Goal: Task Accomplishment & Management: Complete application form

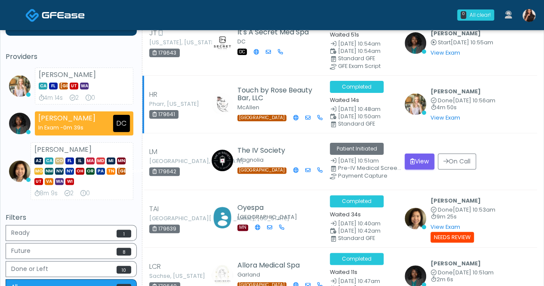
scroll to position [86, 0]
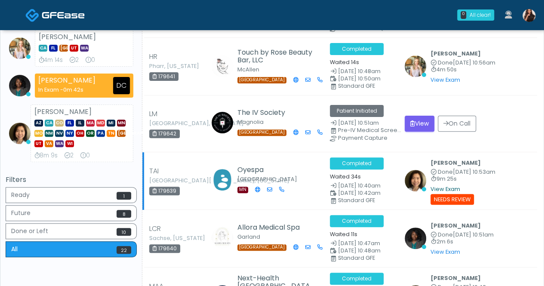
click at [455, 187] on link "View Exam" at bounding box center [445, 188] width 30 height 7
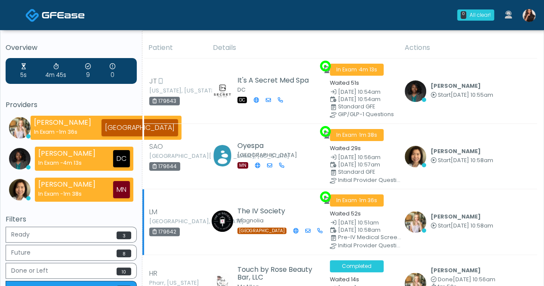
click at [528, 197] on td "Cameron Ellis Start Oct 11, 10:58am View Exam | Unreview" at bounding box center [468, 221] width 138 height 65
click at [527, 9] on img at bounding box center [528, 15] width 13 height 13
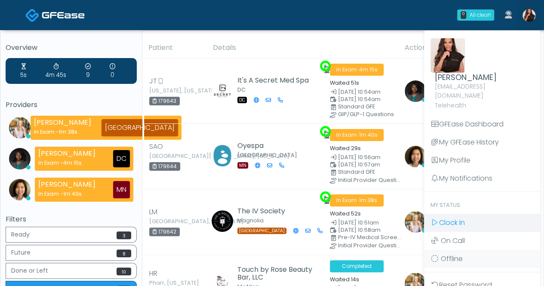
click at [464, 218] on span "Clock In" at bounding box center [452, 223] width 26 height 10
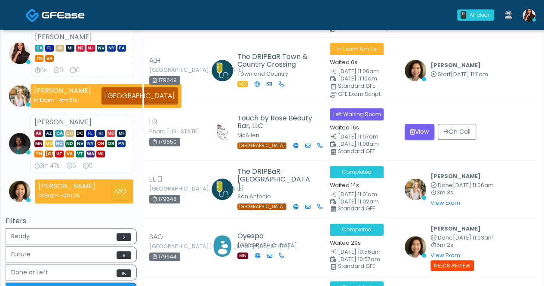
scroll to position [129, 0]
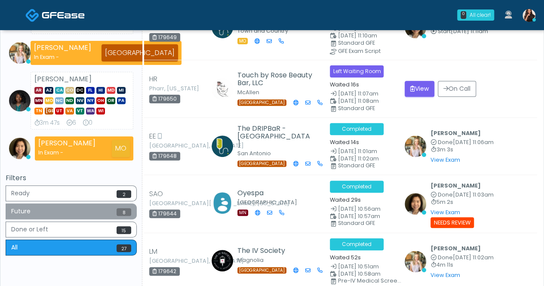
click at [112, 208] on button "Future 8" at bounding box center [71, 211] width 131 height 16
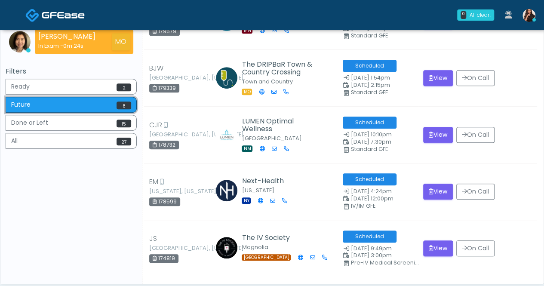
scroll to position [239, 0]
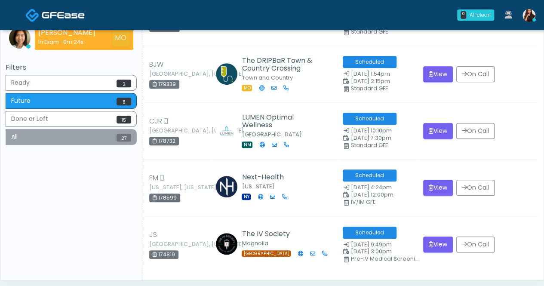
click at [93, 136] on button "All 27" at bounding box center [71, 137] width 131 height 16
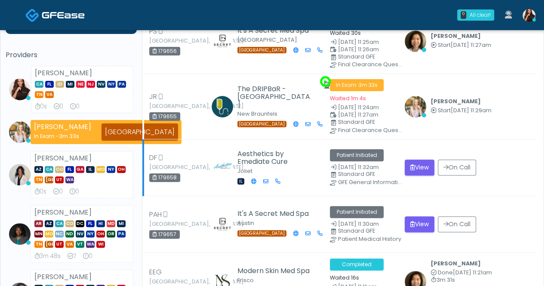
scroll to position [0, 0]
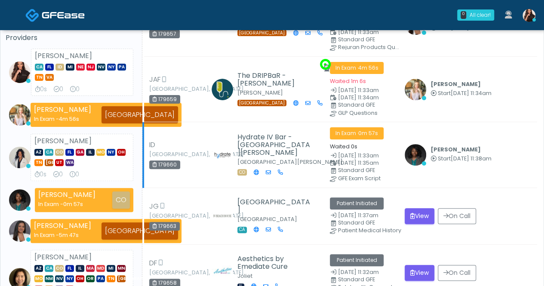
scroll to position [86, 0]
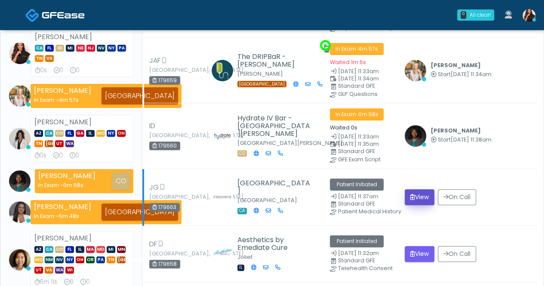
click at [424, 192] on button "View" at bounding box center [419, 197] width 30 height 16
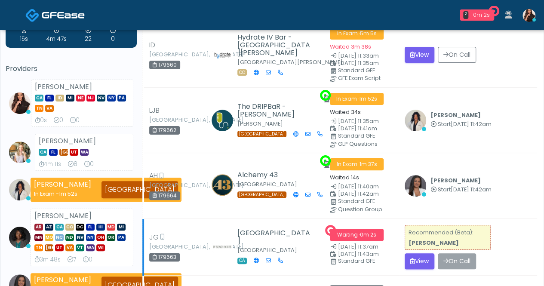
scroll to position [86, 0]
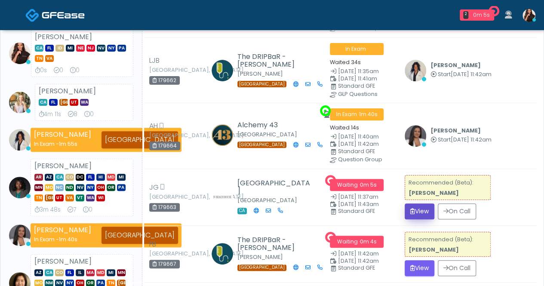
click at [423, 210] on button "View" at bounding box center [419, 211] width 30 height 16
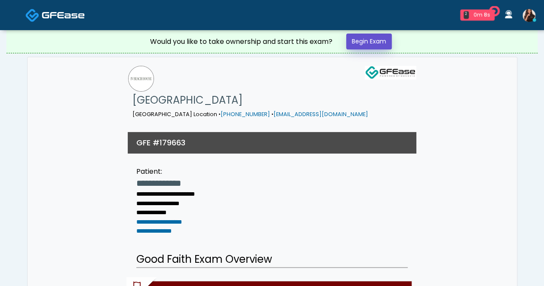
click at [367, 44] on link "Begin Exam" at bounding box center [369, 42] width 46 height 16
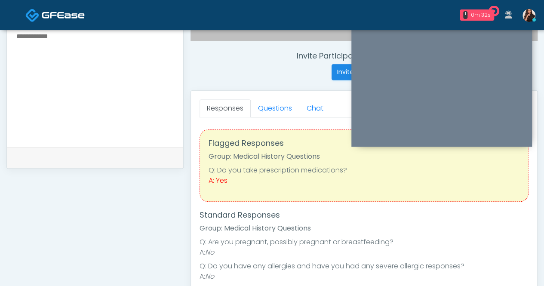
scroll to position [269, 0]
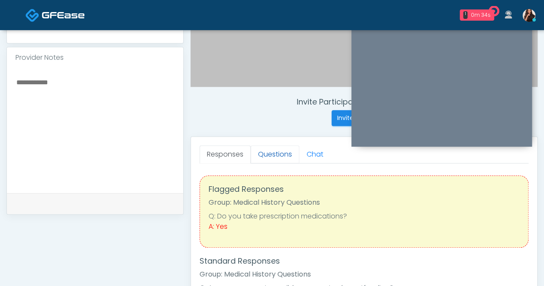
click at [285, 153] on link "Questions" at bounding box center [275, 154] width 49 height 18
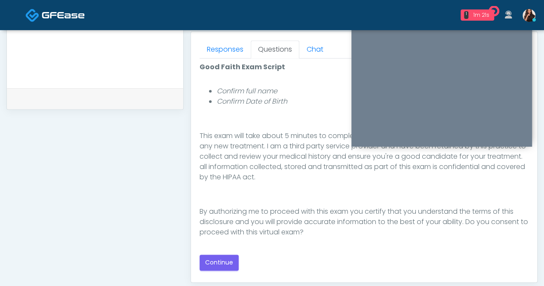
scroll to position [387, 0]
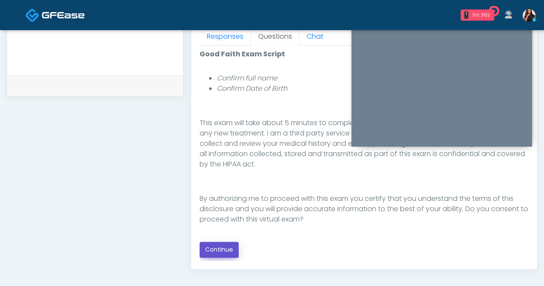
drag, startPoint x: 223, startPoint y: 245, endPoint x: 228, endPoint y: 240, distance: 6.7
click at [223, 244] on button "Continue" at bounding box center [218, 250] width 39 height 16
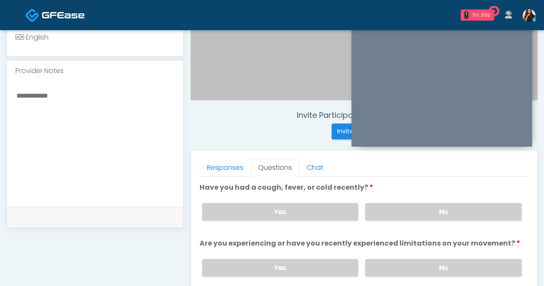
scroll to position [269, 0]
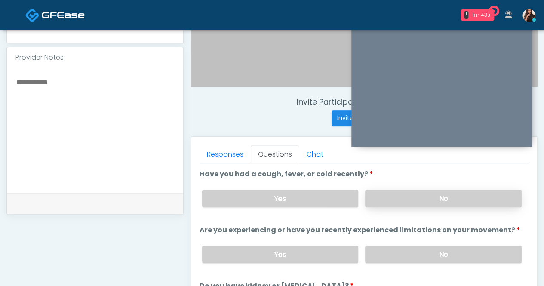
click at [438, 196] on label "No" at bounding box center [443, 199] width 156 height 18
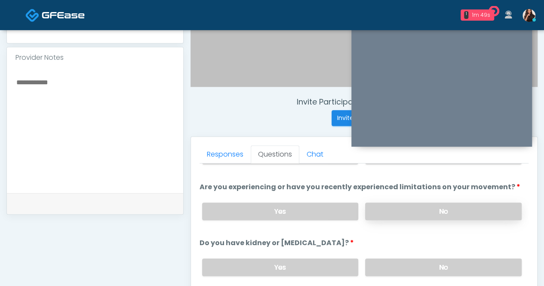
click at [453, 207] on label "No" at bounding box center [443, 211] width 156 height 18
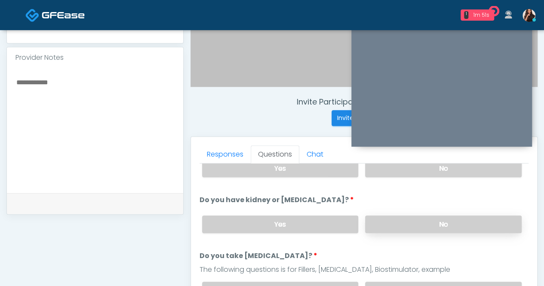
click at [446, 221] on label "No" at bounding box center [443, 224] width 156 height 18
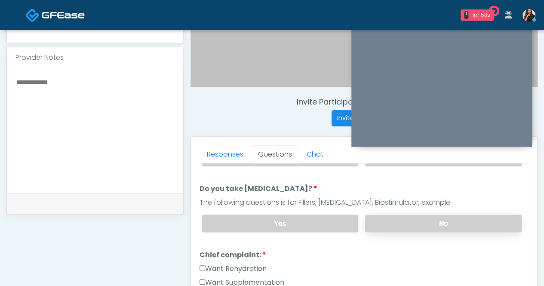
scroll to position [172, 0]
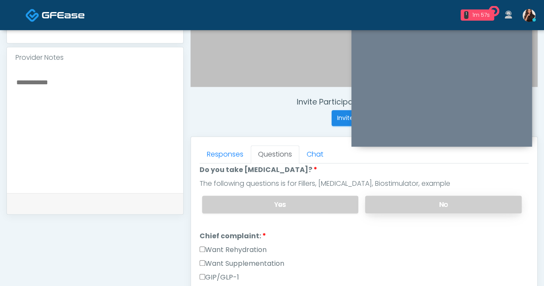
drag, startPoint x: 429, startPoint y: 195, endPoint x: 420, endPoint y: 198, distance: 9.1
click at [429, 196] on label "No" at bounding box center [443, 205] width 156 height 18
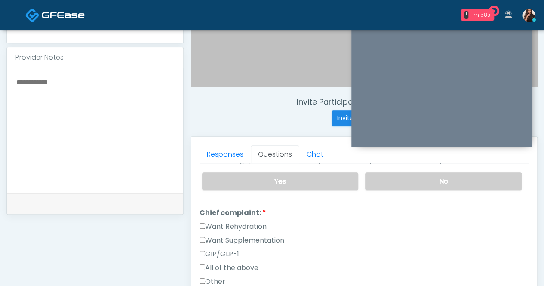
scroll to position [215, 0]
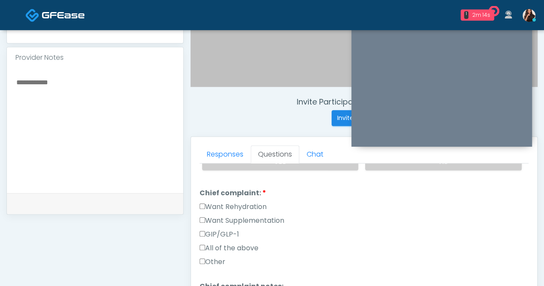
click at [253, 202] on label "Want Rehydration" at bounding box center [232, 207] width 67 height 10
click at [254, 215] on label "Want Supplementation" at bounding box center [241, 220] width 85 height 10
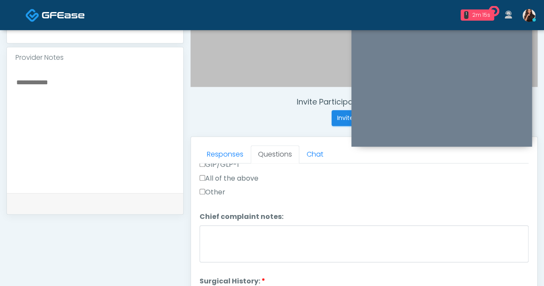
scroll to position [301, 0]
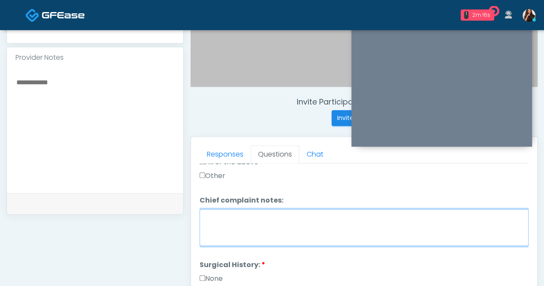
click at [259, 219] on textarea "Chief complaint notes:" at bounding box center [363, 227] width 329 height 37
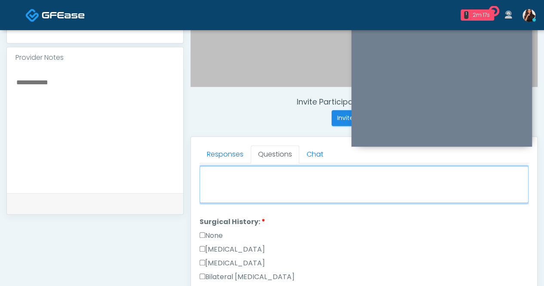
scroll to position [387, 0]
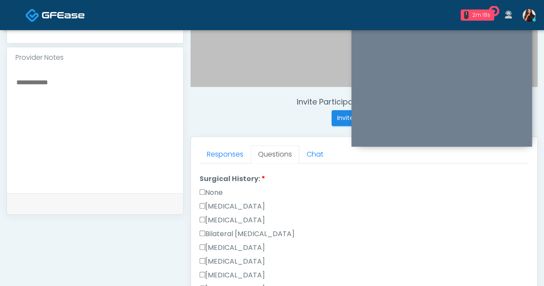
click at [218, 187] on label "None" at bounding box center [210, 192] width 23 height 10
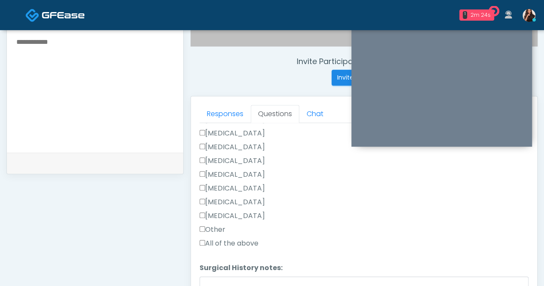
scroll to position [355, 0]
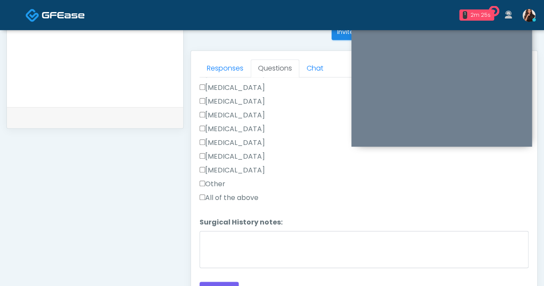
click at [216, 179] on label "Other" at bounding box center [212, 184] width 26 height 10
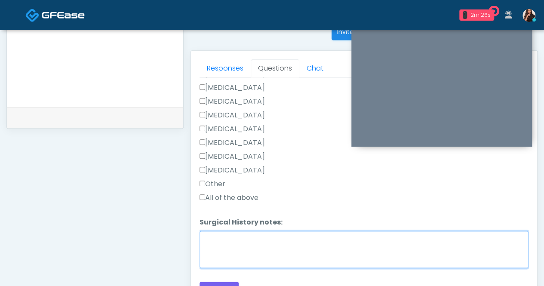
click at [261, 253] on textarea "Surgical History notes:" at bounding box center [363, 249] width 329 height 37
type textarea "*"
click at [207, 233] on textarea "**********" at bounding box center [363, 249] width 329 height 37
click at [204, 232] on textarea "**********" at bounding box center [363, 249] width 329 height 37
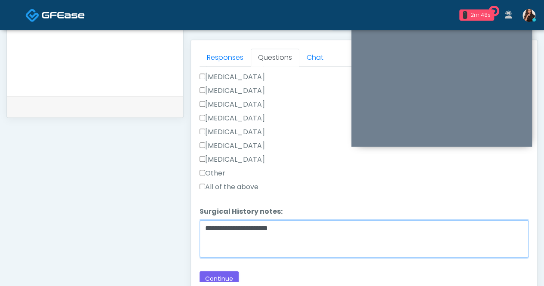
scroll to position [398, 0]
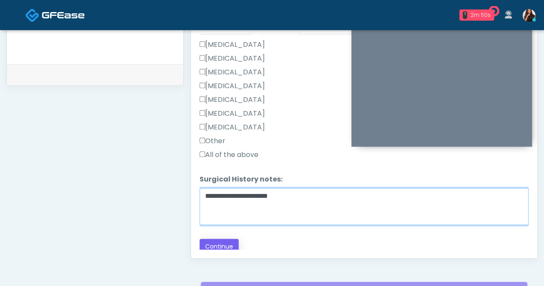
type textarea "**********"
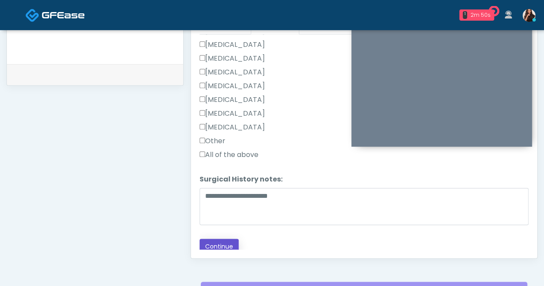
click at [224, 239] on button "Continue" at bounding box center [218, 247] width 39 height 16
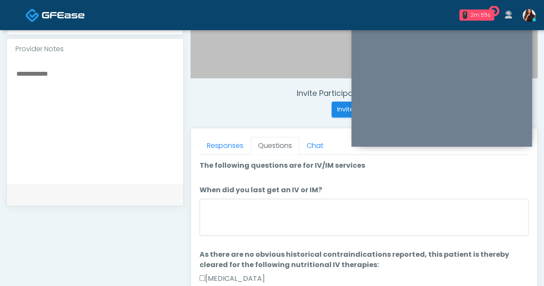
scroll to position [312, 0]
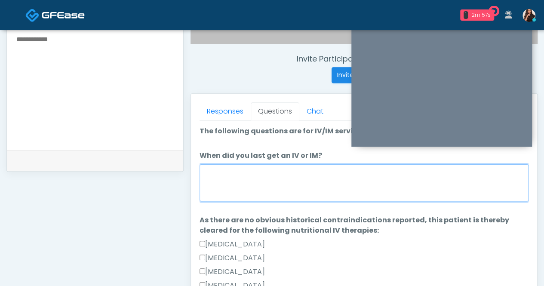
click at [291, 181] on textarea "When did you last get an IV or IM?" at bounding box center [363, 182] width 329 height 37
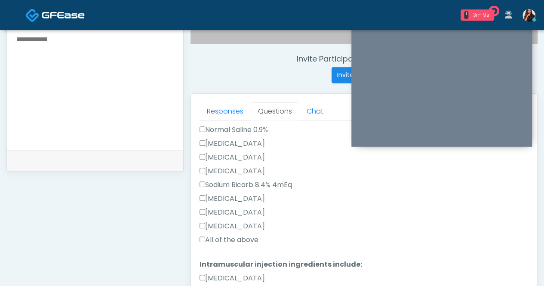
scroll to position [301, 0]
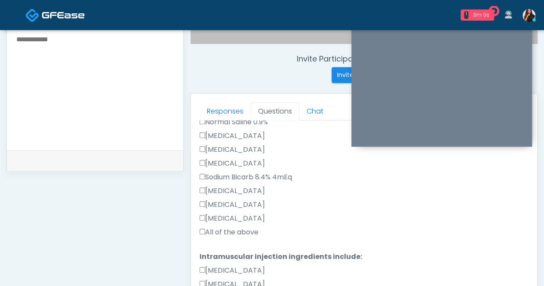
type textarea "**"
click at [232, 233] on label "All of the above" at bounding box center [228, 232] width 59 height 10
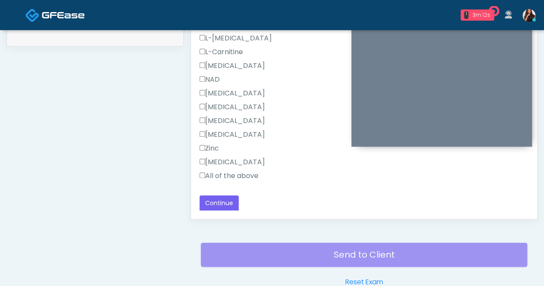
scroll to position [441, 0]
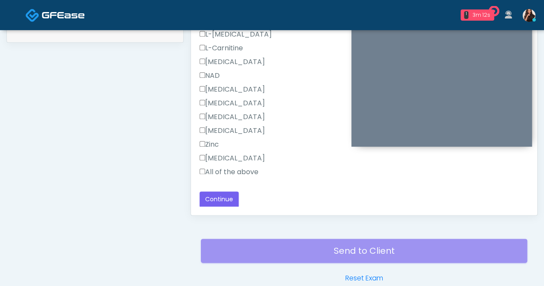
click at [230, 169] on label "All of the above" at bounding box center [228, 172] width 59 height 10
click at [228, 200] on button "Continue" at bounding box center [218, 199] width 39 height 16
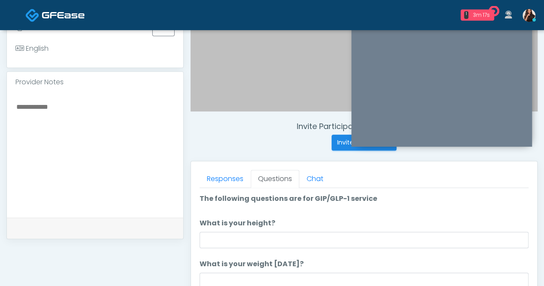
scroll to position [269, 0]
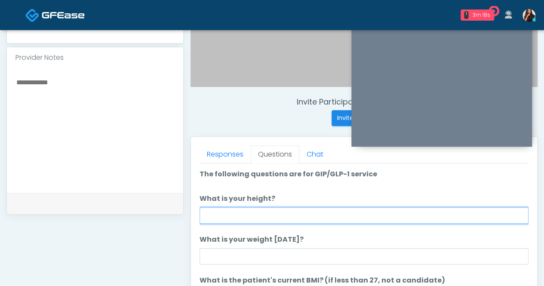
click at [356, 214] on input "What is your height?" at bounding box center [363, 215] width 329 height 16
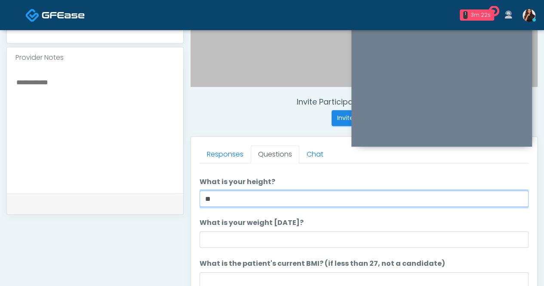
scroll to position [43, 0]
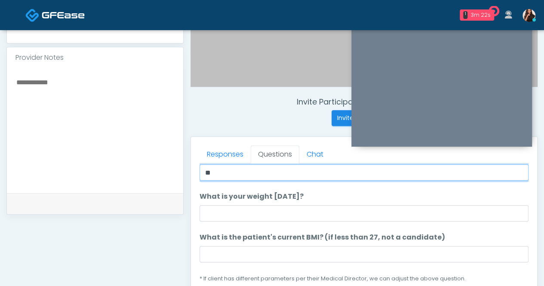
type input "**"
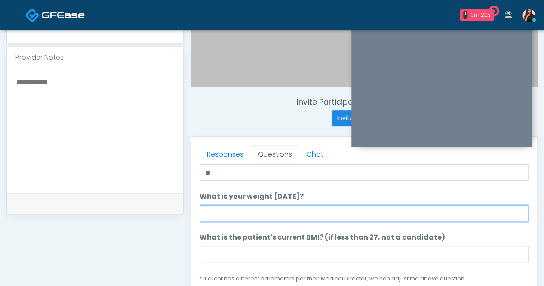
drag, startPoint x: 297, startPoint y: 220, endPoint x: 302, endPoint y: 218, distance: 4.6
click at [297, 219] on input "What is your weight today?" at bounding box center [363, 213] width 329 height 16
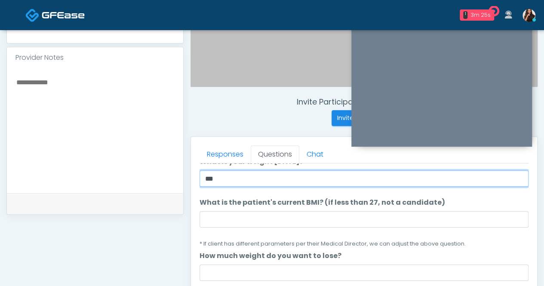
scroll to position [86, 0]
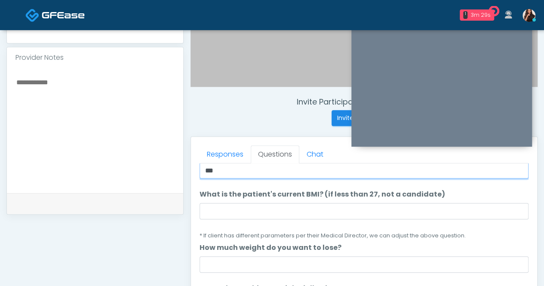
type input "***"
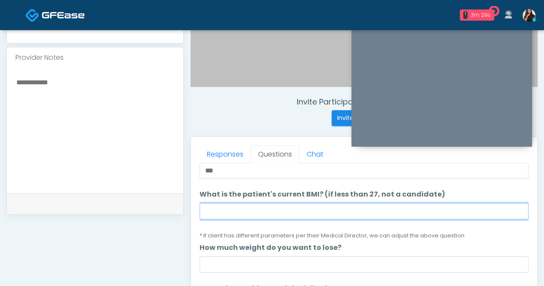
click at [306, 210] on input "What is the patient's current BMI? (if less than 27, not a candidate)" at bounding box center [363, 211] width 329 height 16
type input "*"
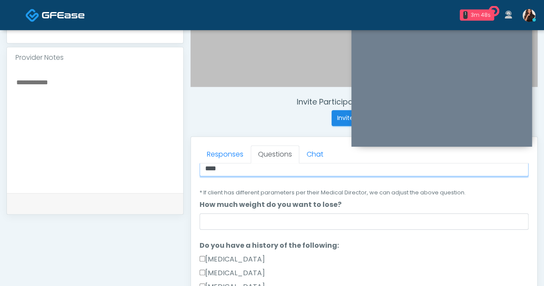
type input "****"
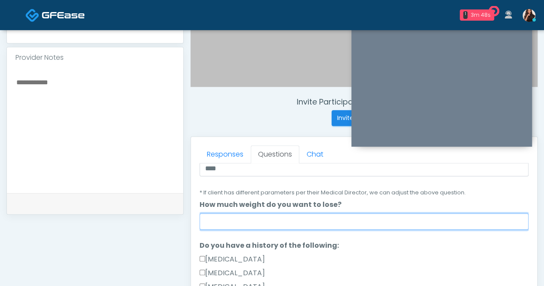
drag, startPoint x: 309, startPoint y: 216, endPoint x: 316, endPoint y: 214, distance: 6.3
click at [310, 216] on input "How much weight do you want to lose?" at bounding box center [363, 221] width 329 height 16
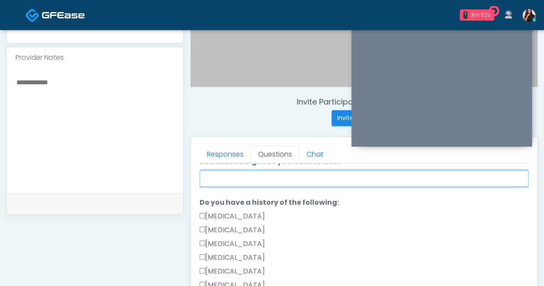
scroll to position [215, 0]
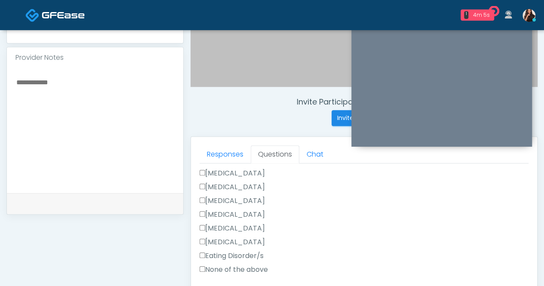
click at [245, 268] on label "None of the above" at bounding box center [233, 269] width 68 height 10
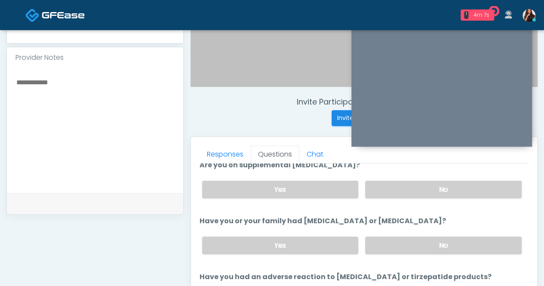
scroll to position [301, 0]
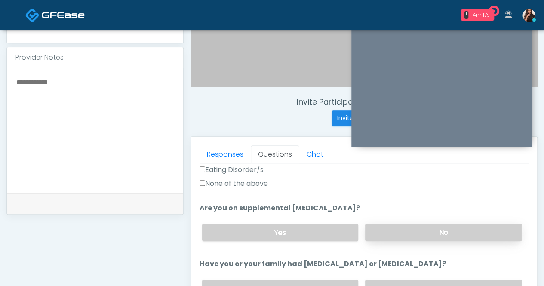
click at [438, 228] on label "No" at bounding box center [443, 233] width 156 height 18
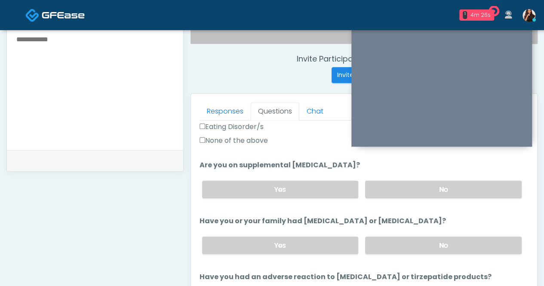
scroll to position [344, 0]
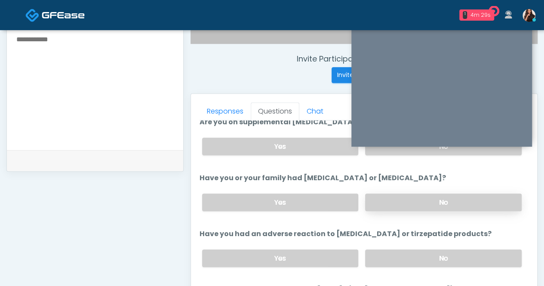
click at [438, 196] on label "No" at bounding box center [443, 202] width 156 height 18
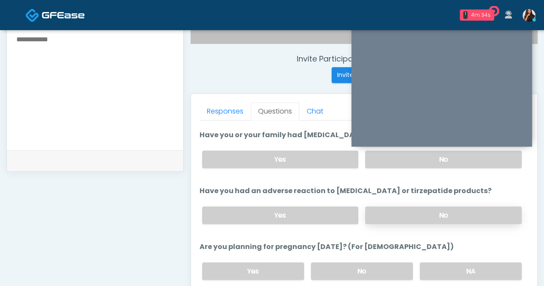
click at [428, 208] on label "No" at bounding box center [443, 215] width 156 height 18
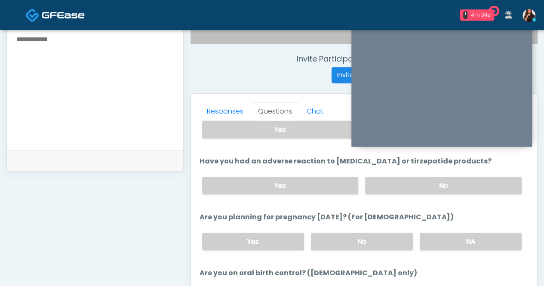
scroll to position [430, 0]
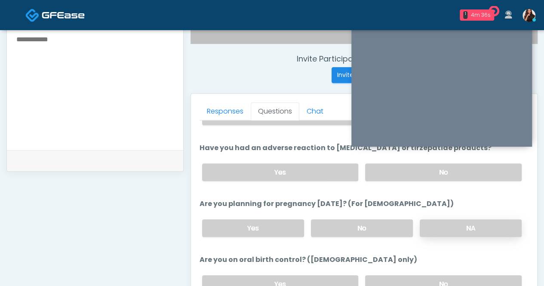
click at [469, 224] on label "NA" at bounding box center [471, 228] width 102 height 18
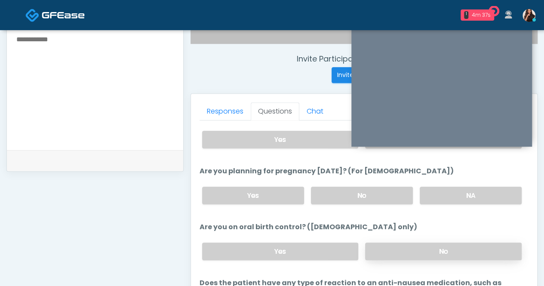
scroll to position [470, 0]
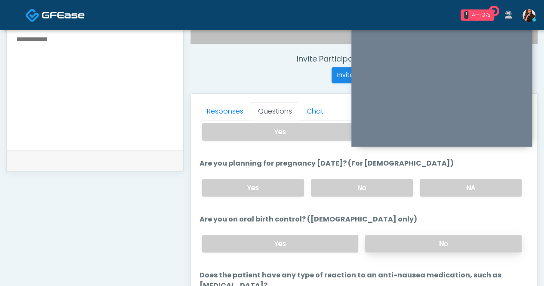
click at [424, 236] on label "No" at bounding box center [443, 244] width 156 height 18
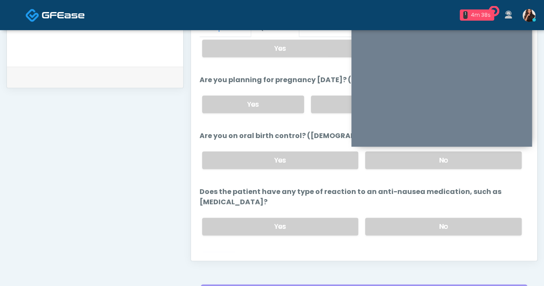
scroll to position [398, 0]
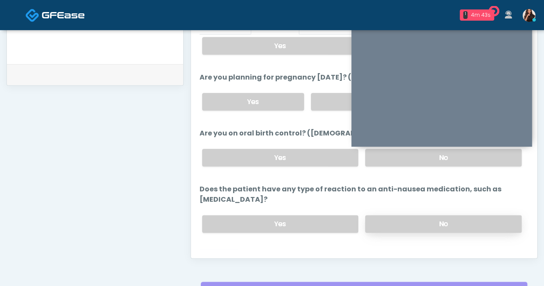
click at [425, 215] on label "No" at bounding box center [443, 224] width 156 height 18
click at [225, 250] on button "Continue" at bounding box center [218, 258] width 39 height 16
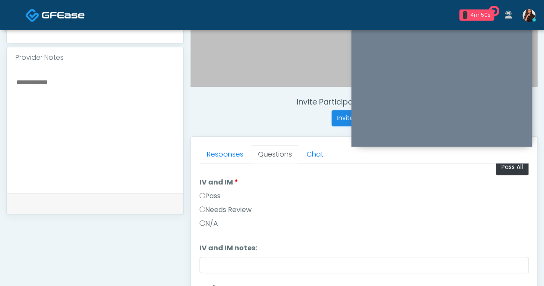
scroll to position [0, 0]
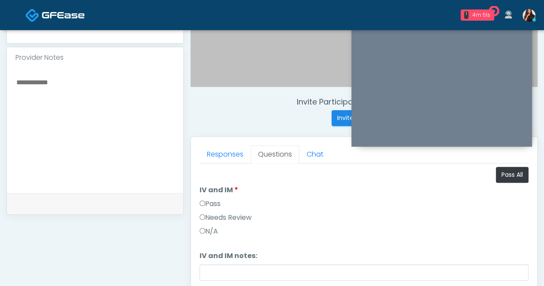
drag, startPoint x: 211, startPoint y: 199, endPoint x: 241, endPoint y: 194, distance: 30.5
click at [211, 199] on label "Pass" at bounding box center [209, 204] width 21 height 10
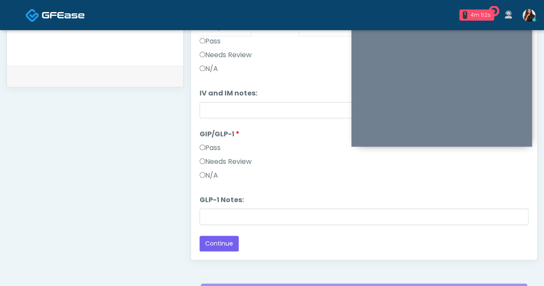
scroll to position [398, 0]
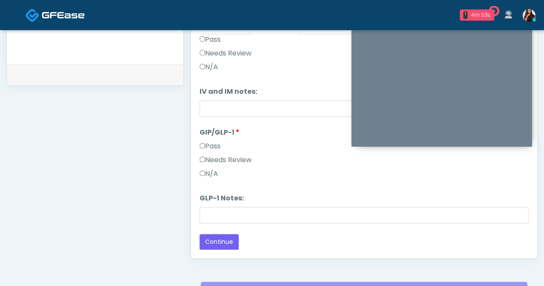
click at [210, 145] on label "Pass" at bounding box center [209, 146] width 21 height 10
click at [228, 239] on button "Continue" at bounding box center [218, 242] width 39 height 16
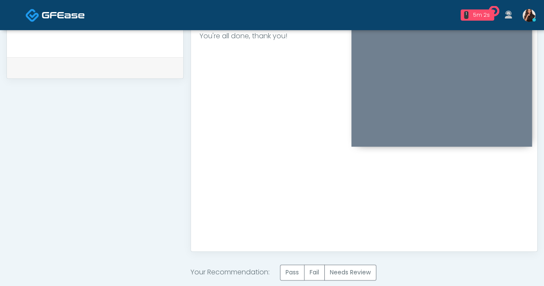
scroll to position [484, 0]
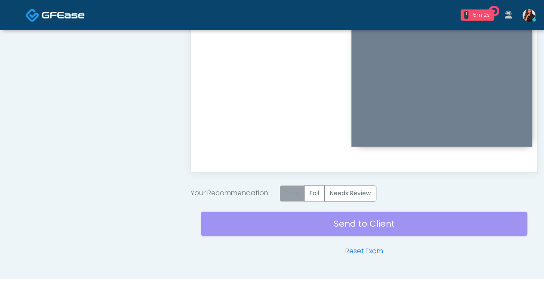
click at [294, 190] on label "Pass" at bounding box center [292, 193] width 25 height 16
drag, startPoint x: 341, startPoint y: 220, endPoint x: 349, endPoint y: 218, distance: 7.8
click at [342, 220] on div "Send to Client Reset Exam" at bounding box center [364, 228] width 326 height 55
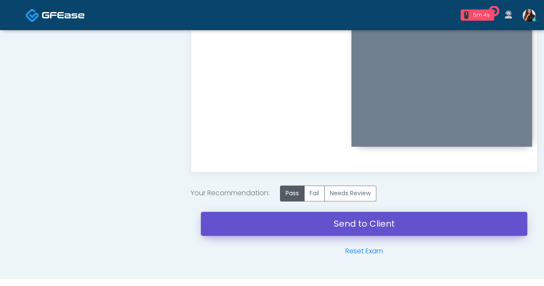
drag, startPoint x: 346, startPoint y: 220, endPoint x: 317, endPoint y: 49, distance: 173.5
click at [346, 220] on link "Send to Client" at bounding box center [364, 223] width 326 height 24
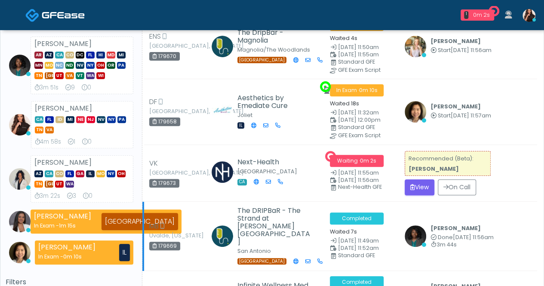
scroll to position [129, 0]
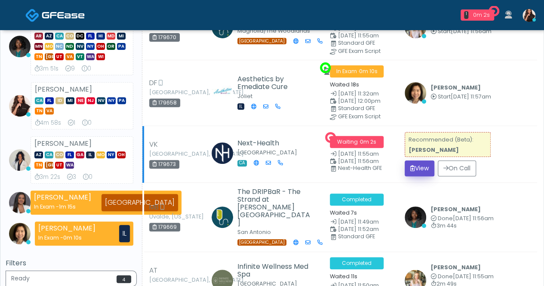
click at [422, 165] on button "View" at bounding box center [419, 168] width 30 height 16
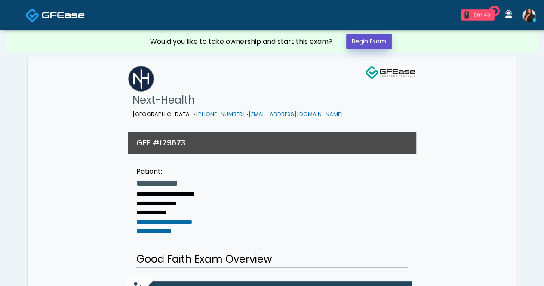
click at [359, 37] on link "Begin Exam" at bounding box center [369, 42] width 46 height 16
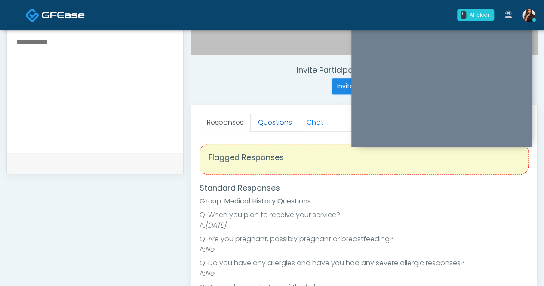
click at [277, 122] on link "Questions" at bounding box center [275, 122] width 49 height 18
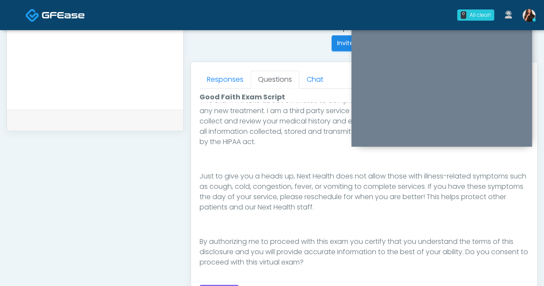
scroll to position [387, 0]
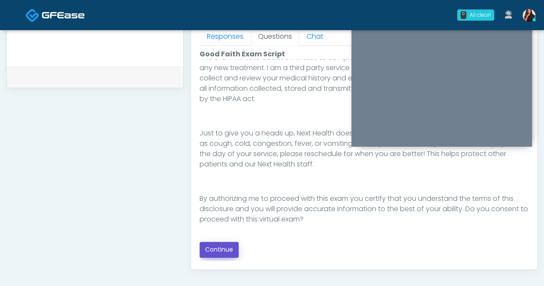
click at [224, 245] on button "Continue" at bounding box center [218, 250] width 39 height 16
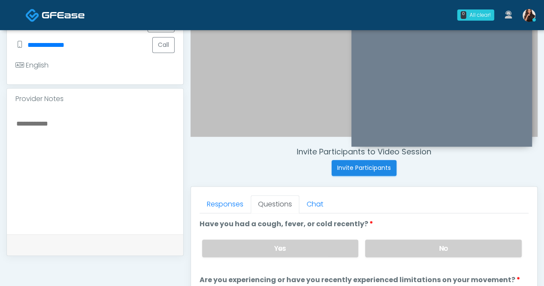
scroll to position [269, 0]
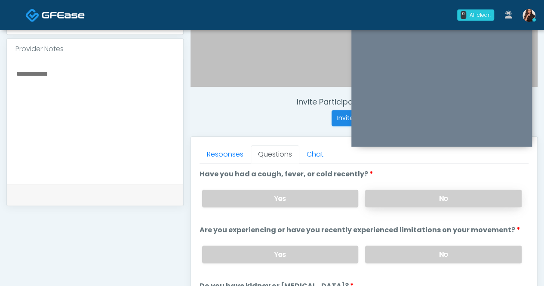
click at [452, 192] on label "No" at bounding box center [443, 199] width 156 height 18
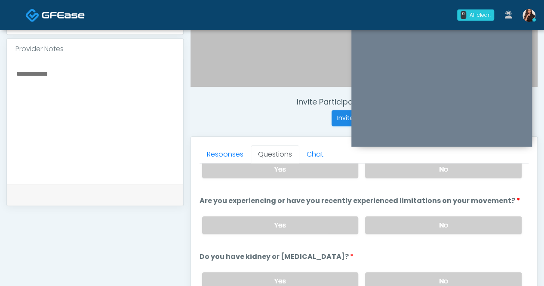
scroll to position [43, 0]
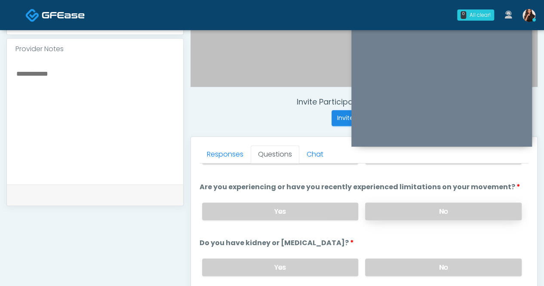
click at [435, 208] on label "No" at bounding box center [443, 211] width 156 height 18
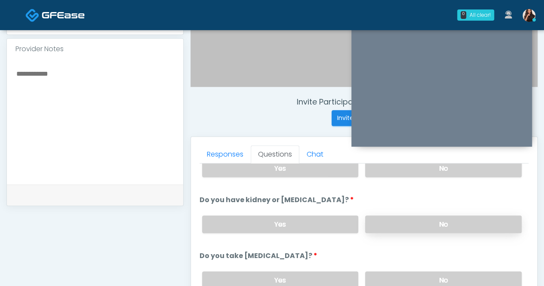
click at [441, 219] on label "No" at bounding box center [443, 224] width 156 height 18
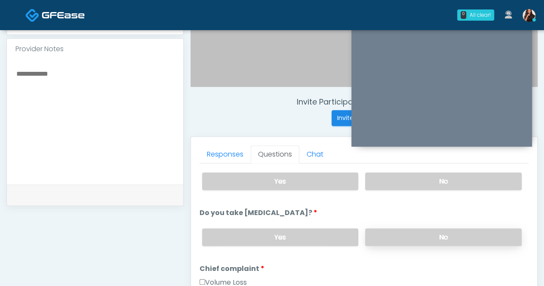
click at [452, 234] on label "No" at bounding box center [443, 237] width 156 height 18
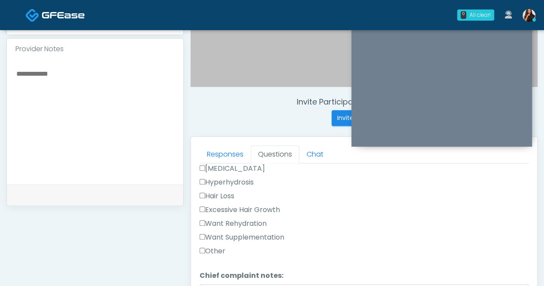
scroll to position [301, 0]
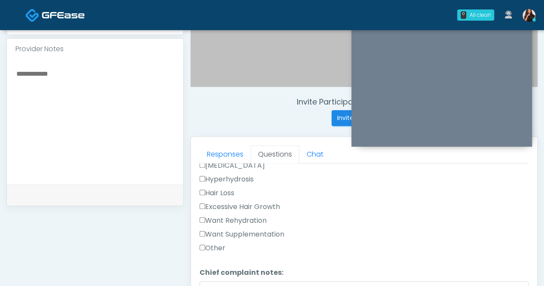
click at [242, 217] on label "Want Rehydration" at bounding box center [232, 220] width 67 height 10
click at [248, 229] on label "Want Supplementation" at bounding box center [241, 234] width 85 height 10
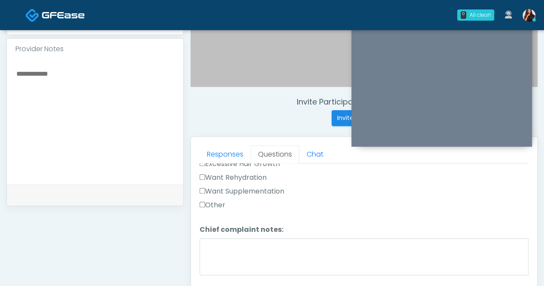
click at [254, 186] on label "Want Supplementation" at bounding box center [241, 191] width 85 height 10
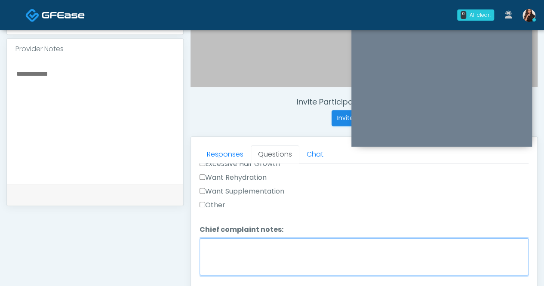
click at [274, 265] on textarea "Chief complaint notes:" at bounding box center [363, 256] width 329 height 37
type textarea "*"
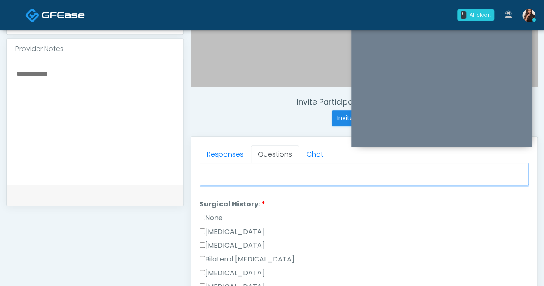
scroll to position [430, 0]
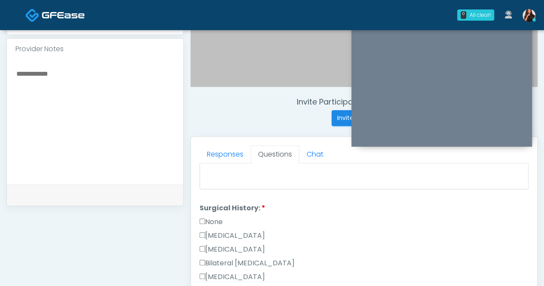
click at [219, 219] on label "None" at bounding box center [210, 222] width 23 height 10
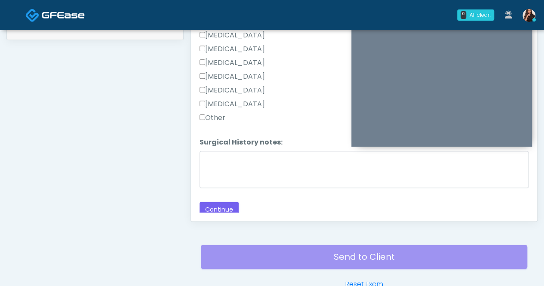
scroll to position [441, 0]
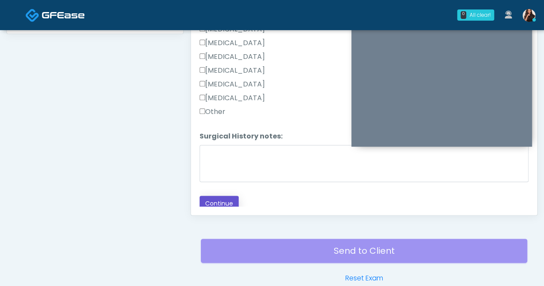
click at [221, 198] on button "Continue" at bounding box center [218, 204] width 39 height 16
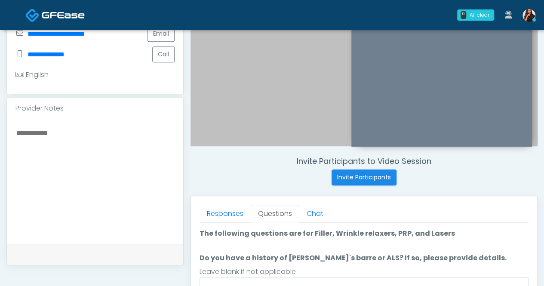
scroll to position [269, 0]
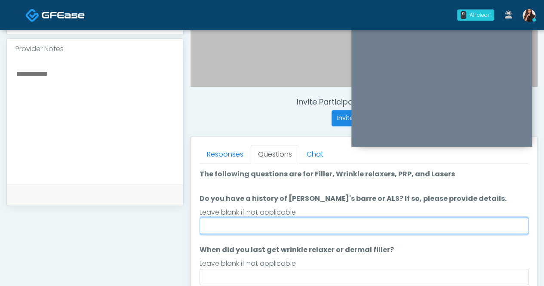
click at [285, 228] on input "Do you have a history of Guillain's barre or ALS? If so, please provide details." at bounding box center [363, 226] width 329 height 16
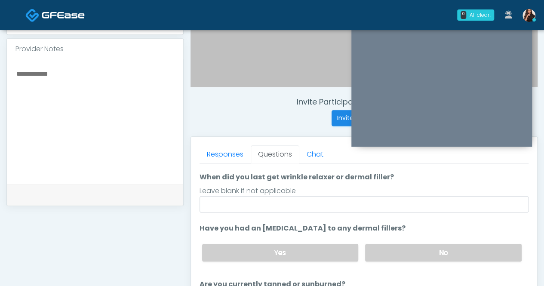
scroll to position [86, 0]
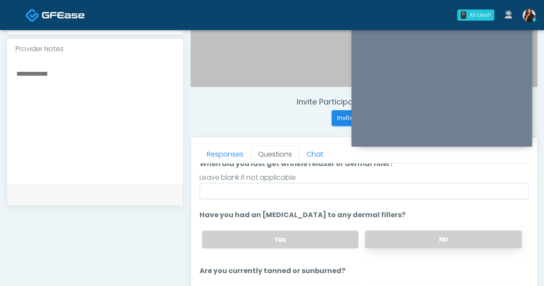
click at [441, 238] on label "No" at bounding box center [443, 239] width 156 height 18
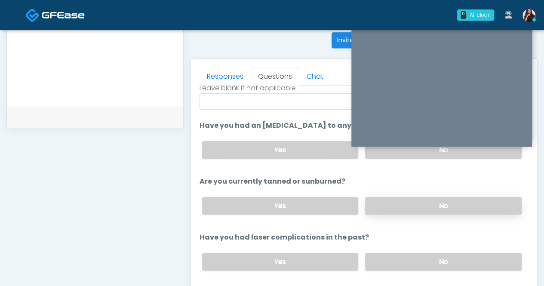
scroll to position [355, 0]
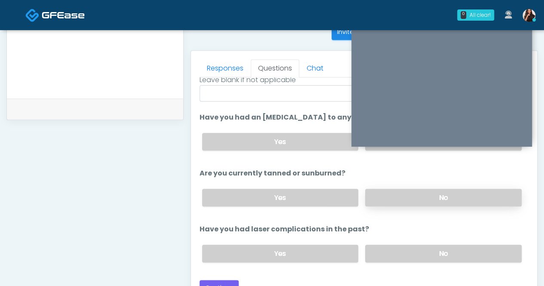
click at [444, 192] on label "No" at bounding box center [443, 198] width 156 height 18
click at [432, 251] on label "No" at bounding box center [443, 254] width 156 height 18
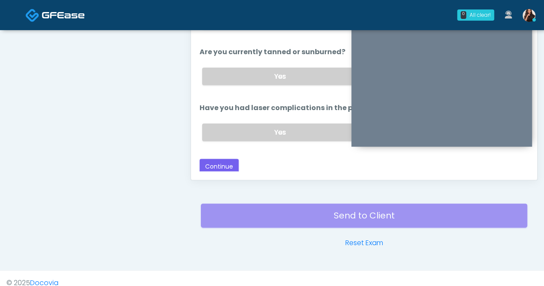
scroll to position [484, 0]
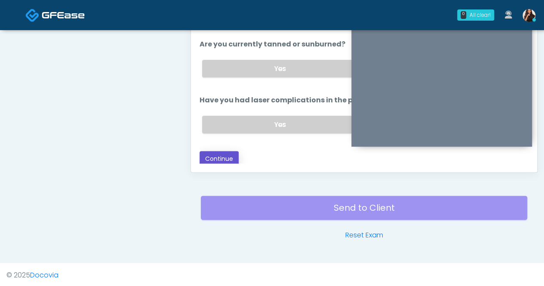
click at [209, 153] on button "Continue" at bounding box center [218, 159] width 39 height 16
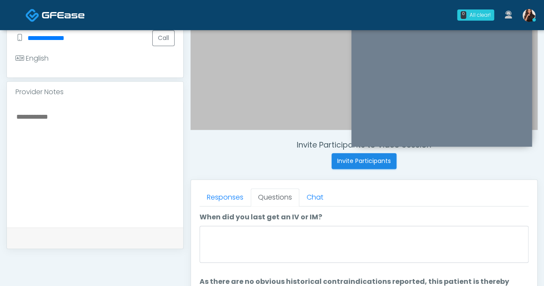
scroll to position [312, 0]
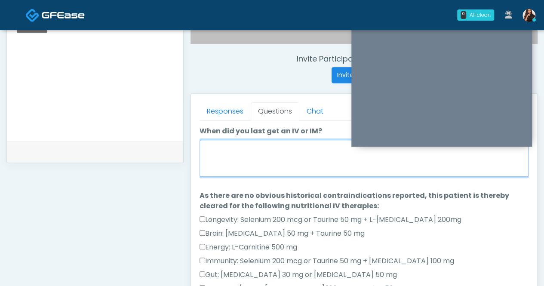
click at [377, 165] on textarea "When did you last get an IV or IM?" at bounding box center [363, 158] width 329 height 37
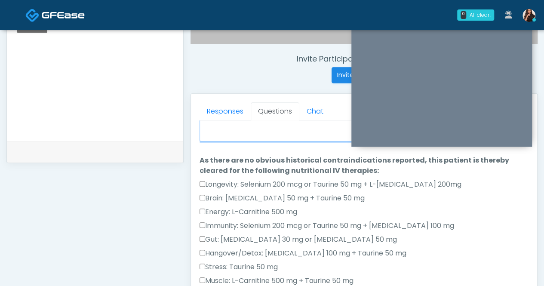
scroll to position [43, 0]
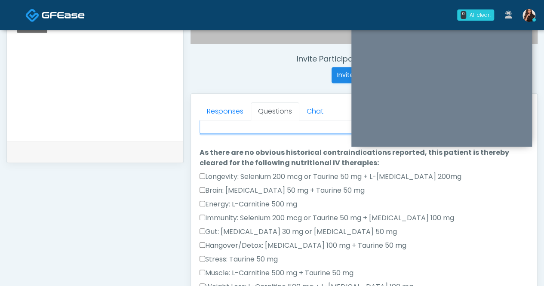
type textarea "****"
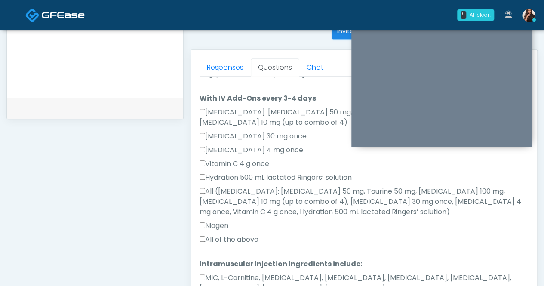
scroll to position [398, 0]
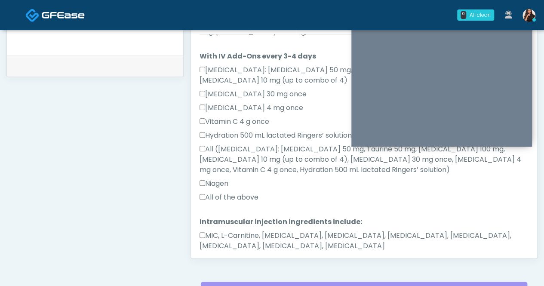
click at [216, 230] on label "MIC, L-Carnitine, Methylcobalamin, Glycine, B-Complex, Lycine, Biotin, Vitamin …" at bounding box center [363, 240] width 329 height 21
click at [223, 265] on button "Continue" at bounding box center [218, 273] width 39 height 16
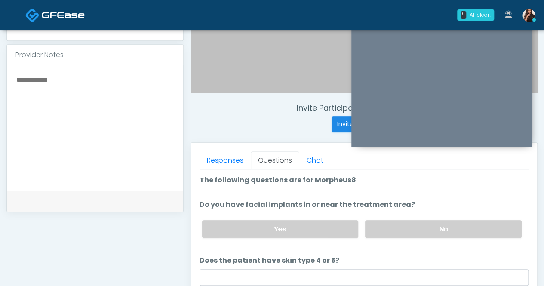
scroll to position [312, 0]
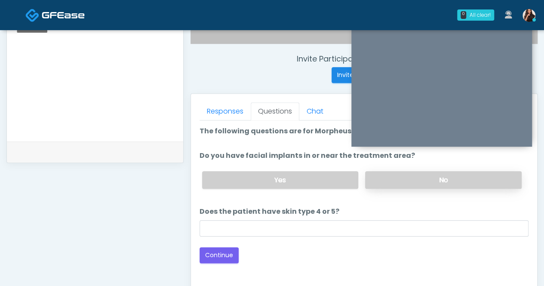
click at [450, 178] on label "No" at bounding box center [443, 180] width 156 height 18
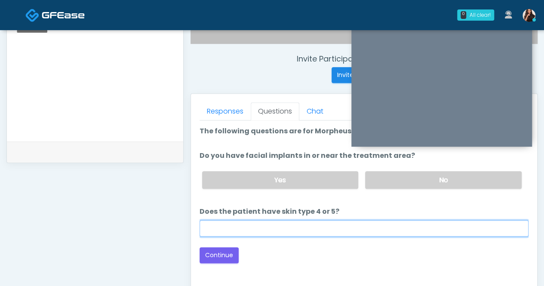
click at [340, 223] on input "Does the patient have skin type 4 or 5?" at bounding box center [363, 228] width 329 height 16
type input "**"
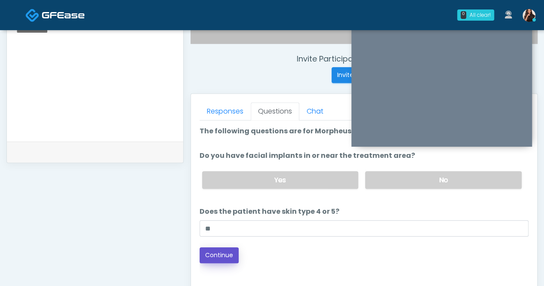
click at [224, 252] on button "Continue" at bounding box center [218, 255] width 39 height 16
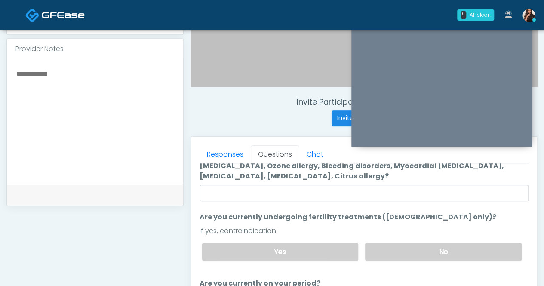
scroll to position [0, 0]
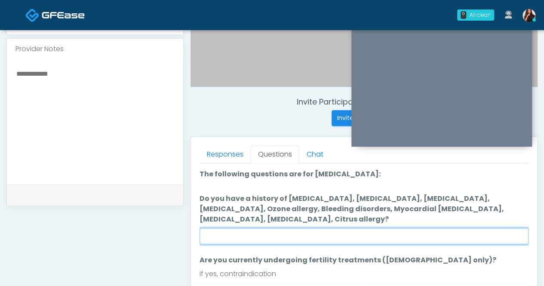
click at [279, 234] on input "Do you have a history of Hyperthyroidism, Hypotension, Hypocalcemia, Hypoglycem…" at bounding box center [363, 236] width 329 height 16
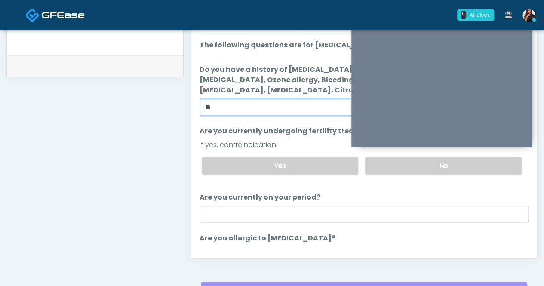
scroll to position [355, 0]
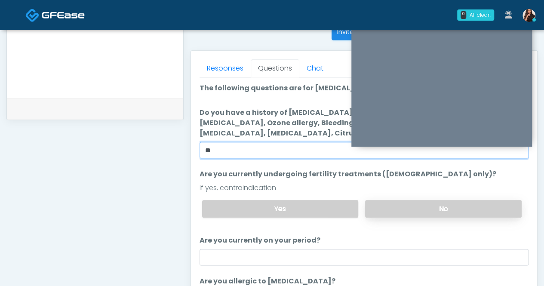
type input "**"
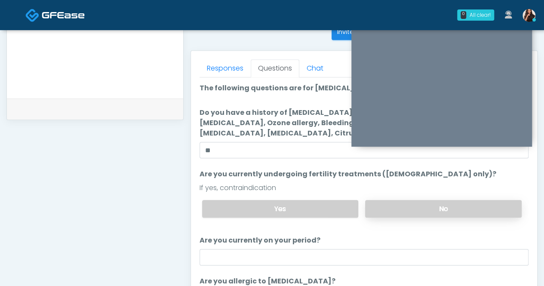
click at [438, 206] on label "No" at bounding box center [443, 209] width 156 height 18
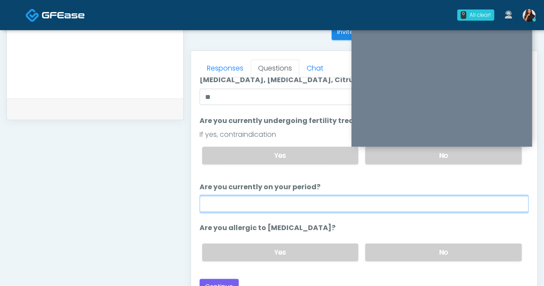
click at [377, 197] on input "Are you currently on your period?" at bounding box center [363, 204] width 329 height 16
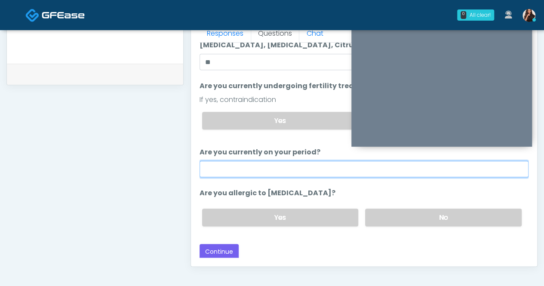
scroll to position [398, 0]
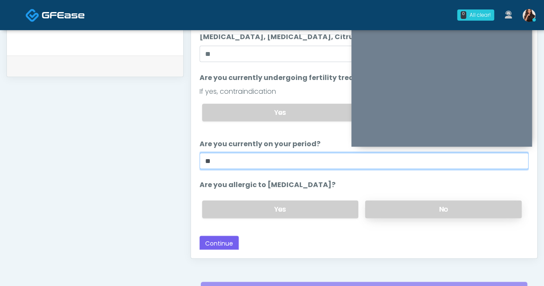
type input "**"
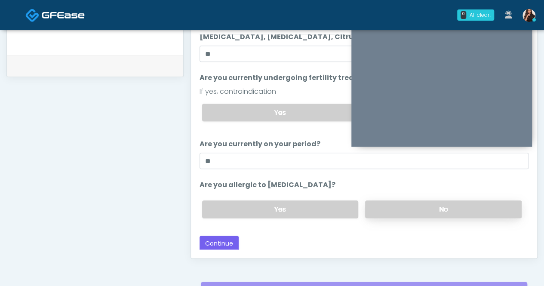
click at [461, 205] on label "No" at bounding box center [443, 209] width 156 height 18
click at [224, 236] on button "Continue" at bounding box center [218, 244] width 39 height 16
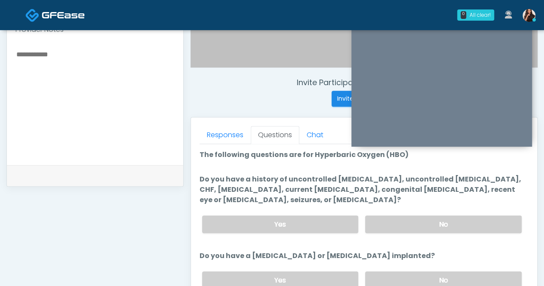
scroll to position [269, 0]
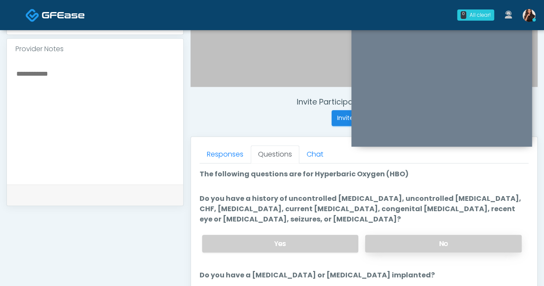
click at [445, 239] on label "No" at bounding box center [443, 244] width 156 height 18
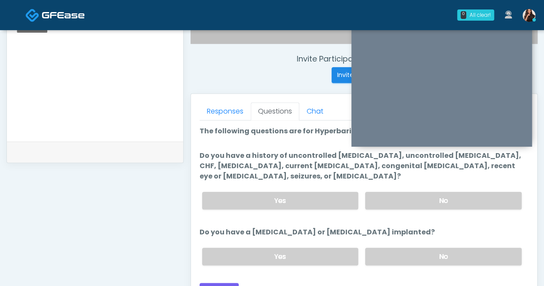
scroll to position [355, 0]
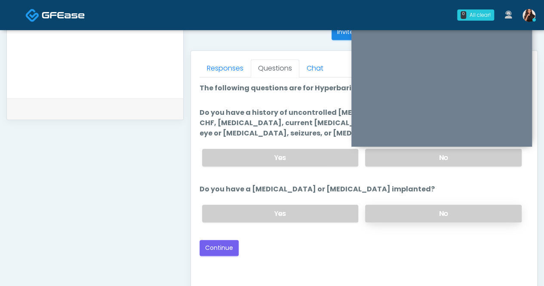
drag, startPoint x: 438, startPoint y: 212, endPoint x: 429, endPoint y: 218, distance: 10.3
click at [438, 212] on label "No" at bounding box center [443, 214] width 156 height 18
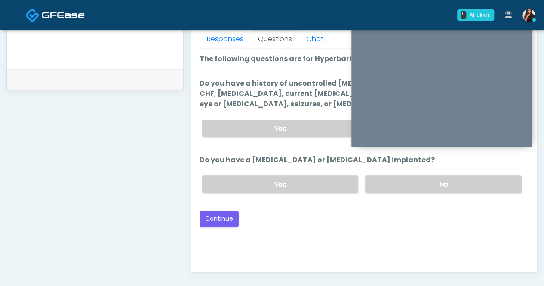
scroll to position [398, 0]
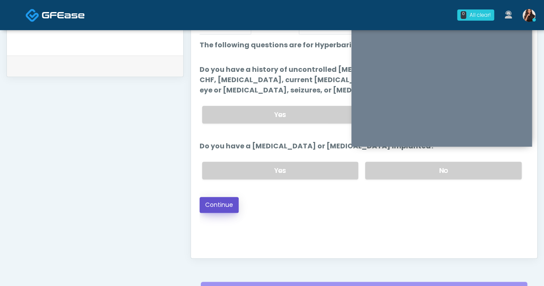
click at [223, 202] on button "Continue" at bounding box center [218, 205] width 39 height 16
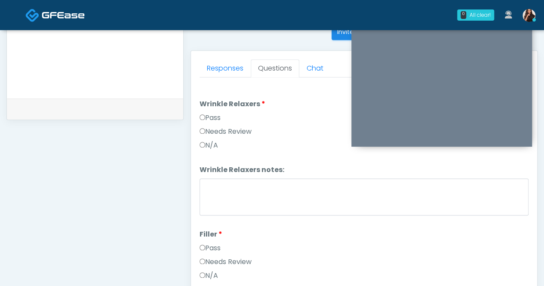
scroll to position [312, 0]
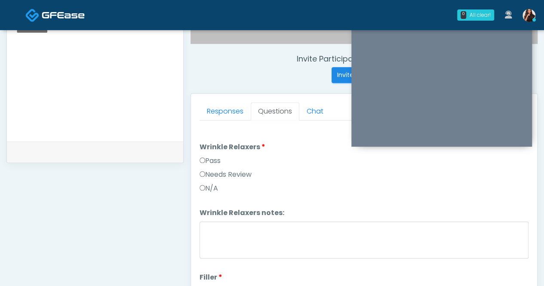
click at [214, 156] on label "Pass" at bounding box center [209, 161] width 21 height 10
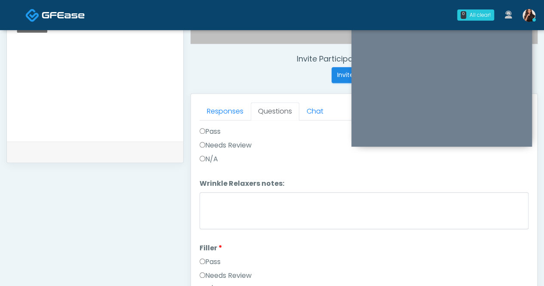
scroll to position [43, 0]
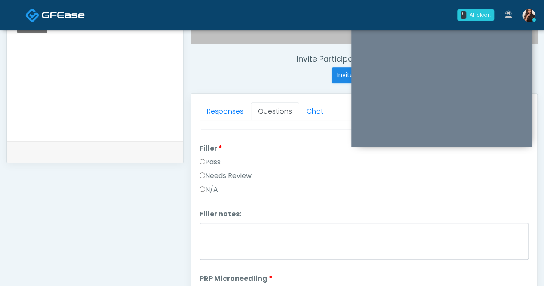
click at [213, 159] on label "Pass" at bounding box center [209, 162] width 21 height 10
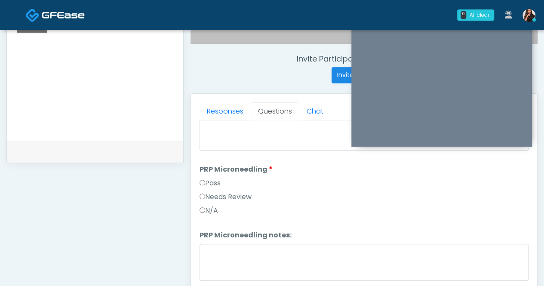
scroll to position [258, 0]
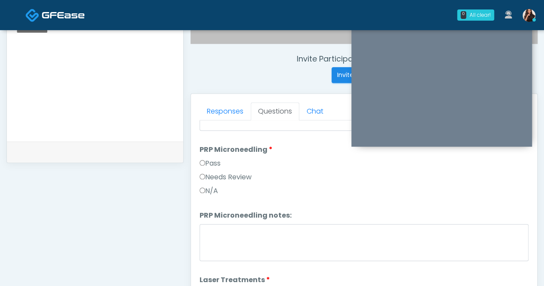
click at [218, 158] on label "Pass" at bounding box center [209, 163] width 21 height 10
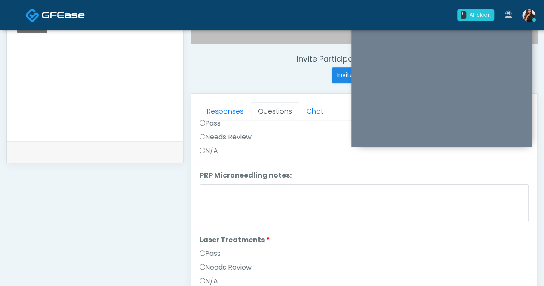
scroll to position [344, 0]
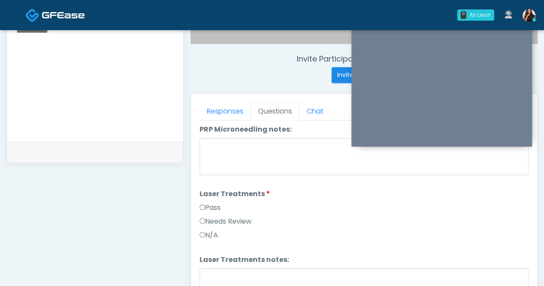
click at [216, 204] on label "Pass" at bounding box center [209, 207] width 21 height 10
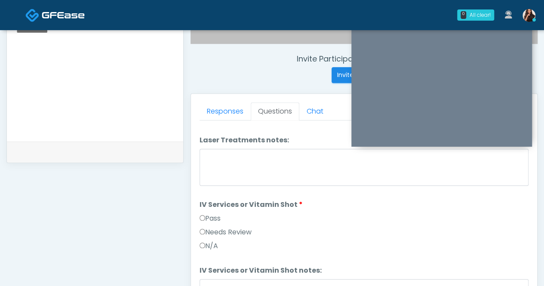
scroll to position [516, 0]
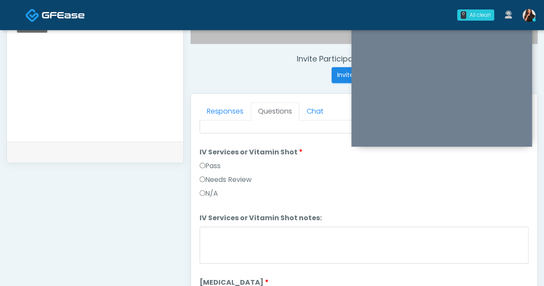
click at [215, 163] on label "Pass" at bounding box center [209, 166] width 21 height 10
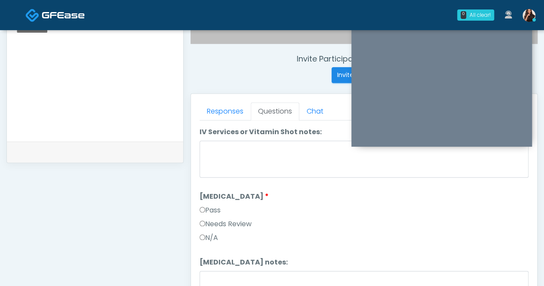
click at [212, 206] on label "Pass" at bounding box center [209, 210] width 21 height 10
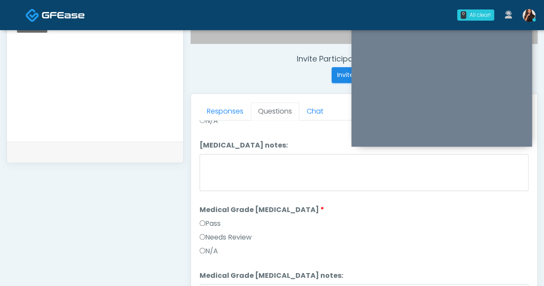
scroll to position [731, 0]
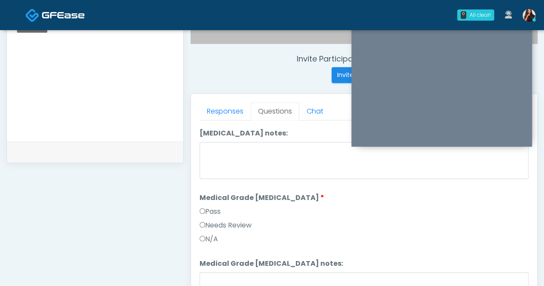
click at [215, 206] on label "Pass" at bounding box center [209, 211] width 21 height 10
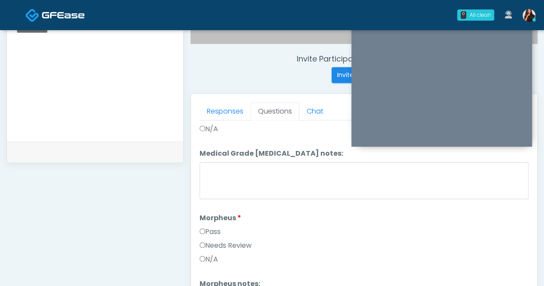
scroll to position [860, 0]
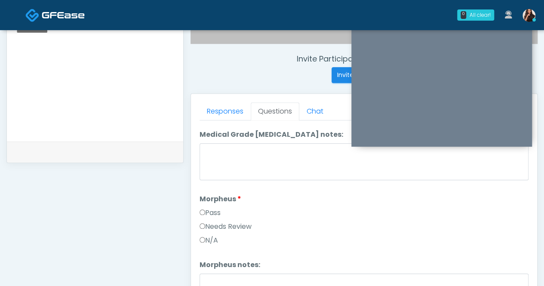
click at [215, 208] on label "Pass" at bounding box center [209, 213] width 21 height 10
click at [220, 209] on label "Pass" at bounding box center [209, 214] width 21 height 10
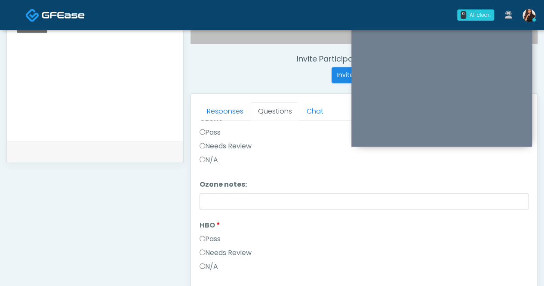
scroll to position [1074, 0]
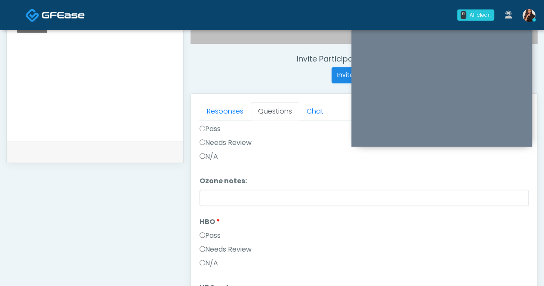
drag, startPoint x: 205, startPoint y: 228, endPoint x: 210, endPoint y: 228, distance: 5.2
click at [205, 230] on label "Pass" at bounding box center [209, 235] width 21 height 10
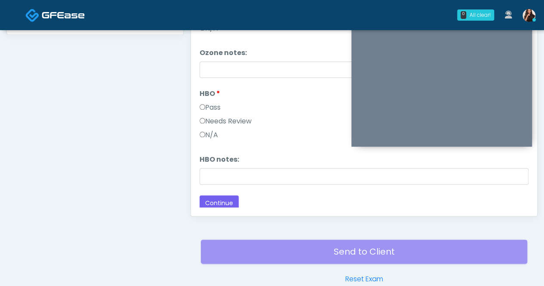
scroll to position [441, 0]
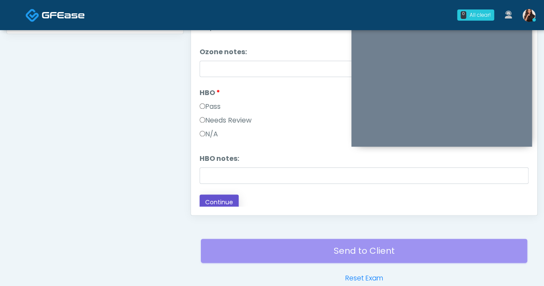
click at [220, 198] on button "Continue" at bounding box center [218, 202] width 39 height 16
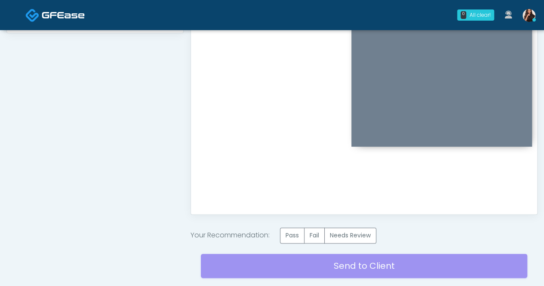
scroll to position [484, 0]
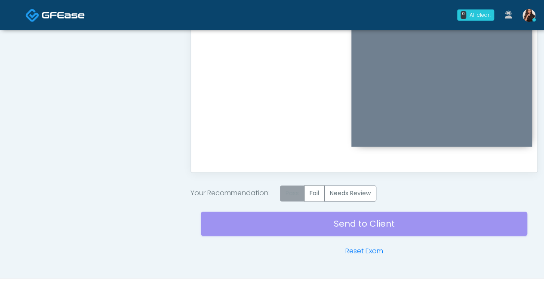
click at [298, 190] on label "Pass" at bounding box center [292, 193] width 25 height 16
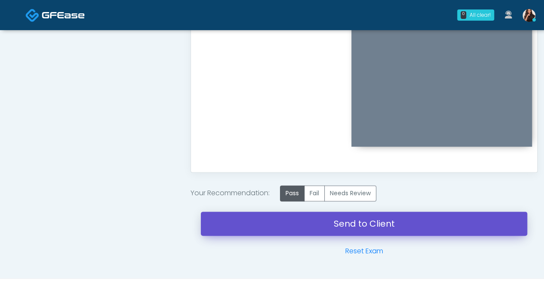
click at [355, 220] on link "Send to Client" at bounding box center [364, 223] width 326 height 24
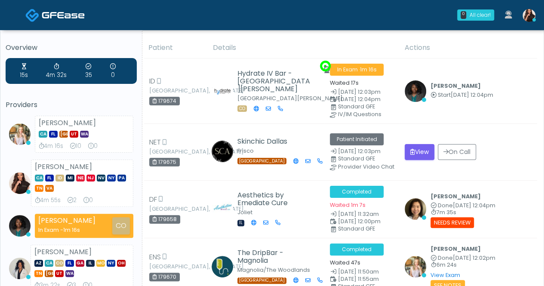
click at [531, 13] on img at bounding box center [528, 15] width 13 height 13
click at [524, 13] on img at bounding box center [528, 15] width 13 height 13
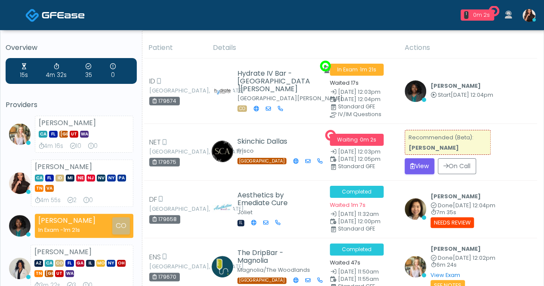
click at [533, 16] on img at bounding box center [528, 15] width 13 height 13
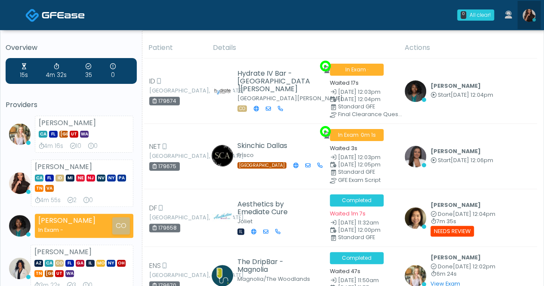
click at [524, 15] on img at bounding box center [528, 15] width 13 height 13
click at [531, 12] on img at bounding box center [528, 15] width 13 height 13
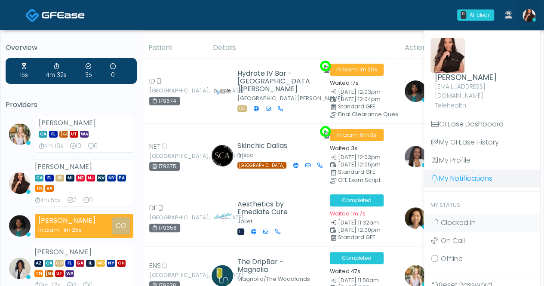
click at [469, 169] on link "My Notifications" at bounding box center [482, 178] width 116 height 18
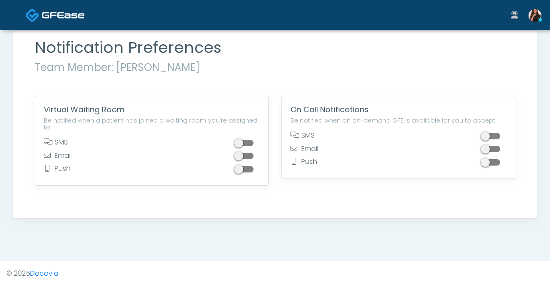
drag, startPoint x: 251, startPoint y: 163, endPoint x: 250, endPoint y: 157, distance: 6.0
click at [250, 166] on span at bounding box center [244, 169] width 17 height 6
click at [251, 140] on span at bounding box center [244, 143] width 17 height 6
click at [69, 12] on img at bounding box center [63, 15] width 43 height 9
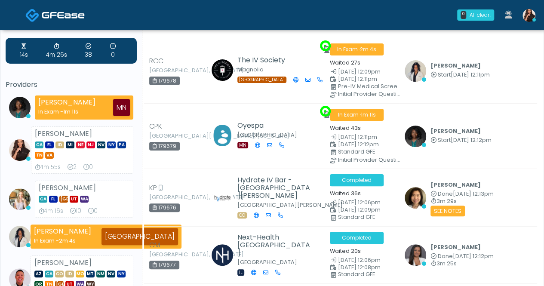
scroll to position [20, 0]
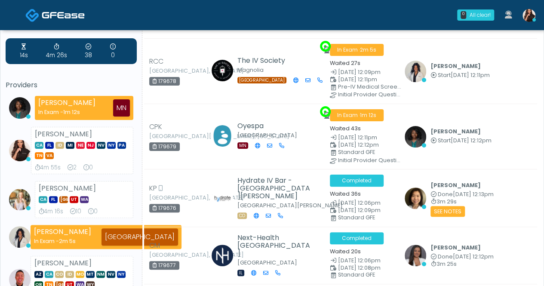
click at [492, 109] on td "Rukayat Bojuwon Start Oct 11, 12:12pm View Exam | Unreview" at bounding box center [468, 136] width 138 height 65
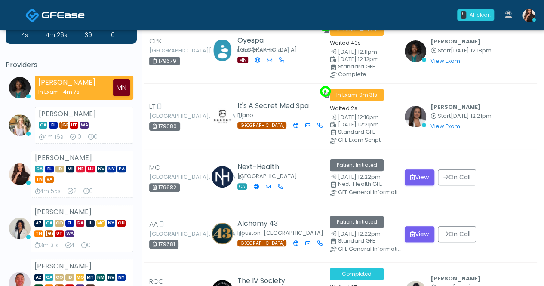
scroll to position [0, 0]
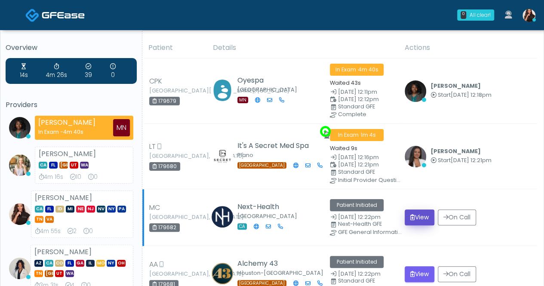
click at [424, 215] on button "View" at bounding box center [419, 217] width 30 height 16
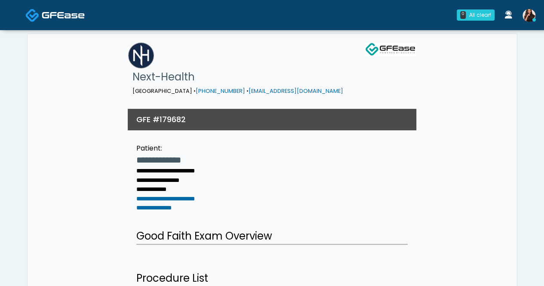
click at [76, 15] on img at bounding box center [63, 15] width 43 height 9
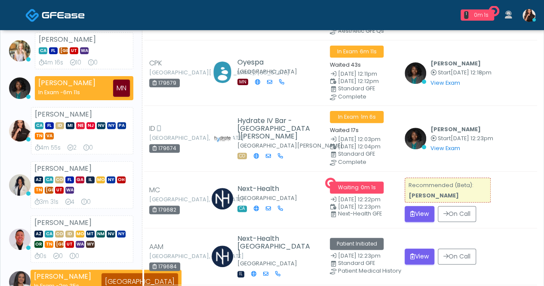
scroll to position [86, 0]
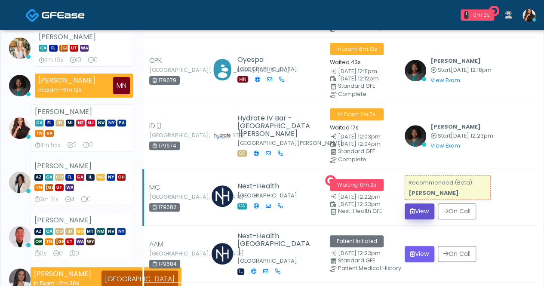
click at [421, 208] on button "View" at bounding box center [419, 211] width 30 height 16
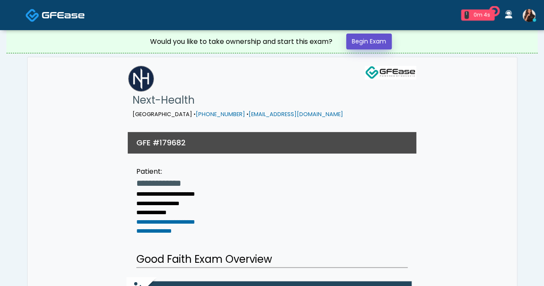
click at [377, 43] on link "Begin Exam" at bounding box center [369, 42] width 46 height 16
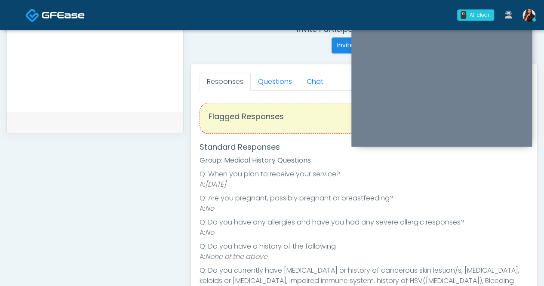
scroll to position [301, 0]
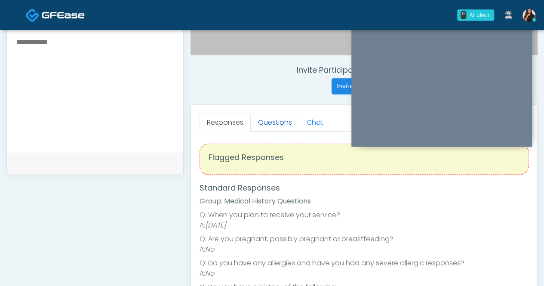
click at [278, 120] on link "Questions" at bounding box center [275, 122] width 49 height 18
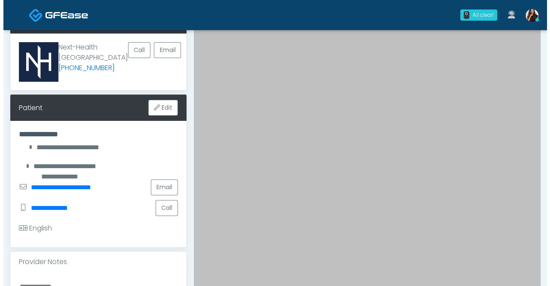
scroll to position [43, 0]
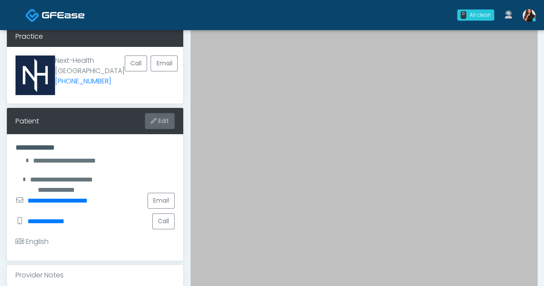
click at [161, 119] on button "Edit" at bounding box center [160, 121] width 30 height 16
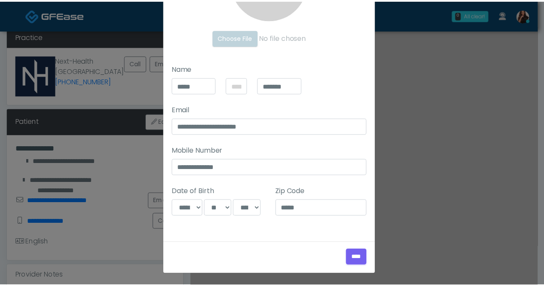
scroll to position [0, 0]
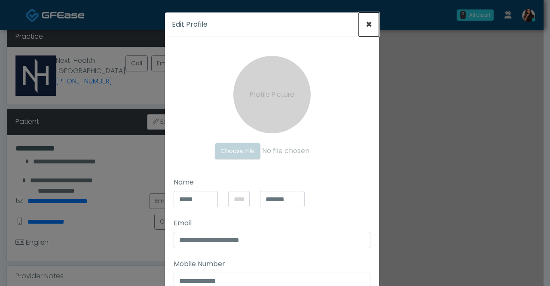
click at [366, 23] on span "×" at bounding box center [369, 24] width 6 height 14
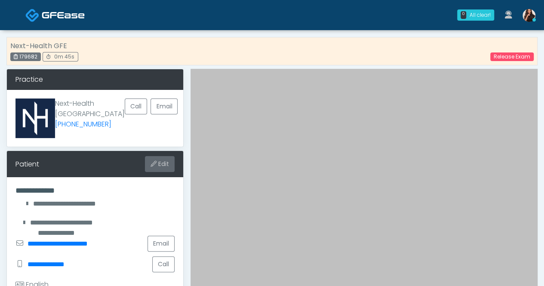
click at [157, 166] on button "Edit" at bounding box center [160, 164] width 30 height 16
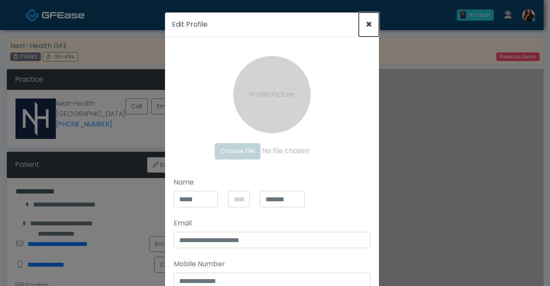
click at [366, 25] on span "×" at bounding box center [369, 24] width 6 height 14
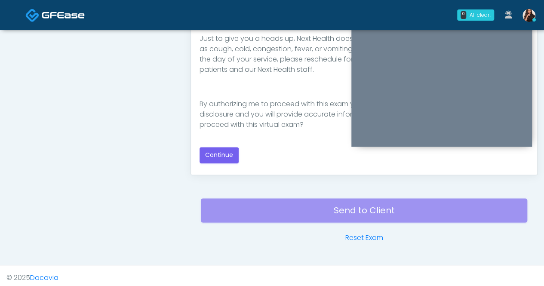
scroll to position [484, 0]
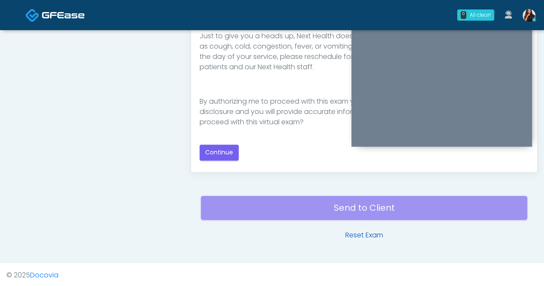
click at [368, 233] on link "Reset Exam" at bounding box center [364, 235] width 38 height 10
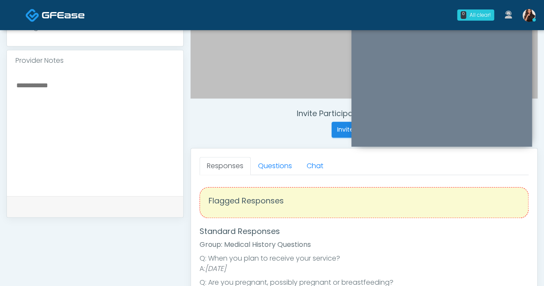
scroll to position [258, 0]
click at [261, 100] on div "Invite Participants to Video Session Invite Participants Responses Questions Ch…" at bounding box center [361, 139] width 354 height 656
click at [319, 163] on link "Chat" at bounding box center [314, 165] width 31 height 18
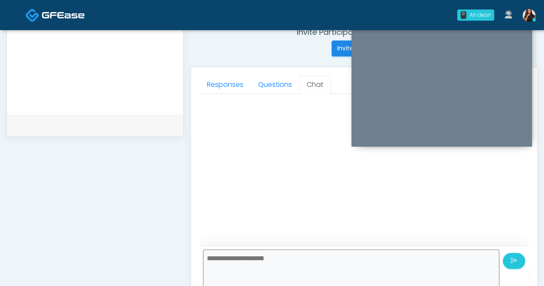
scroll to position [220, 0]
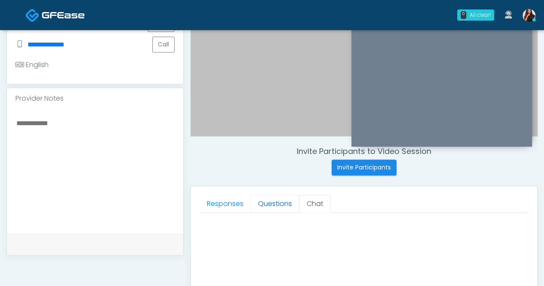
click at [280, 199] on link "Questions" at bounding box center [275, 204] width 49 height 18
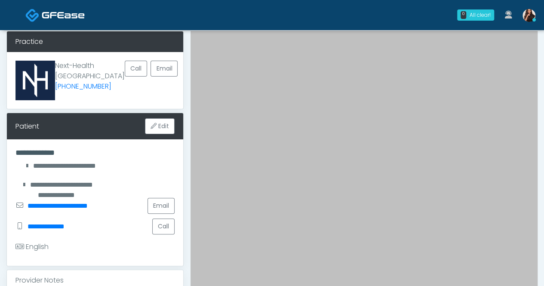
scroll to position [0, 0]
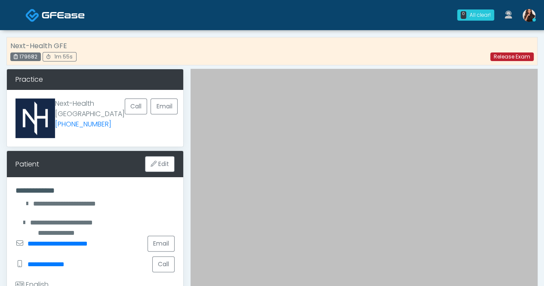
click at [519, 56] on link "Release Exam" at bounding box center [511, 56] width 43 height 9
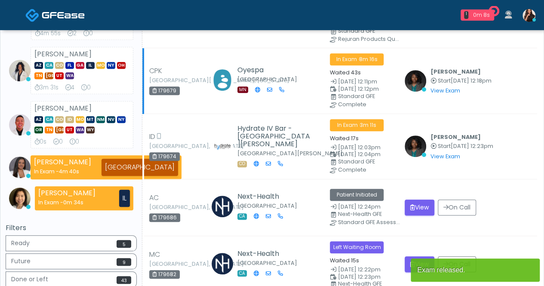
scroll to position [215, 0]
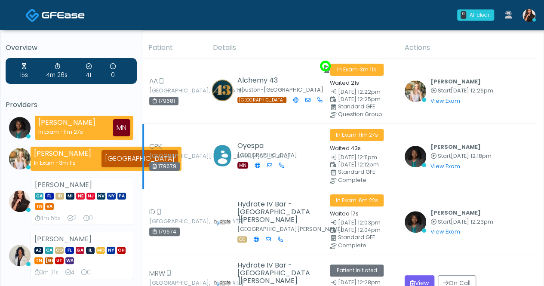
scroll to position [86, 0]
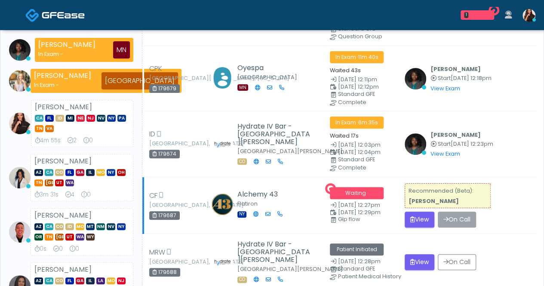
scroll to position [86, 0]
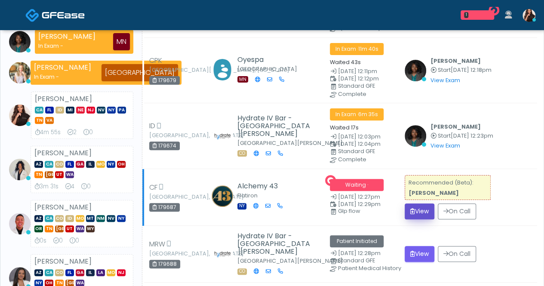
click at [429, 208] on button "View" at bounding box center [419, 211] width 30 height 16
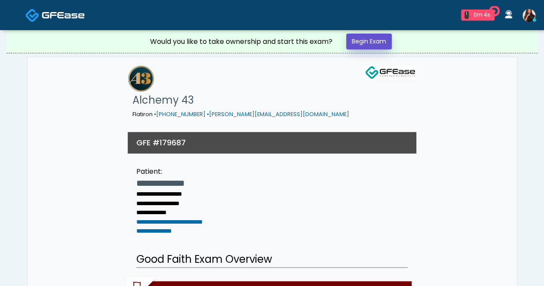
click at [370, 40] on link "Begin Exam" at bounding box center [369, 42] width 46 height 16
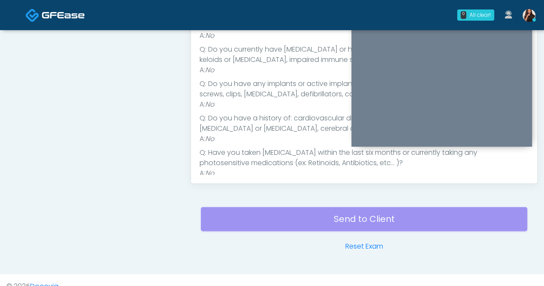
scroll to position [215, 0]
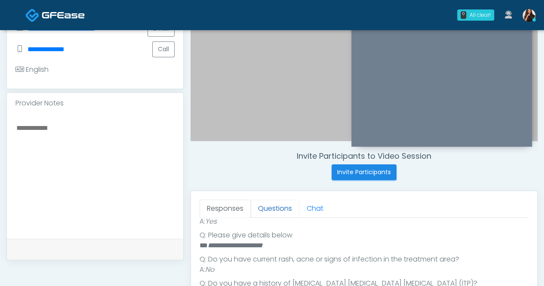
click at [276, 205] on link "Questions" at bounding box center [275, 208] width 49 height 18
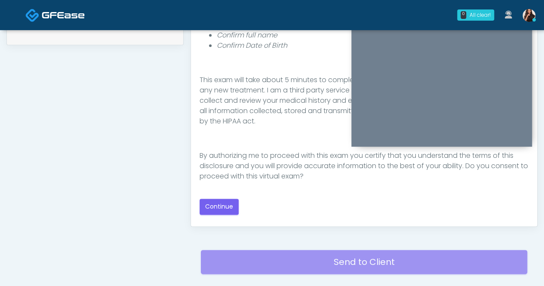
scroll to position [387, 0]
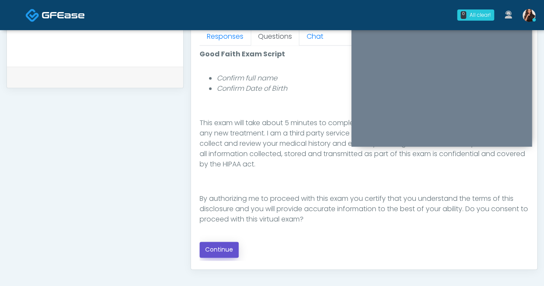
click at [231, 246] on button "Continue" at bounding box center [218, 250] width 39 height 16
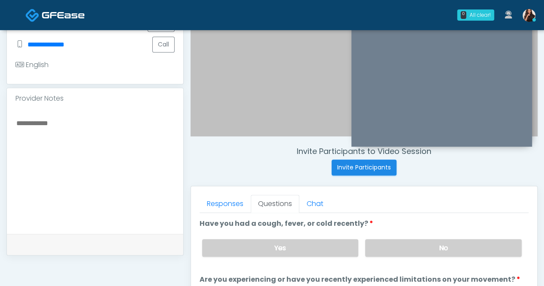
scroll to position [269, 0]
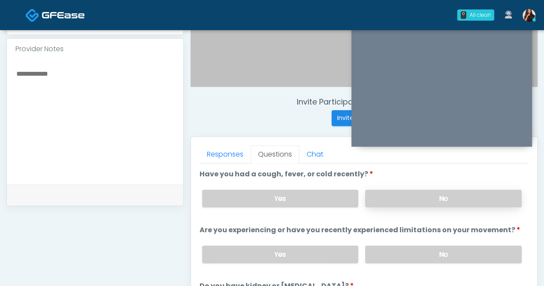
click at [448, 191] on label "No" at bounding box center [443, 199] width 156 height 18
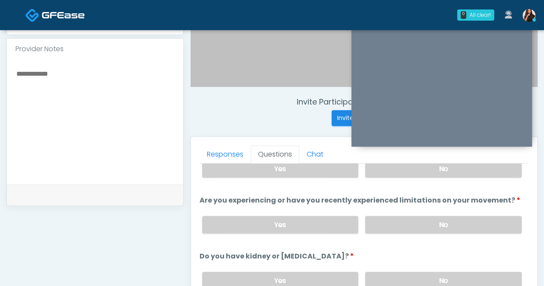
scroll to position [43, 0]
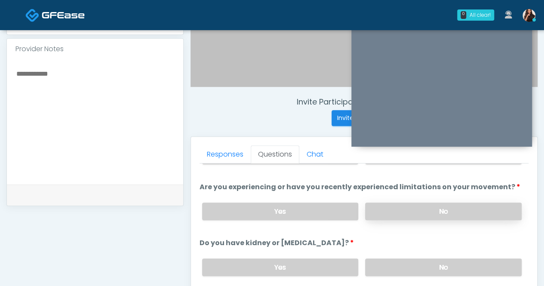
click at [447, 208] on label "No" at bounding box center [443, 211] width 156 height 18
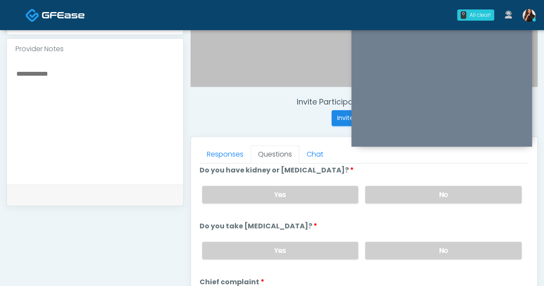
scroll to position [129, 0]
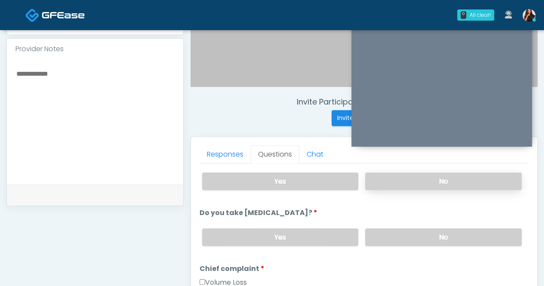
click at [438, 178] on label "No" at bounding box center [443, 181] width 156 height 18
click at [438, 228] on label "No" at bounding box center [443, 237] width 156 height 18
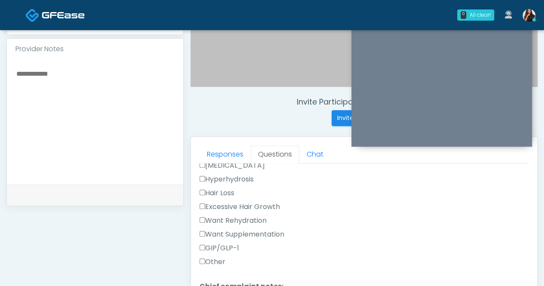
scroll to position [344, 0]
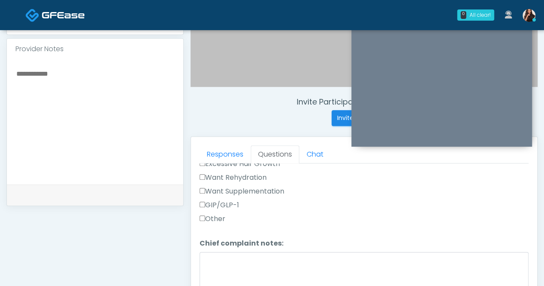
click at [228, 200] on label "GIP/GLP-1" at bounding box center [219, 205] width 40 height 10
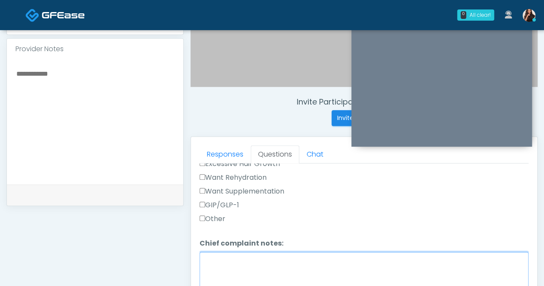
click at [238, 254] on textarea "Chief complaint notes:" at bounding box center [363, 270] width 329 height 37
type textarea "*"
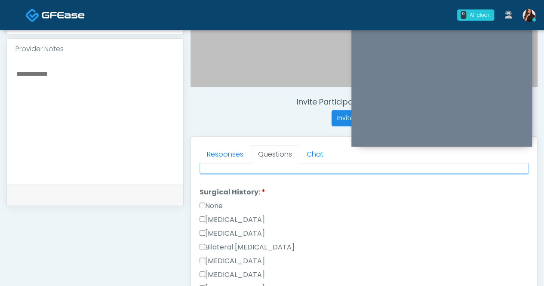
scroll to position [473, 0]
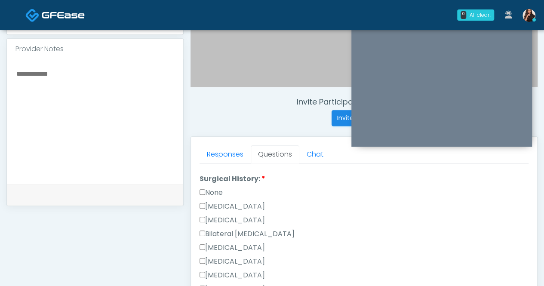
type textarea "**********"
click at [221, 188] on label "None" at bounding box center [210, 192] width 23 height 10
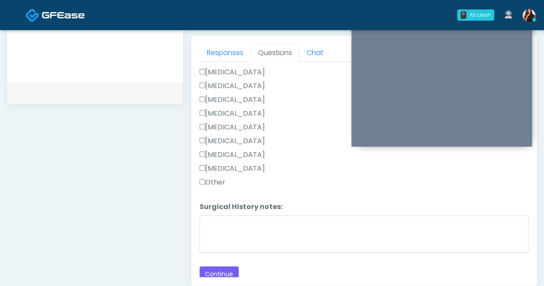
scroll to position [398, 0]
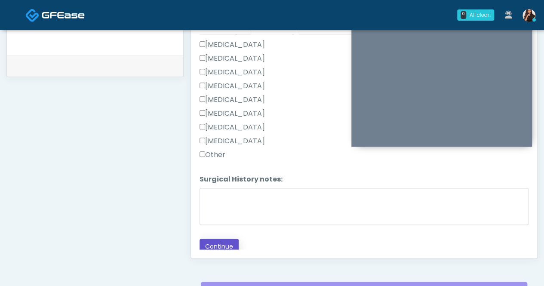
click at [220, 239] on button "Continue" at bounding box center [218, 247] width 39 height 16
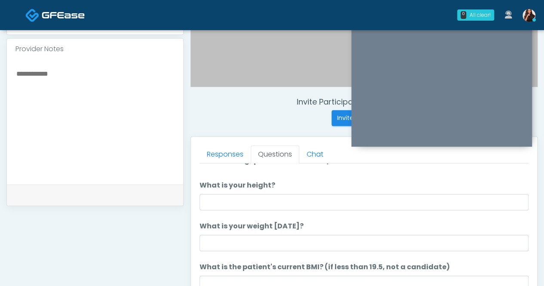
scroll to position [0, 0]
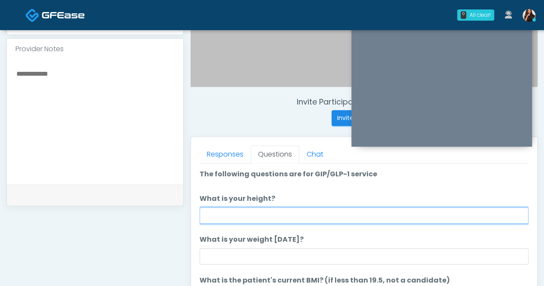
drag, startPoint x: 284, startPoint y: 213, endPoint x: 290, endPoint y: 211, distance: 6.3
click at [285, 214] on input "What is your height?" at bounding box center [363, 215] width 329 height 16
type input "**"
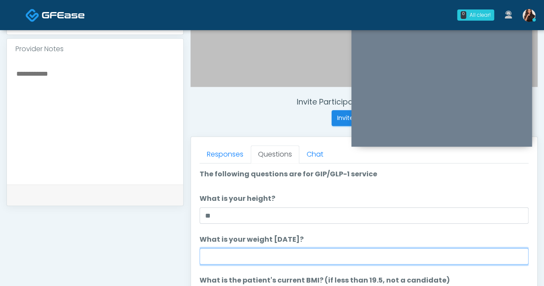
click at [290, 258] on input "What is your weight today?" at bounding box center [363, 256] width 329 height 16
type input "***"
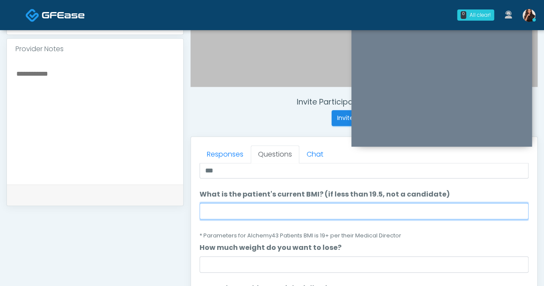
click at [250, 215] on input "What is the patient's current BMI? (if less than 19.5, not a candidate)" at bounding box center [363, 211] width 329 height 16
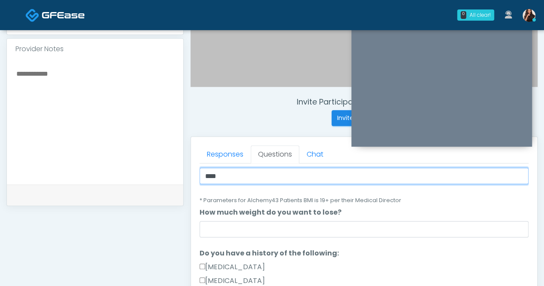
scroll to position [129, 0]
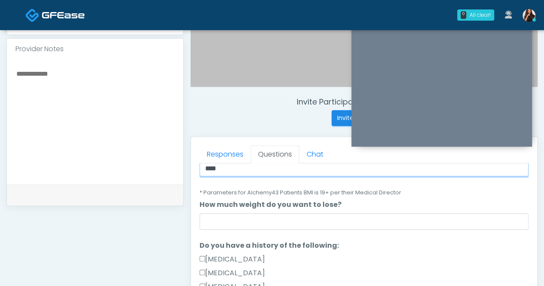
type input "****"
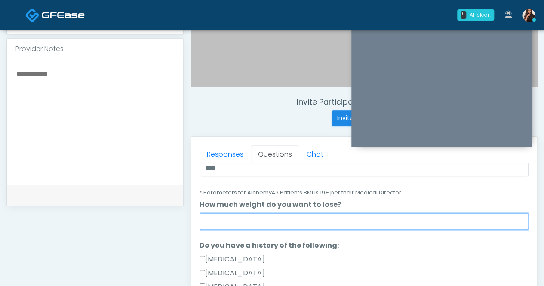
click at [284, 219] on input "How much weight do you want to lose?" at bounding box center [363, 221] width 329 height 16
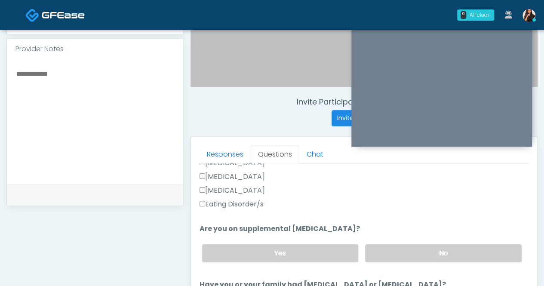
scroll to position [301, 0]
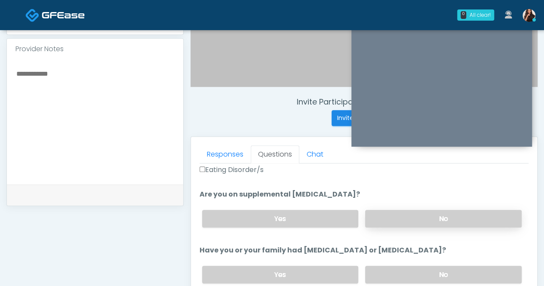
type input "*********"
click at [432, 216] on label "No" at bounding box center [443, 219] width 156 height 18
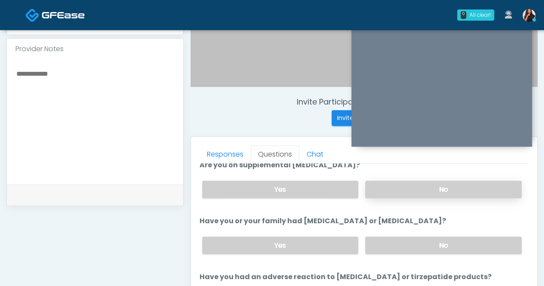
scroll to position [344, 0]
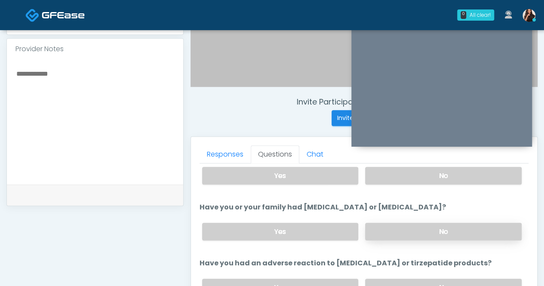
click at [438, 225] on label "No" at bounding box center [443, 232] width 156 height 18
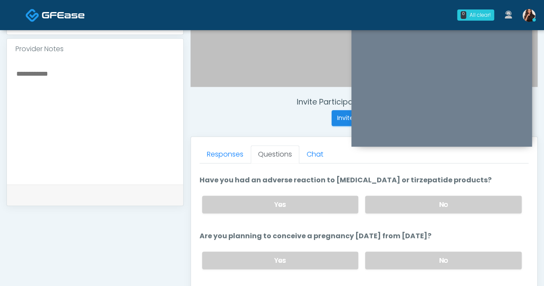
scroll to position [414, 0]
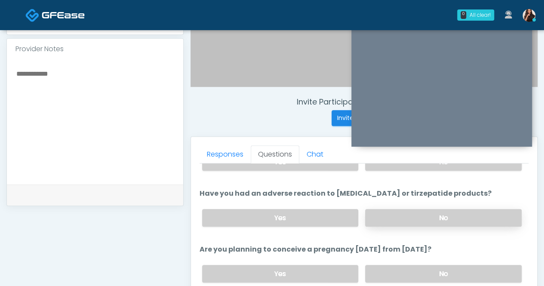
click at [451, 209] on label "No" at bounding box center [443, 218] width 156 height 18
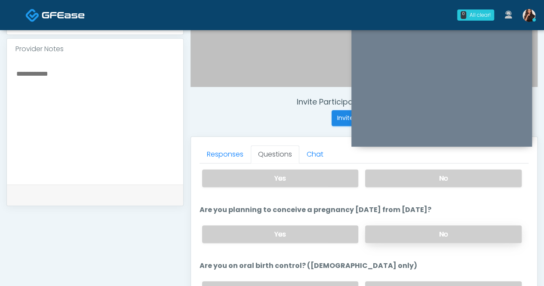
scroll to position [457, 0]
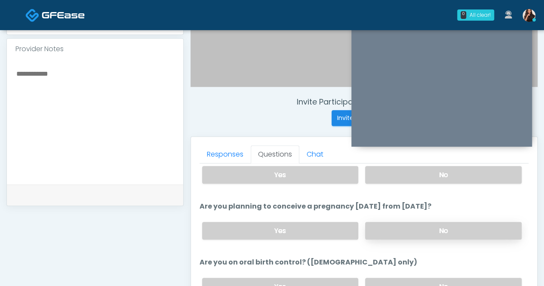
click at [442, 222] on label "No" at bounding box center [443, 231] width 156 height 18
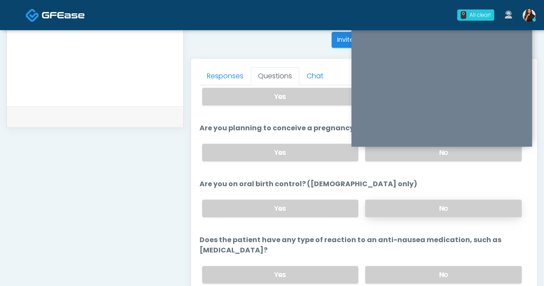
scroll to position [355, 0]
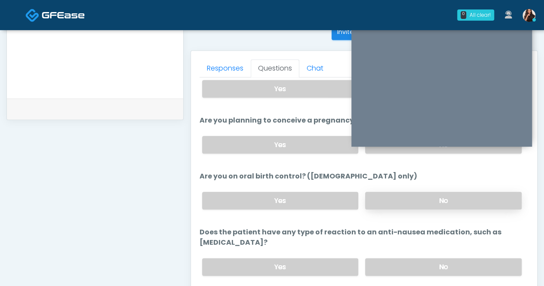
click at [454, 193] on label "No" at bounding box center [443, 201] width 156 height 18
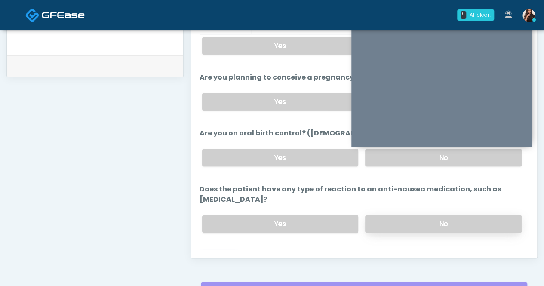
click at [437, 215] on label "No" at bounding box center [443, 224] width 156 height 18
drag, startPoint x: 226, startPoint y: 241, endPoint x: 231, endPoint y: 238, distance: 6.0
click at [227, 250] on button "Continue" at bounding box center [218, 258] width 39 height 16
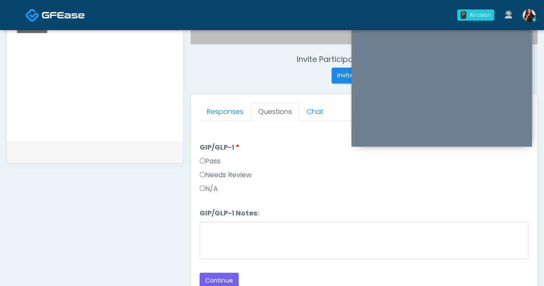
scroll to position [312, 0]
click at [218, 158] on label "Pass" at bounding box center [209, 161] width 21 height 10
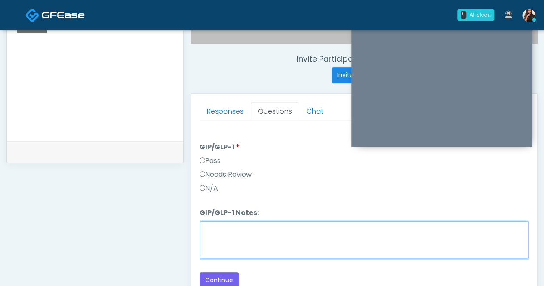
click at [260, 227] on textarea "GIP/GLP-1 Notes:" at bounding box center [363, 239] width 329 height 37
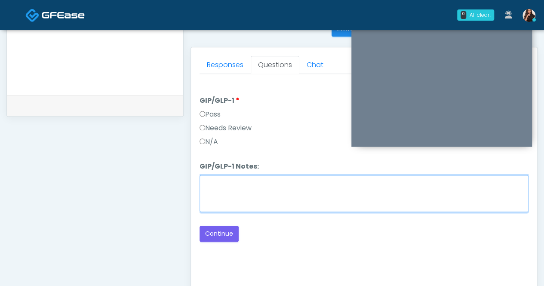
scroll to position [398, 0]
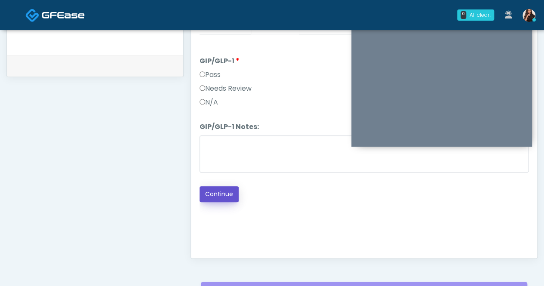
click at [221, 193] on button "Continue" at bounding box center [218, 194] width 39 height 16
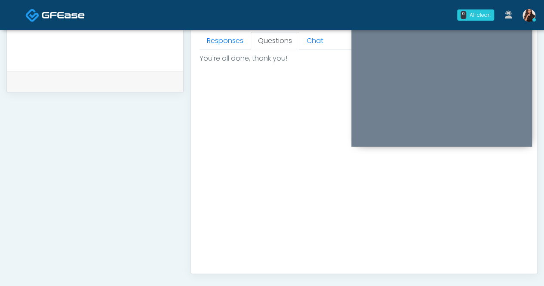
scroll to position [441, 0]
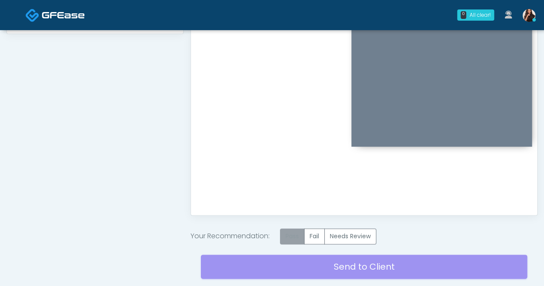
click at [296, 230] on label "Pass" at bounding box center [292, 236] width 25 height 16
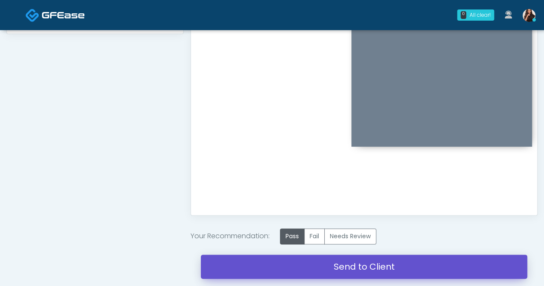
click at [374, 266] on link "Send to Client" at bounding box center [364, 266] width 326 height 24
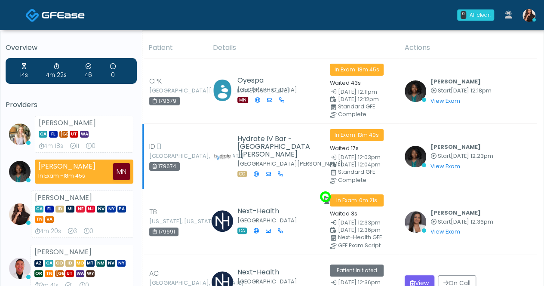
click at [378, 172] on div "Standard GFE" at bounding box center [370, 171] width 64 height 5
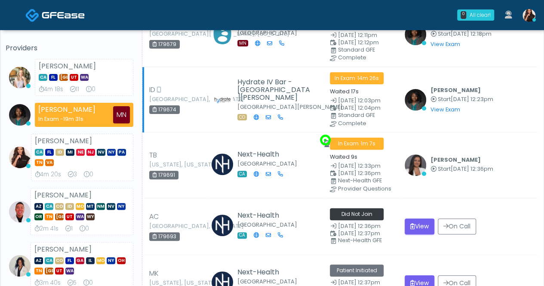
scroll to position [86, 0]
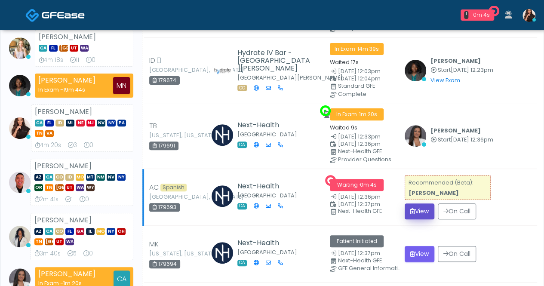
click at [428, 209] on button "View" at bounding box center [419, 211] width 30 height 16
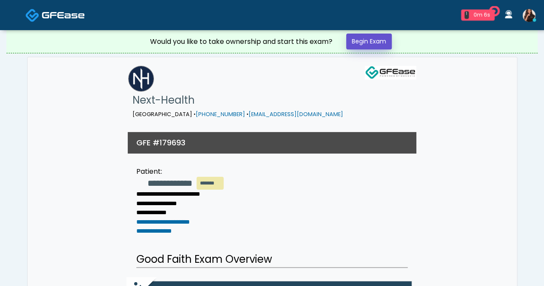
click at [365, 39] on link "Begin Exam" at bounding box center [369, 42] width 46 height 16
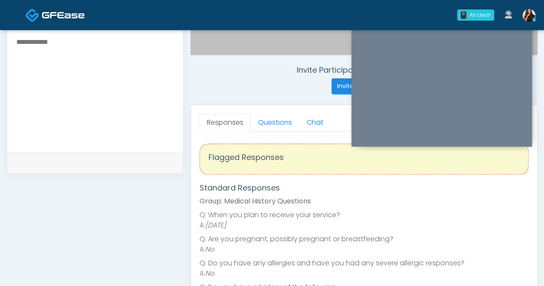
scroll to position [258, 0]
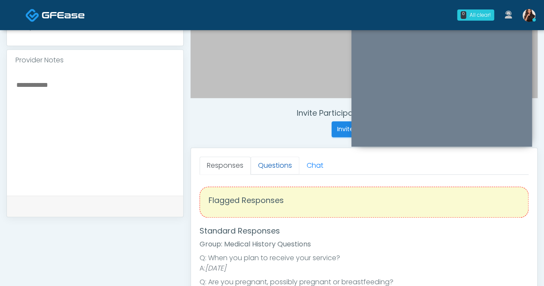
click at [272, 164] on link "Questions" at bounding box center [275, 165] width 49 height 18
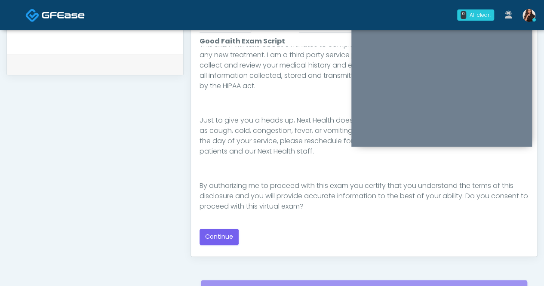
scroll to position [387, 0]
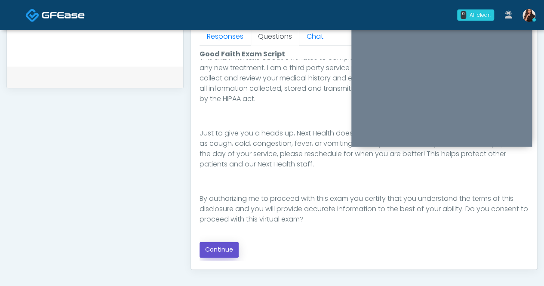
click at [224, 244] on button "Continue" at bounding box center [218, 250] width 39 height 16
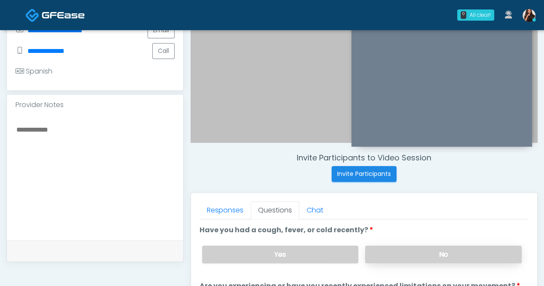
scroll to position [269, 0]
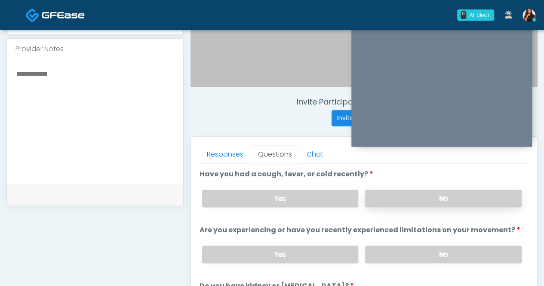
click at [450, 196] on label "No" at bounding box center [443, 199] width 156 height 18
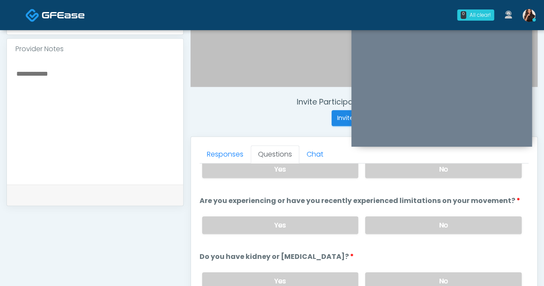
scroll to position [43, 0]
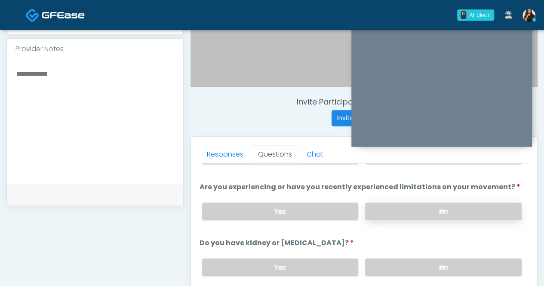
click at [449, 207] on label "No" at bounding box center [443, 211] width 156 height 18
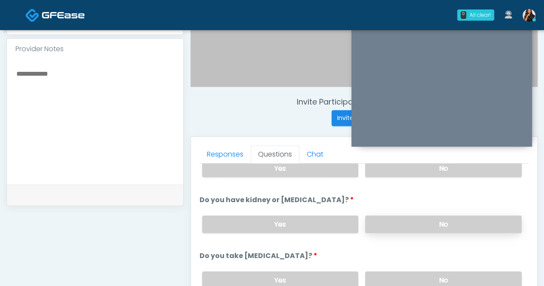
click at [440, 227] on label "No" at bounding box center [443, 224] width 156 height 18
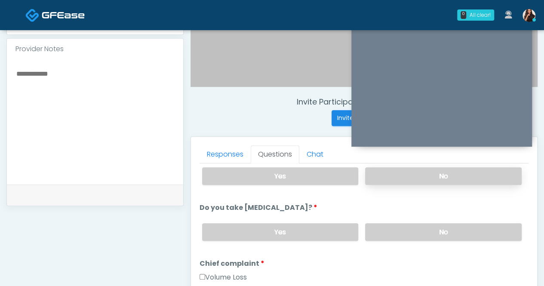
scroll to position [172, 0]
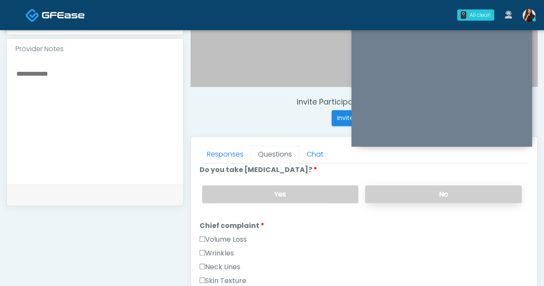
click at [437, 192] on label "No" at bounding box center [443, 194] width 156 height 18
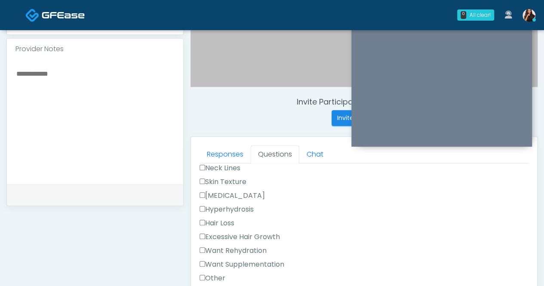
scroll to position [258, 0]
click at [248, 258] on label "Want Rehydration" at bounding box center [232, 263] width 67 height 10
click at [259, 272] on label "Want Supplementation" at bounding box center [241, 277] width 85 height 10
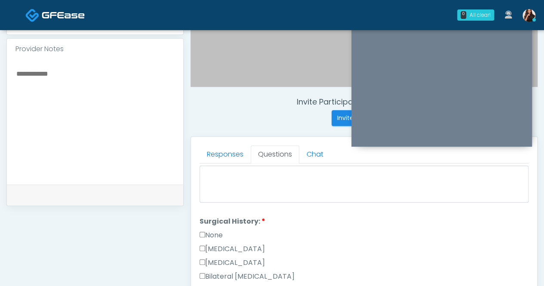
scroll to position [430, 0]
click at [217, 217] on label "None" at bounding box center [210, 222] width 23 height 10
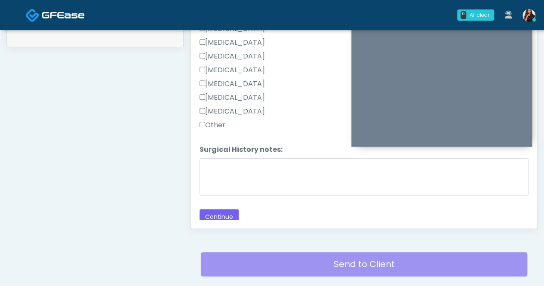
scroll to position [441, 0]
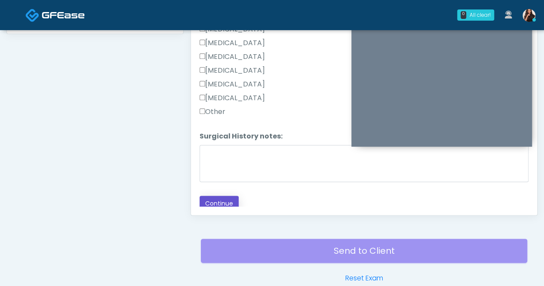
click at [220, 196] on button "Continue" at bounding box center [218, 204] width 39 height 16
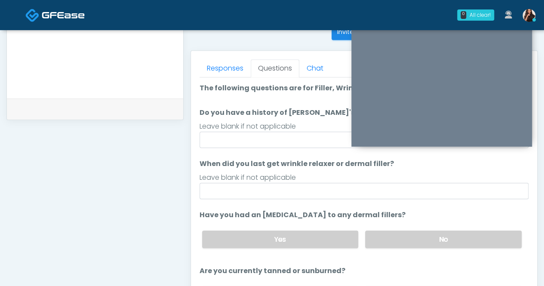
scroll to position [0, 0]
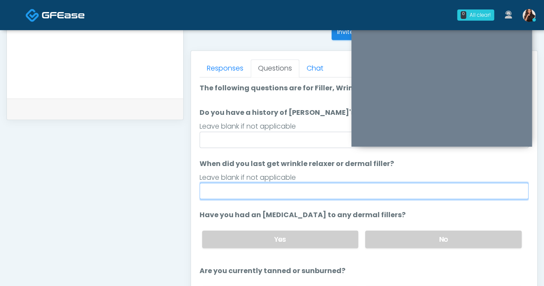
click at [364, 187] on input "When did you last get wrinkle relaxer or dermal filler?" at bounding box center [363, 191] width 329 height 16
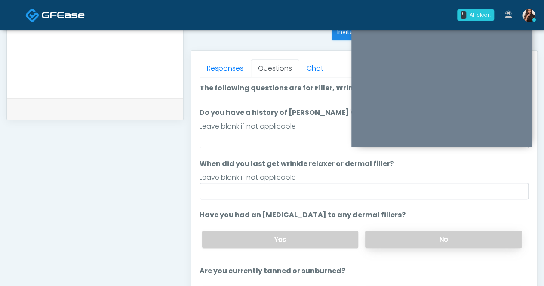
click at [466, 236] on label "No" at bounding box center [443, 239] width 156 height 18
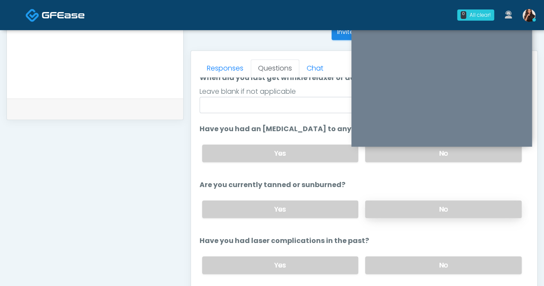
click at [438, 208] on label "No" at bounding box center [443, 209] width 156 height 18
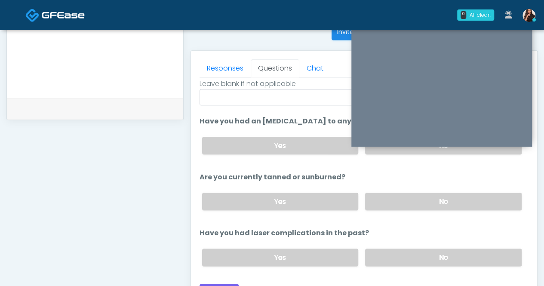
scroll to position [98, 0]
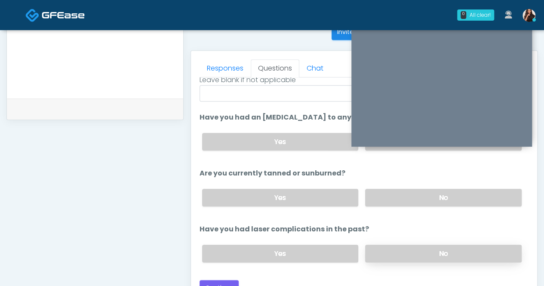
click at [424, 245] on label "No" at bounding box center [443, 254] width 156 height 18
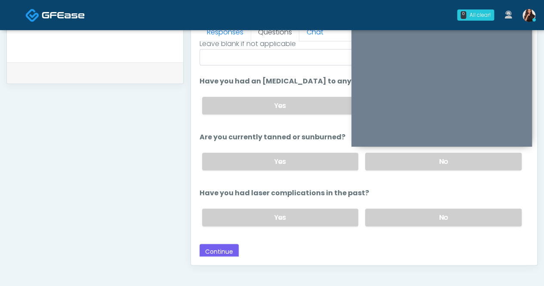
scroll to position [441, 0]
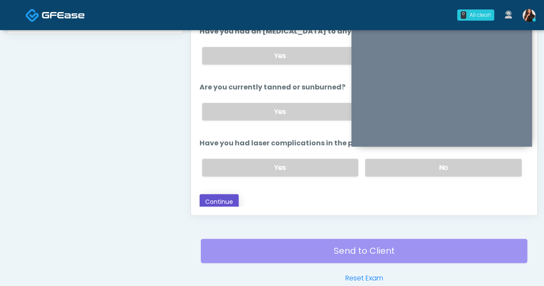
click at [222, 194] on button "Continue" at bounding box center [218, 202] width 39 height 16
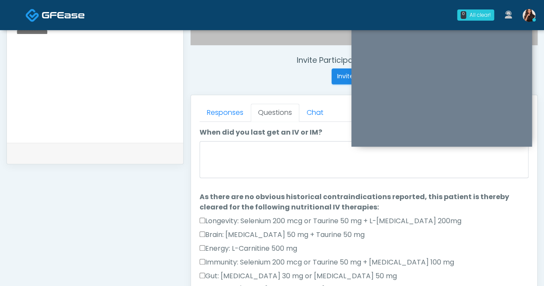
scroll to position [312, 0]
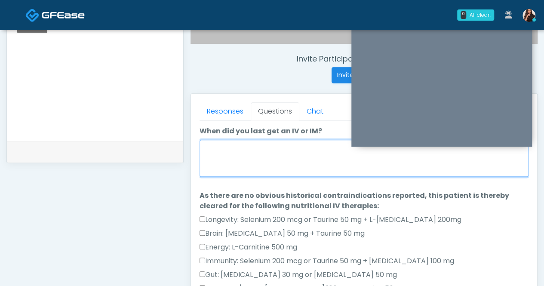
click at [394, 162] on textarea "When did you last get an IV or IM?" at bounding box center [363, 158] width 329 height 37
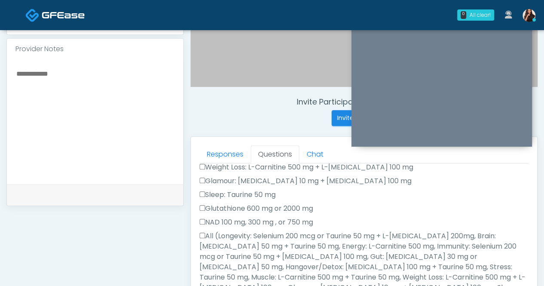
scroll to position [258, 0]
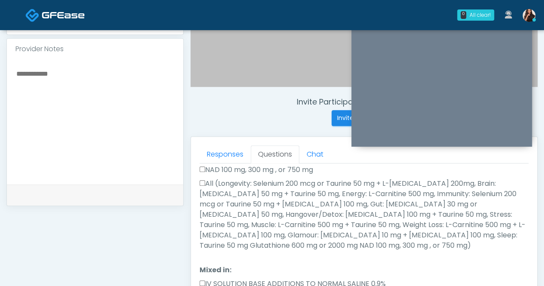
type textarea "******"
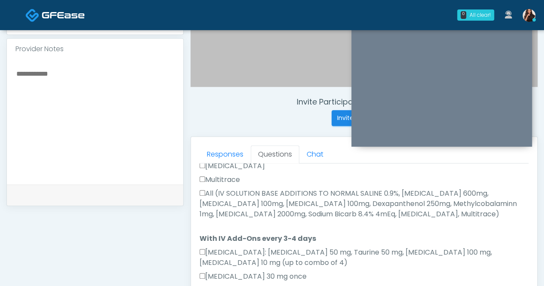
scroll to position [473, 0]
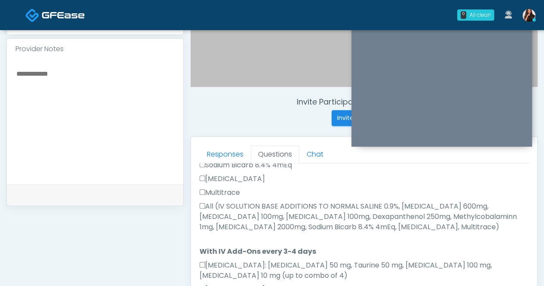
click at [201, 201] on label "All (IV SOLUTION BASE ADDITIONS TO NORMAL SALINE 0.9%, Magnesium Chloride 600mg…" at bounding box center [363, 216] width 329 height 31
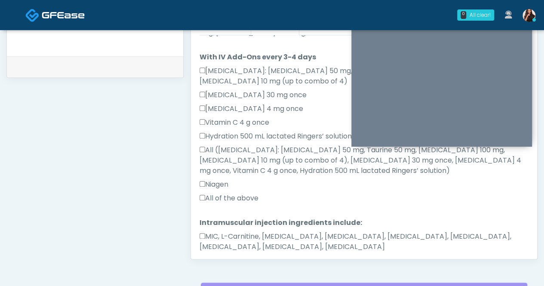
scroll to position [441, 0]
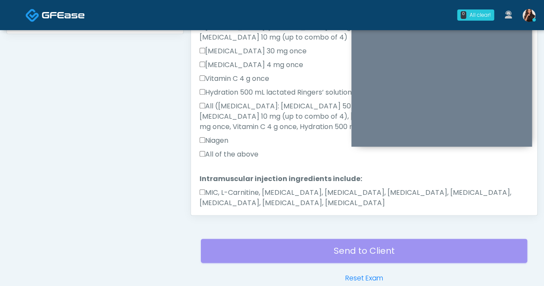
click at [224, 222] on button "Continue" at bounding box center [218, 230] width 39 height 16
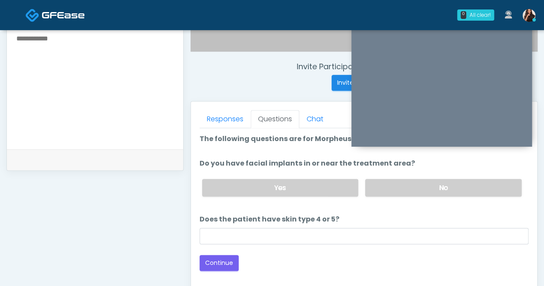
scroll to position [312, 0]
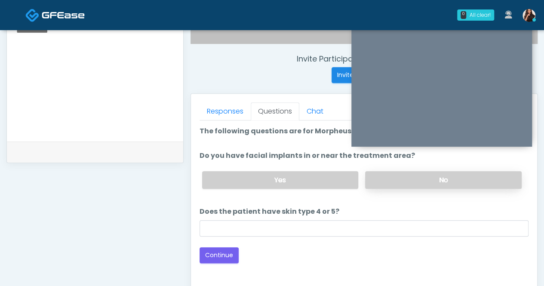
click at [419, 178] on label "No" at bounding box center [443, 180] width 156 height 18
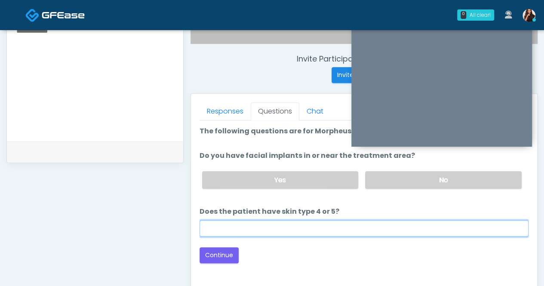
click at [336, 225] on input "Does the patient have skin type 4 or 5?" at bounding box center [363, 228] width 329 height 16
type input "**"
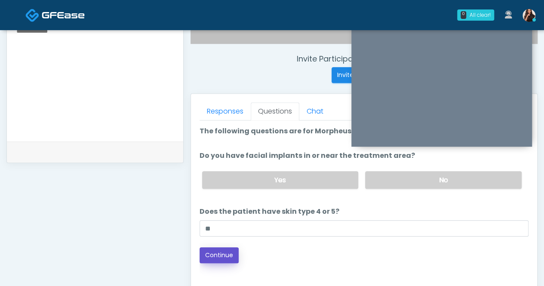
click at [219, 251] on button "Continue" at bounding box center [218, 255] width 39 height 16
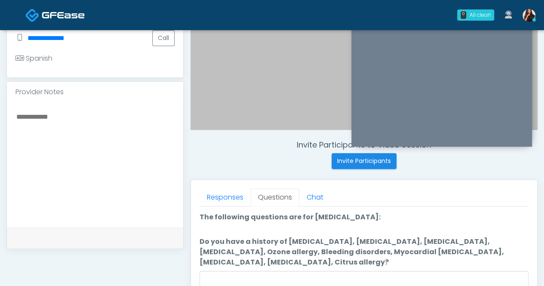
scroll to position [269, 0]
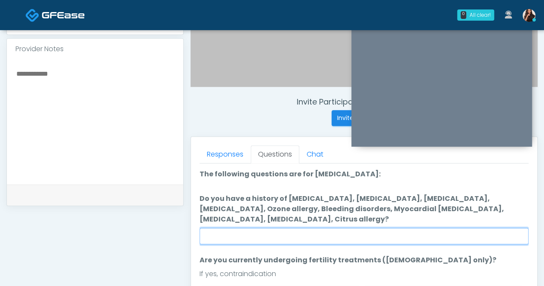
click at [274, 237] on input "Do you have a history of Hyperthyroidism, Hypotension, Hypocalcemia, Hypoglycem…" at bounding box center [363, 236] width 329 height 16
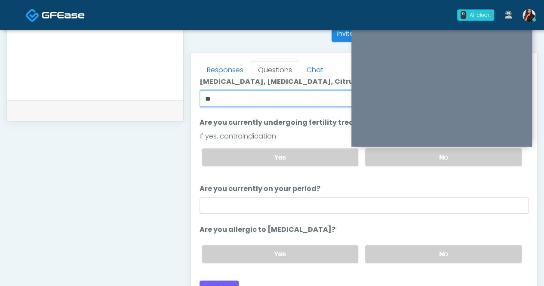
scroll to position [355, 0]
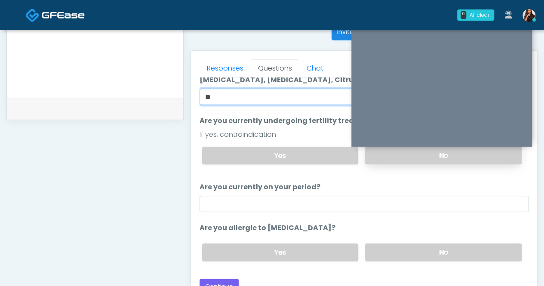
type input "**"
click at [416, 156] on label "No" at bounding box center [443, 156] width 156 height 18
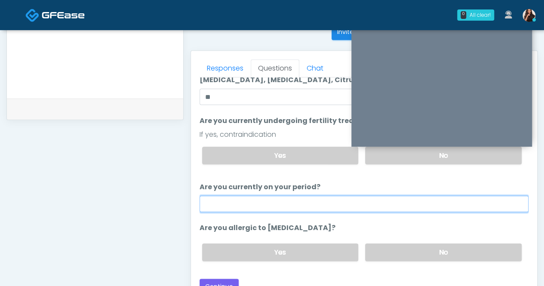
click at [344, 205] on input "Are you currently on your period?" at bounding box center [363, 204] width 329 height 16
type input "**"
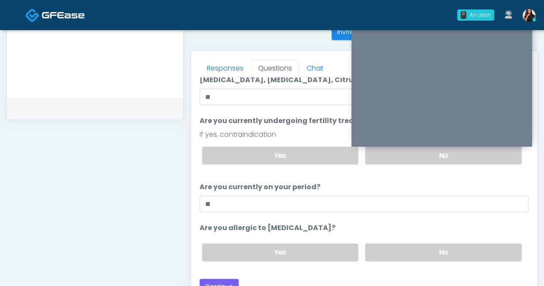
drag, startPoint x: 418, startPoint y: 248, endPoint x: 365, endPoint y: 223, distance: 58.8
click at [418, 247] on label "No" at bounding box center [443, 252] width 156 height 18
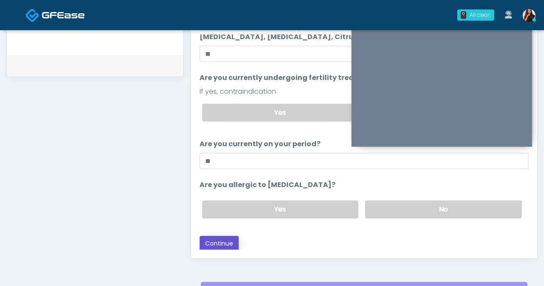
click at [213, 236] on button "Continue" at bounding box center [218, 244] width 39 height 16
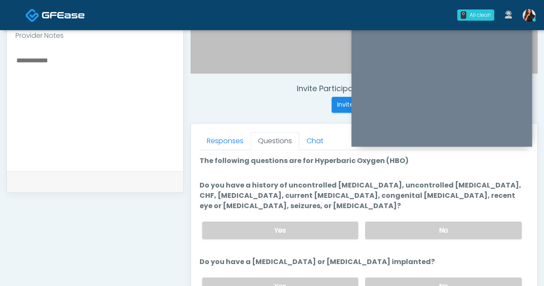
scroll to position [269, 0]
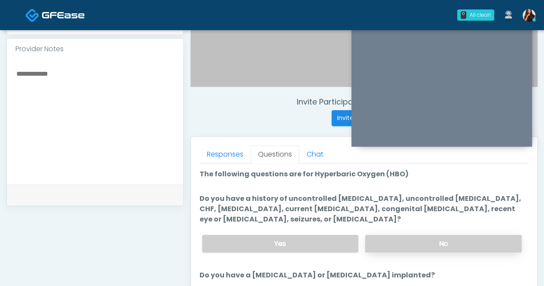
click at [451, 240] on label "No" at bounding box center [443, 244] width 156 height 18
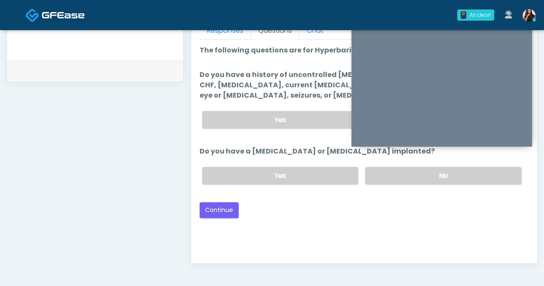
scroll to position [398, 0]
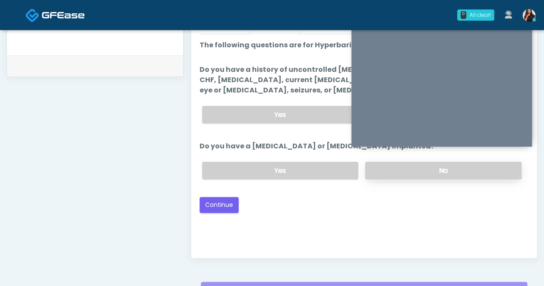
click at [420, 165] on label "No" at bounding box center [443, 171] width 156 height 18
click at [220, 201] on button "Continue" at bounding box center [218, 205] width 39 height 16
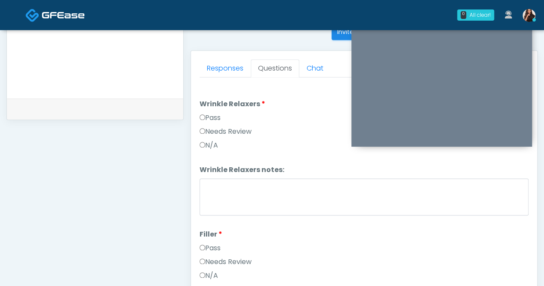
scroll to position [269, 0]
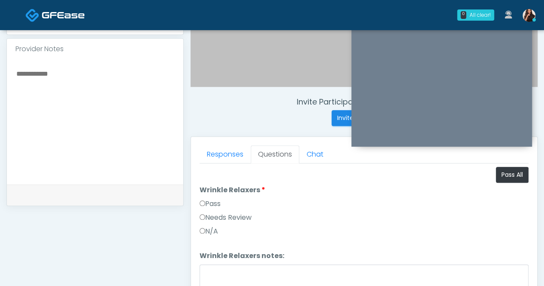
click at [215, 202] on label "Pass" at bounding box center [209, 204] width 21 height 10
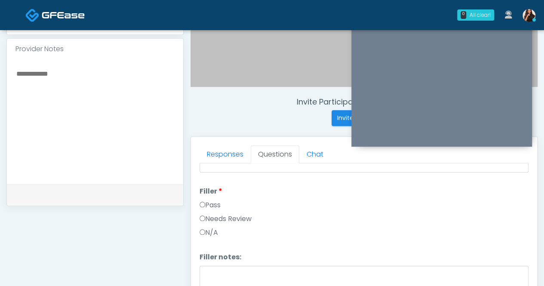
click at [217, 200] on label "Pass" at bounding box center [209, 205] width 21 height 10
click at [214, 203] on label "Pass" at bounding box center [209, 206] width 21 height 10
click at [213, 206] on label "Pass" at bounding box center [209, 207] width 21 height 10
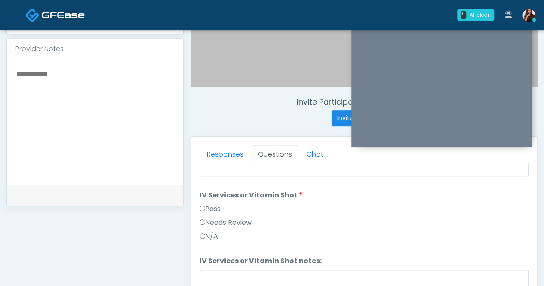
click at [220, 204] on label "Pass" at bounding box center [209, 209] width 21 height 10
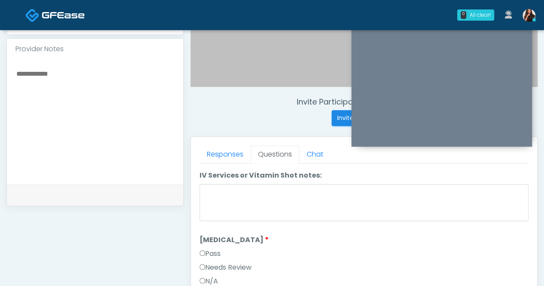
scroll to position [602, 0]
click at [215, 248] on label "Pass" at bounding box center [209, 253] width 21 height 10
click at [214, 249] on label "Pass" at bounding box center [209, 254] width 21 height 10
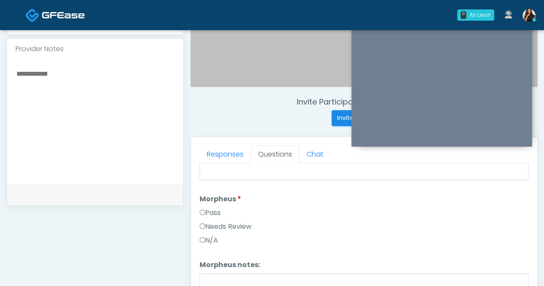
click at [214, 208] on label "Pass" at bounding box center [209, 213] width 21 height 10
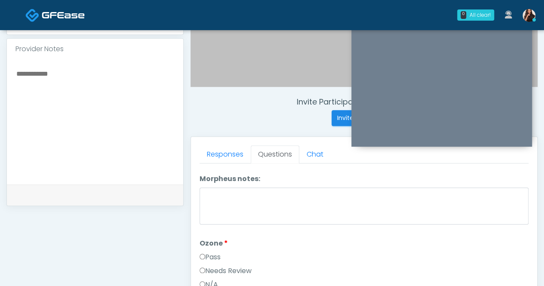
scroll to position [1032, 0]
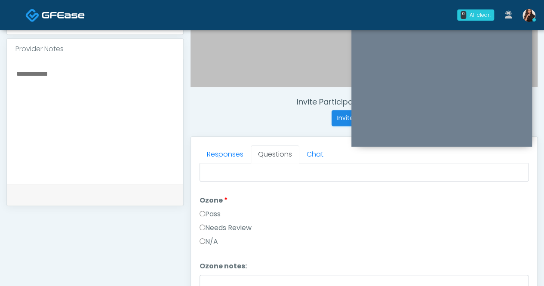
click at [217, 209] on label "Pass" at bounding box center [209, 214] width 21 height 10
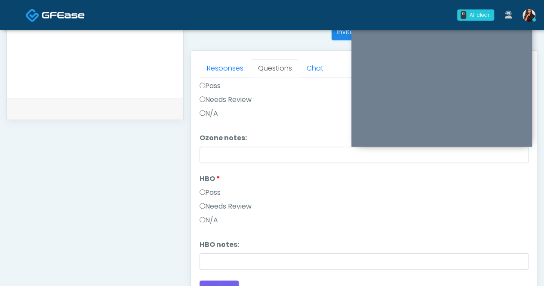
click at [213, 187] on label "Pass" at bounding box center [209, 192] width 21 height 10
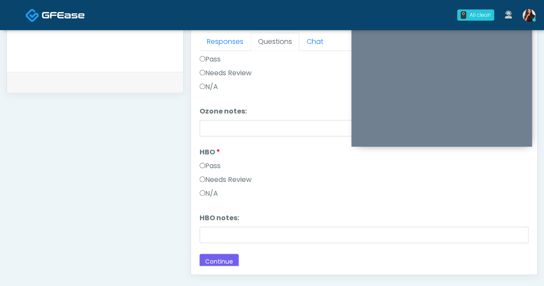
scroll to position [441, 0]
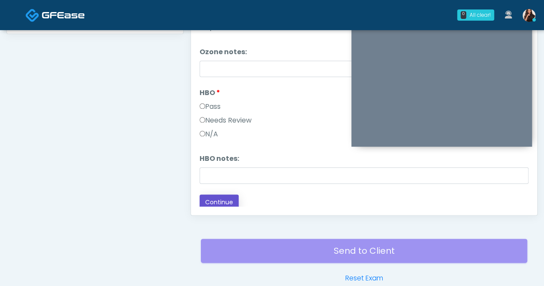
click at [223, 194] on button "Continue" at bounding box center [218, 202] width 39 height 16
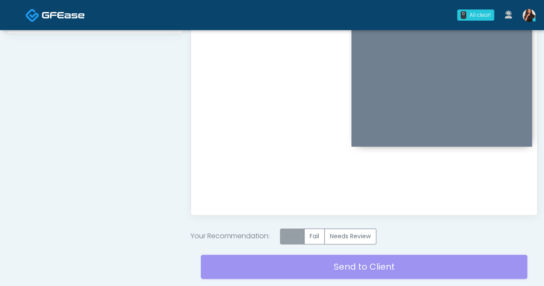
click at [294, 234] on label "Pass" at bounding box center [292, 236] width 25 height 16
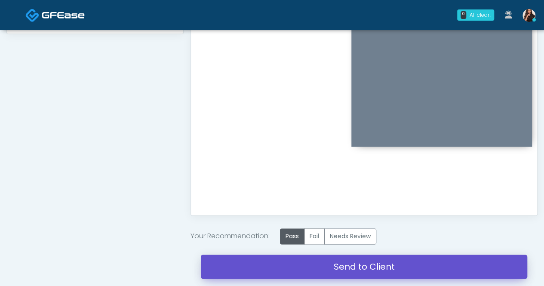
click at [385, 264] on link "Send to Client" at bounding box center [364, 266] width 326 height 24
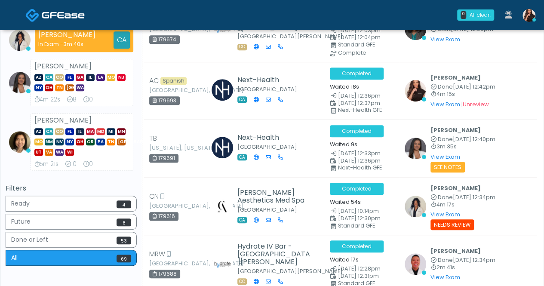
click at [525, 14] on img at bounding box center [528, 15] width 13 height 13
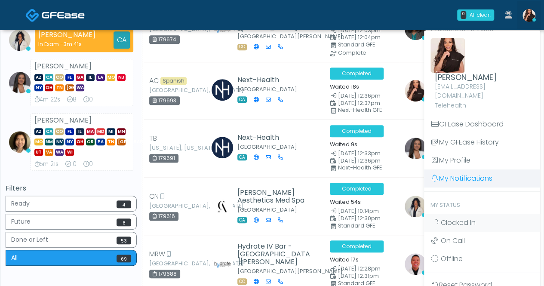
click at [465, 169] on link "My Notifications" at bounding box center [482, 178] width 116 height 18
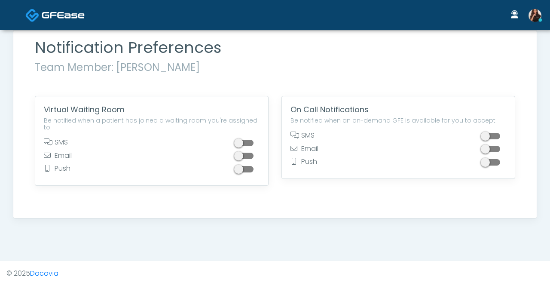
click at [496, 136] on span at bounding box center [491, 136] width 17 height 6
click at [494, 162] on span at bounding box center [491, 162] width 17 height 6
click at [539, 13] on img at bounding box center [535, 15] width 13 height 13
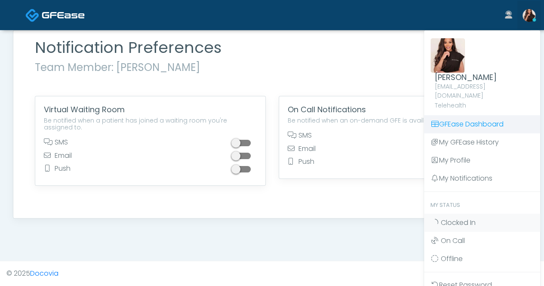
click at [458, 116] on link "GFEase Dashboard" at bounding box center [482, 124] width 116 height 18
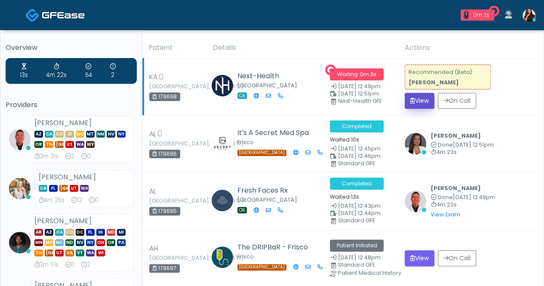
click at [418, 98] on button "View" at bounding box center [419, 101] width 30 height 16
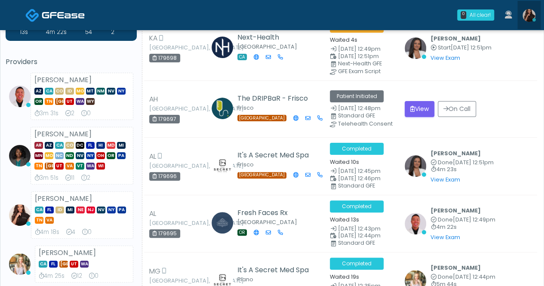
click at [530, 15] on img at bounding box center [528, 15] width 13 height 13
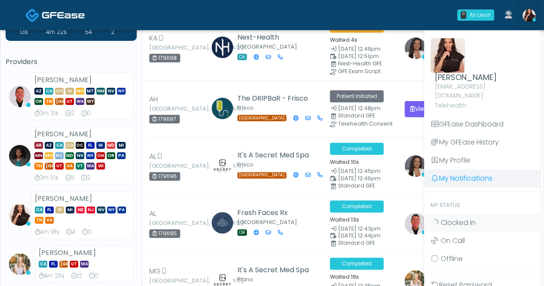
click at [477, 169] on link "My Notifications" at bounding box center [482, 178] width 116 height 18
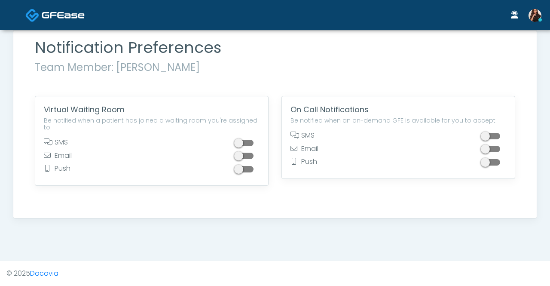
click at [68, 14] on img at bounding box center [63, 15] width 43 height 9
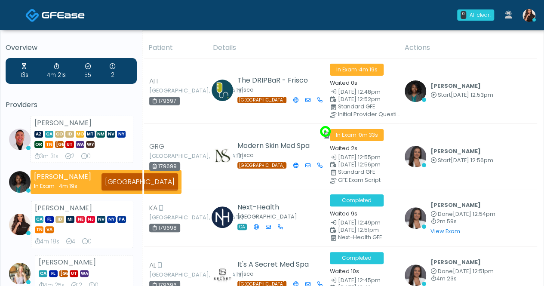
click at [112, 66] on icon at bounding box center [113, 67] width 6 height 6
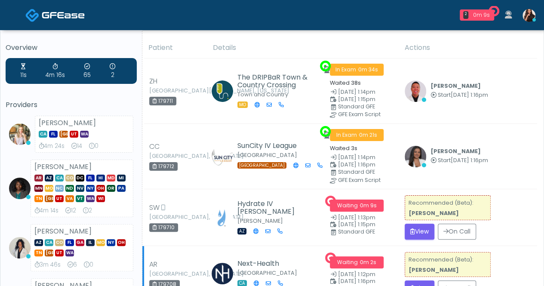
scroll to position [86, 0]
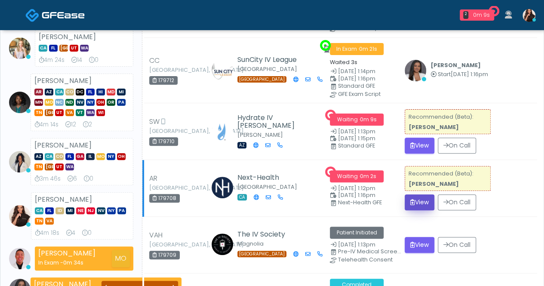
click at [417, 203] on button "View" at bounding box center [419, 202] width 30 height 16
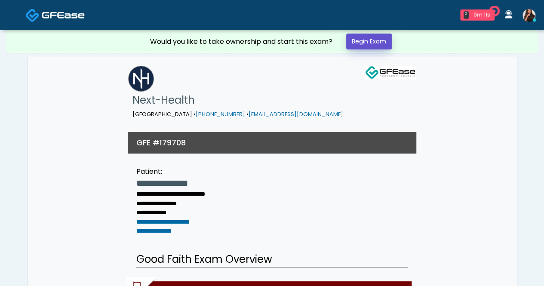
click at [372, 42] on link "Begin Exam" at bounding box center [369, 42] width 46 height 16
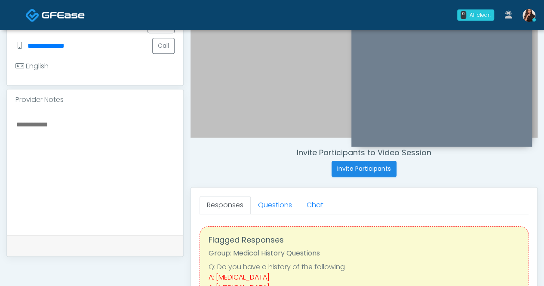
scroll to position [215, 0]
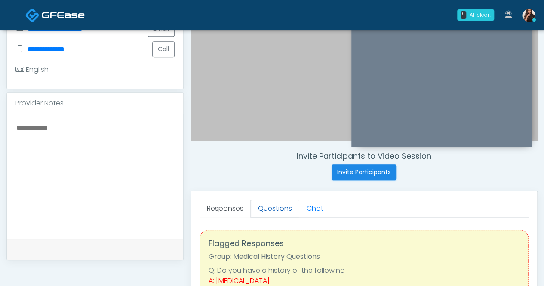
click at [285, 202] on link "Questions" at bounding box center [275, 208] width 49 height 18
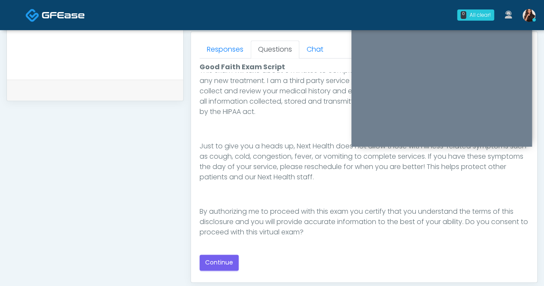
scroll to position [387, 0]
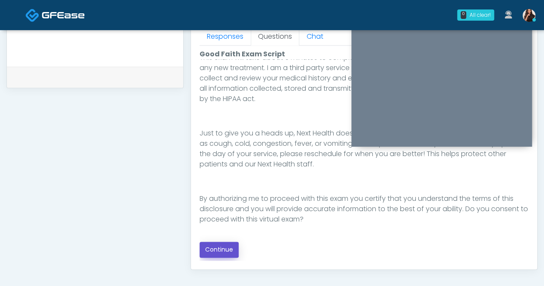
click at [226, 246] on button "Continue" at bounding box center [218, 250] width 39 height 16
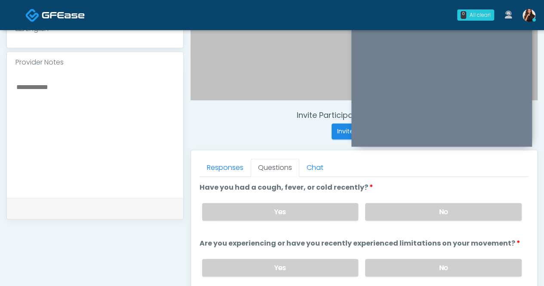
scroll to position [269, 0]
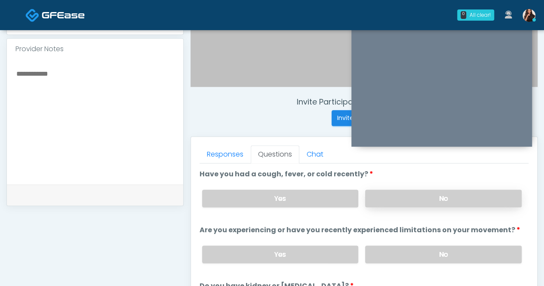
click at [438, 196] on label "No" at bounding box center [443, 199] width 156 height 18
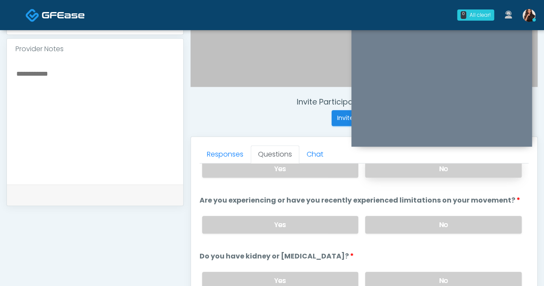
scroll to position [43, 0]
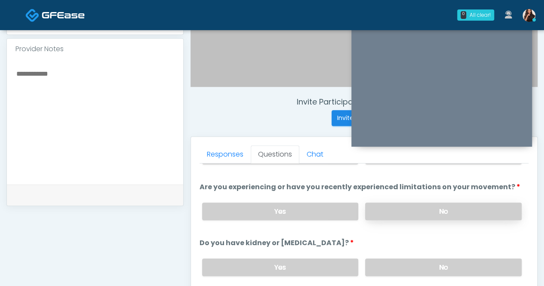
click at [449, 206] on label "No" at bounding box center [443, 211] width 156 height 18
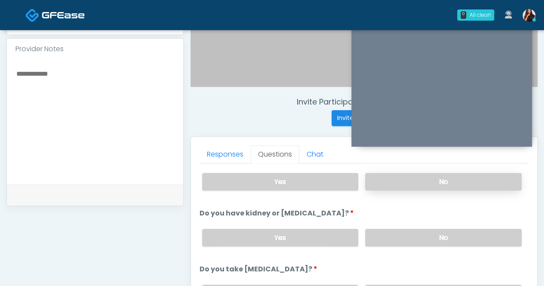
scroll to position [86, 0]
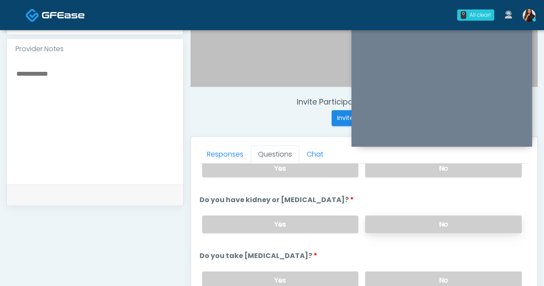
click at [435, 220] on label "No" at bounding box center [443, 224] width 156 height 18
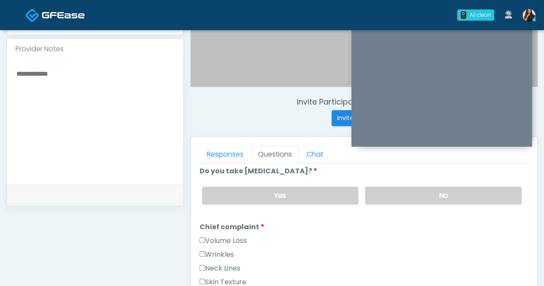
scroll to position [172, 0]
click at [442, 190] on label "No" at bounding box center [443, 194] width 156 height 18
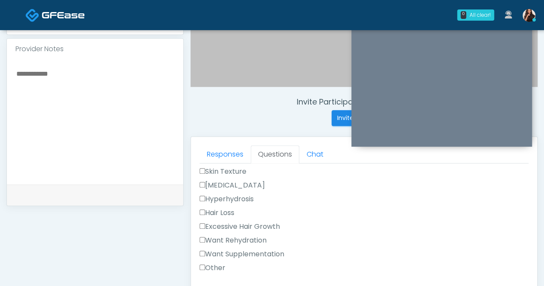
scroll to position [301, 0]
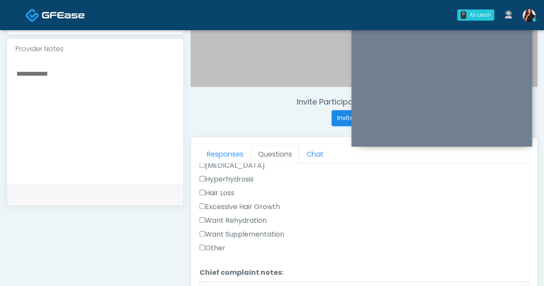
click at [251, 215] on label "Want Rehydration" at bounding box center [232, 220] width 67 height 10
click at [255, 230] on label "Want Supplementation" at bounding box center [241, 234] width 85 height 10
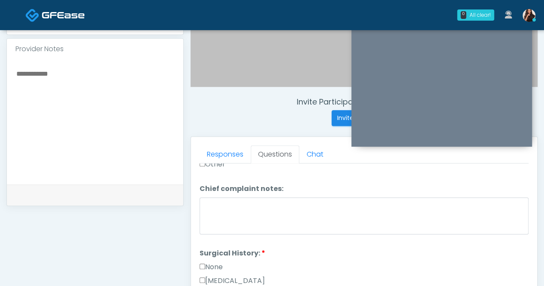
scroll to position [387, 0]
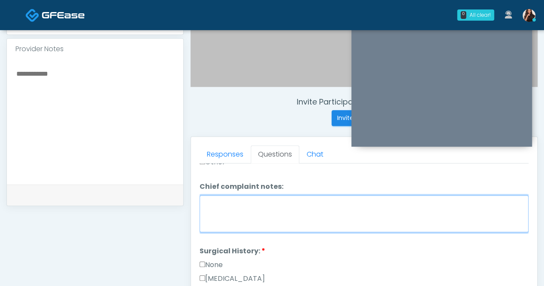
click at [277, 214] on textarea "Chief complaint notes:" at bounding box center [363, 213] width 329 height 37
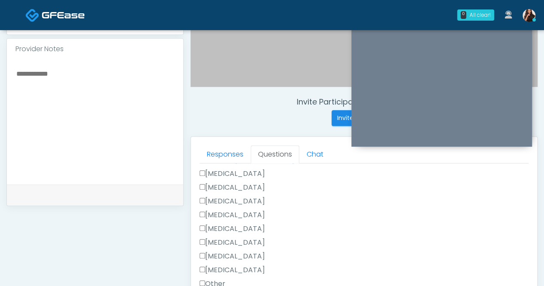
scroll to position [355, 0]
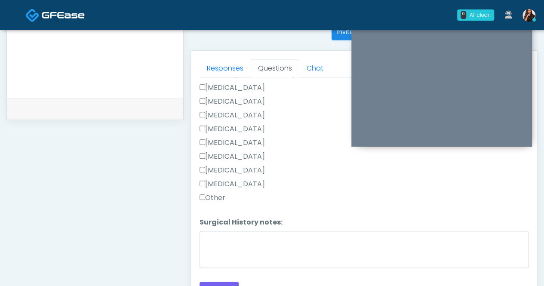
type textarea "*******"
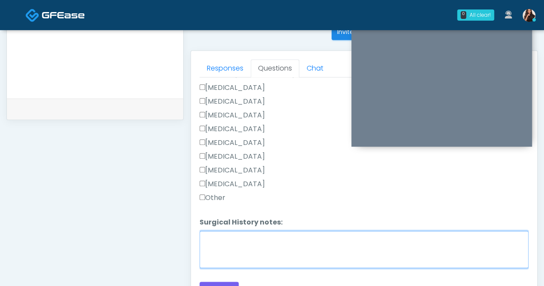
click at [261, 231] on textarea "Surgical History notes:" at bounding box center [363, 249] width 329 height 37
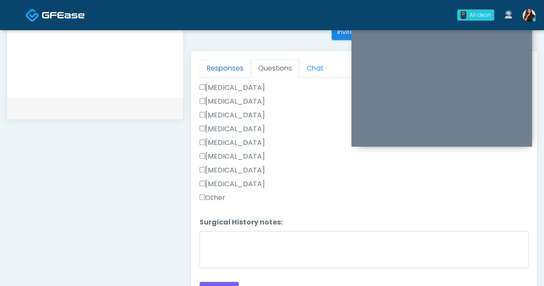
click at [232, 69] on link "Responses" at bounding box center [224, 68] width 51 height 18
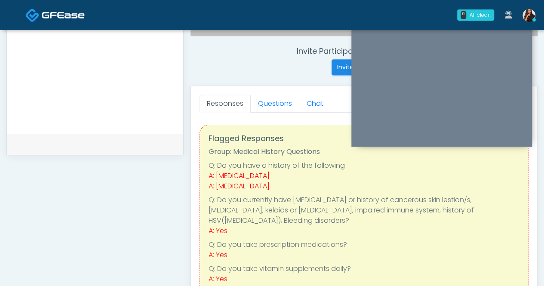
scroll to position [312, 0]
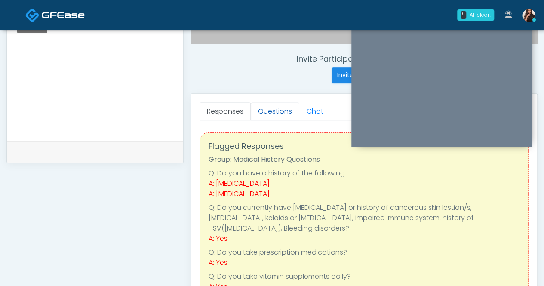
click at [279, 115] on link "Questions" at bounding box center [275, 111] width 49 height 18
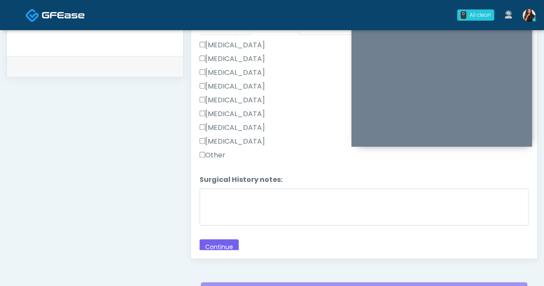
scroll to position [398, 0]
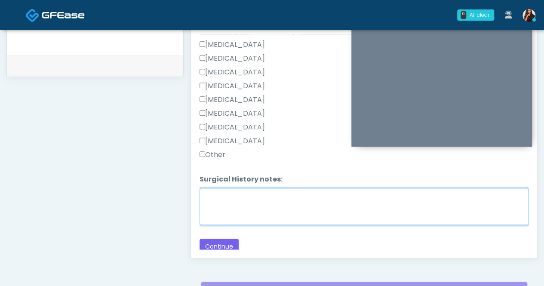
click at [392, 193] on textarea "Surgical History notes:" at bounding box center [363, 206] width 329 height 37
click at [303, 196] on textarea "Surgical History notes:" at bounding box center [363, 206] width 329 height 37
click at [304, 192] on textarea "**********" at bounding box center [363, 206] width 329 height 37
click at [312, 208] on textarea "**********" at bounding box center [363, 206] width 329 height 37
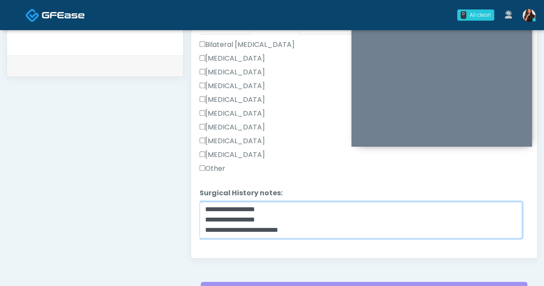
scroll to position [533, 0]
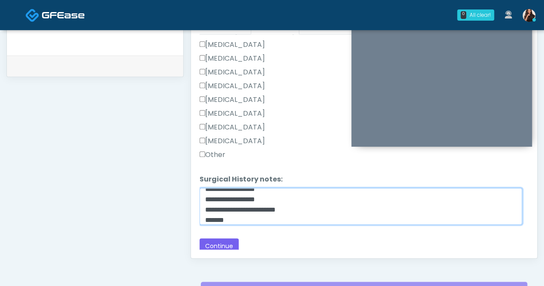
click at [202, 210] on textarea "**********" at bounding box center [360, 206] width 322 height 37
click at [289, 214] on textarea "**********" at bounding box center [360, 206] width 322 height 37
drag, startPoint x: 254, startPoint y: 202, endPoint x: 196, endPoint y: 200, distance: 58.5
click at [196, 200] on div "Responses Questions Chat Good Faith Exam Script Good Faith Exam Script INTRODUC…" at bounding box center [364, 133] width 346 height 250
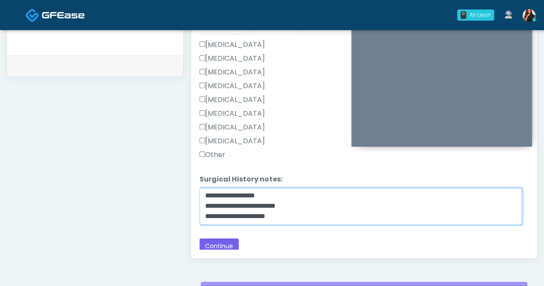
click at [213, 214] on textarea "**********" at bounding box center [360, 206] width 322 height 37
paste textarea "**********"
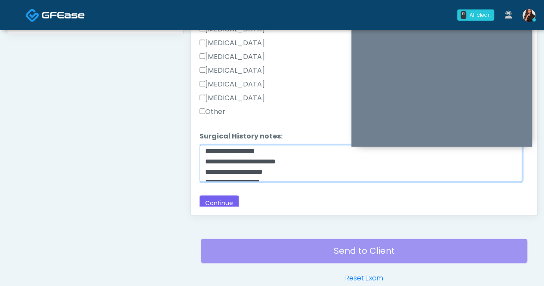
scroll to position [0, 0]
type textarea "**********"
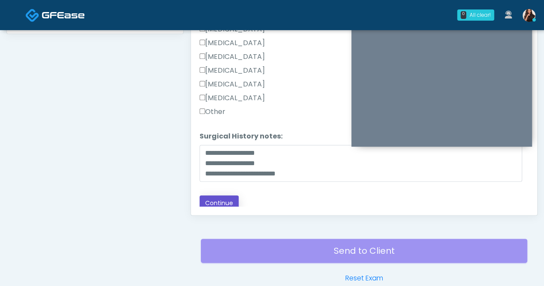
click at [230, 195] on button "Continue" at bounding box center [218, 203] width 39 height 16
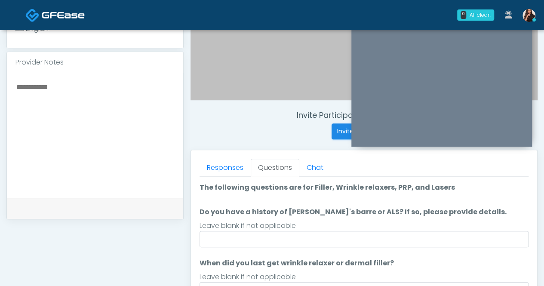
scroll to position [269, 0]
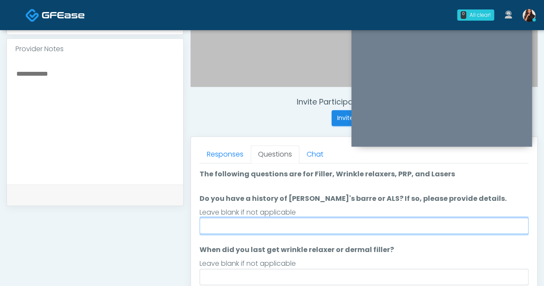
click at [331, 224] on input "Do you have a history of [PERSON_NAME]'s barre or ALS? If so, please provide de…" at bounding box center [363, 226] width 329 height 16
type input "*"
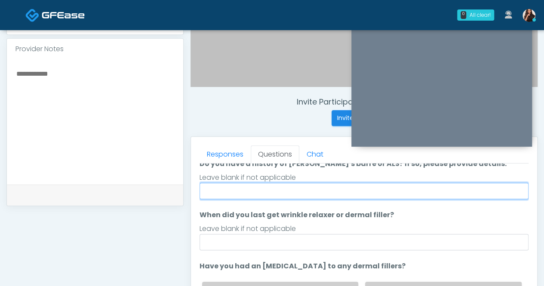
scroll to position [43, 0]
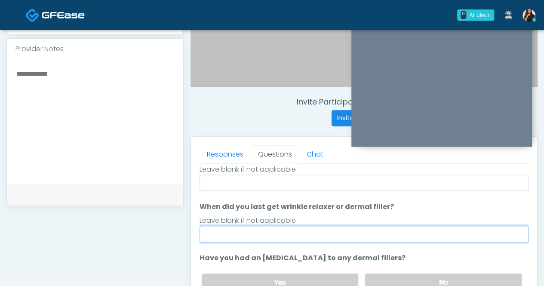
click at [386, 233] on input "When did you last get wrinkle relaxer or dermal filler?" at bounding box center [363, 234] width 329 height 16
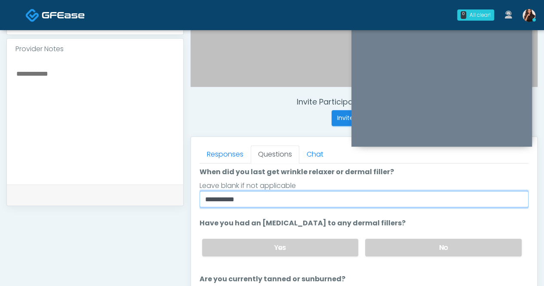
scroll to position [86, 0]
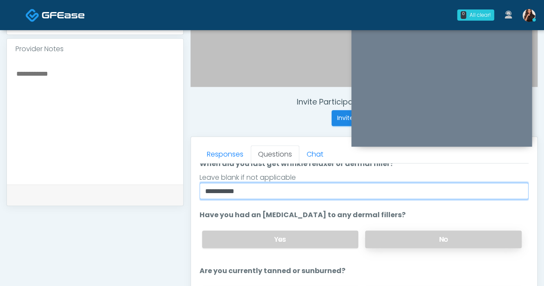
type input "**********"
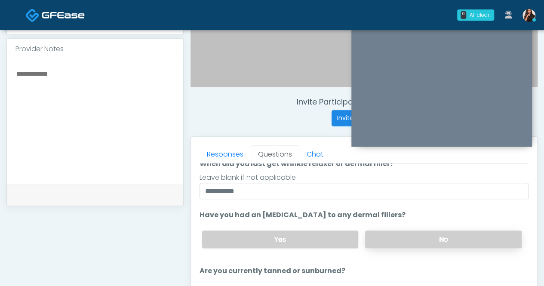
click at [448, 233] on label "No" at bounding box center [443, 239] width 156 height 18
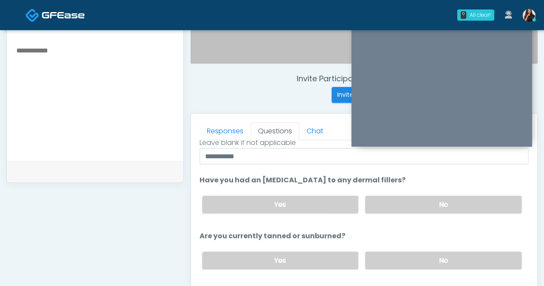
scroll to position [312, 0]
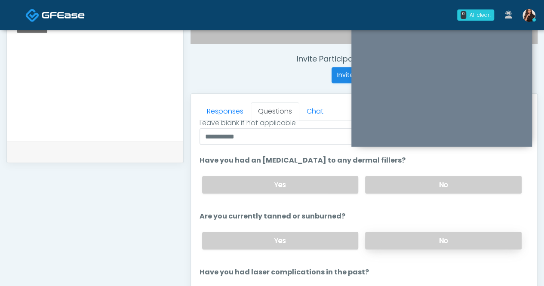
click at [447, 232] on label "No" at bounding box center [443, 241] width 156 height 18
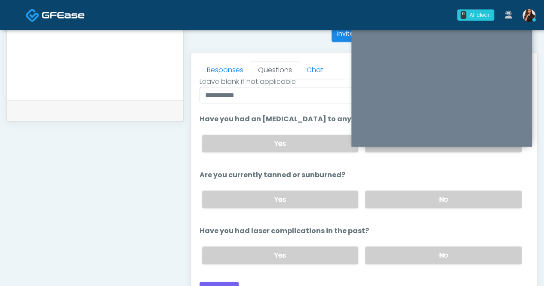
scroll to position [398, 0]
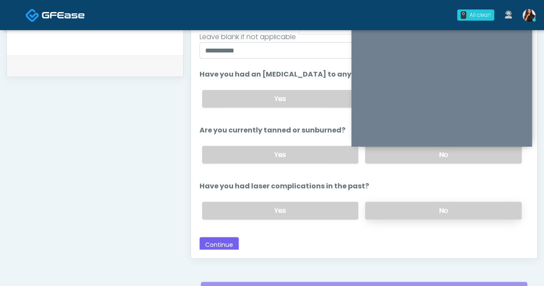
click at [463, 203] on label "No" at bounding box center [443, 211] width 156 height 18
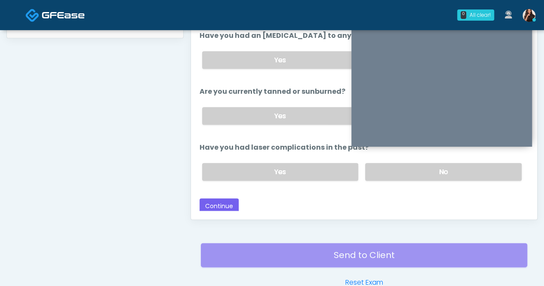
scroll to position [441, 0]
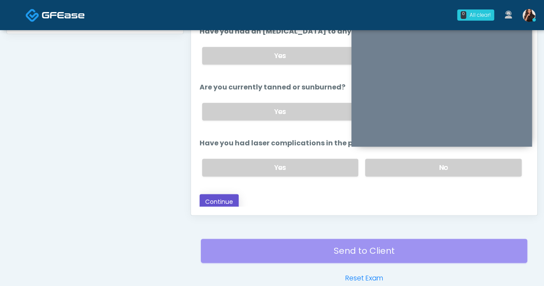
click at [230, 197] on button "Continue" at bounding box center [218, 202] width 39 height 16
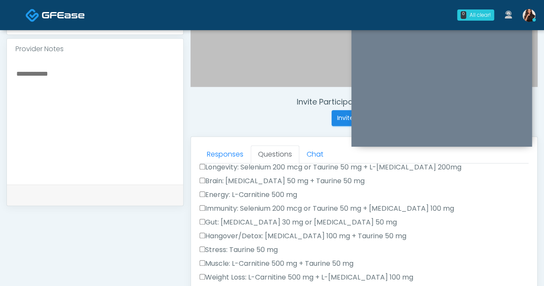
scroll to position [0, 0]
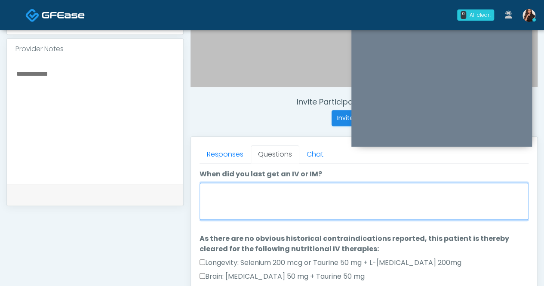
click at [426, 198] on textarea "When did you last get an IV or IM?" at bounding box center [363, 201] width 329 height 37
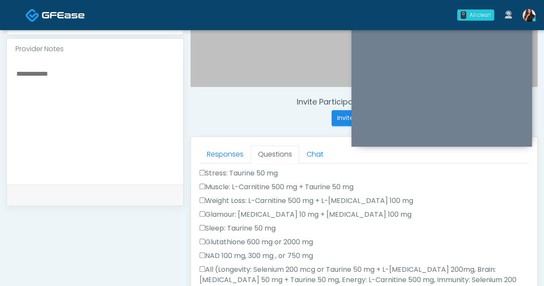
scroll to position [258, 0]
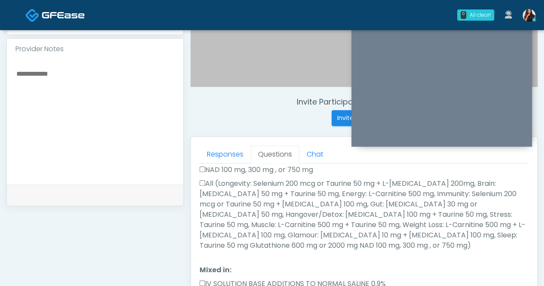
type textarea "****"
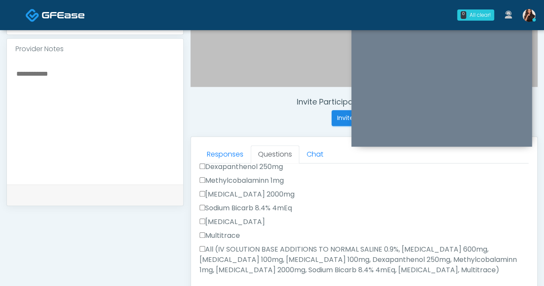
scroll to position [473, 0]
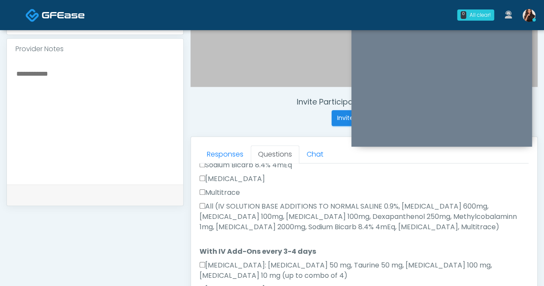
click at [205, 201] on label "All (IV SOLUTION BASE ADDITIONS TO NORMAL SALINE 0.9%, Magnesium Chloride 600mg…" at bounding box center [363, 216] width 329 height 31
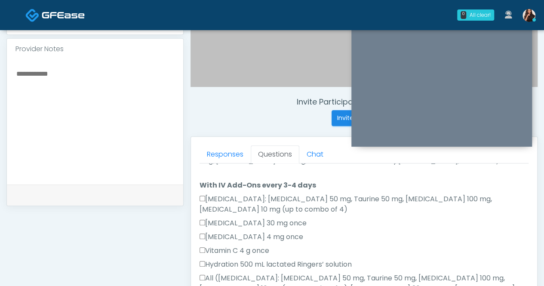
drag, startPoint x: 206, startPoint y: 256, endPoint x: 267, endPoint y: 235, distance: 64.0
click at [206, 273] on label "All (Amino Acids: Glycine 50 mg, Taurine 50 mg, Lysine 100 mg, Biotin 10 mg (up…" at bounding box center [363, 288] width 329 height 31
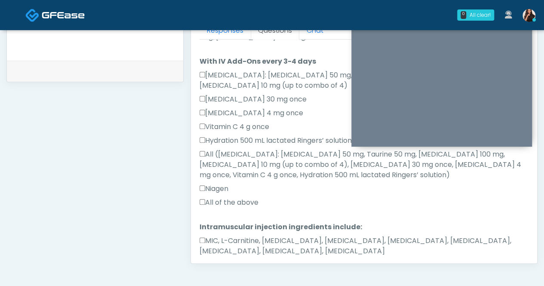
scroll to position [441, 0]
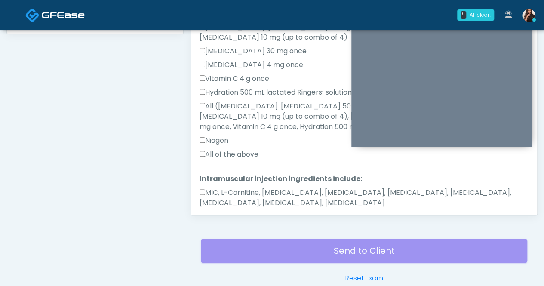
click at [248, 187] on label "MIC, L-Carnitine, Methylcobalamin, Glycine, B-Complex, Lycine, Biotin, Vitamin …" at bounding box center [363, 197] width 329 height 21
drag, startPoint x: 223, startPoint y: 200, endPoint x: 225, endPoint y: 196, distance: 4.8
click at [223, 222] on button "Continue" at bounding box center [218, 230] width 39 height 16
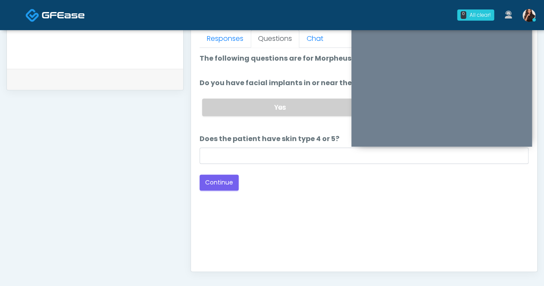
scroll to position [398, 0]
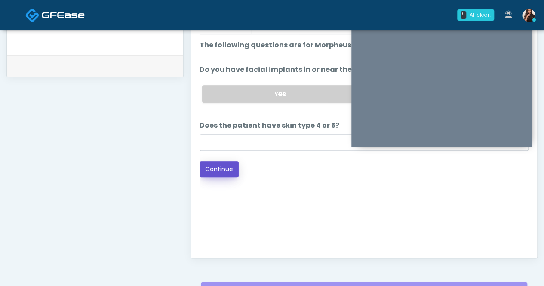
click at [215, 166] on button "Continue" at bounding box center [218, 169] width 39 height 16
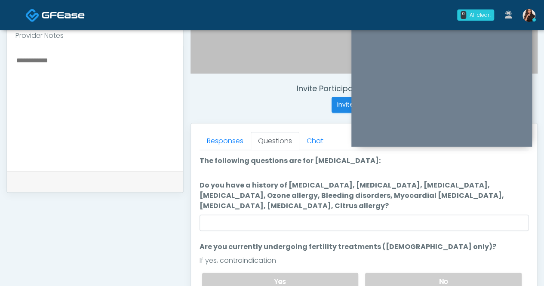
scroll to position [269, 0]
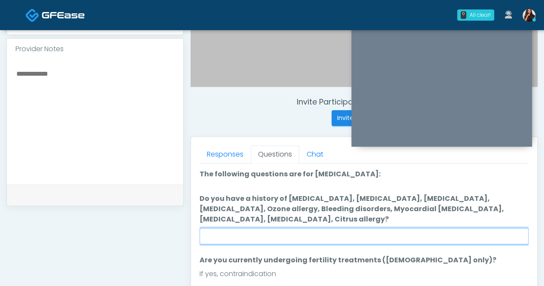
drag, startPoint x: 340, startPoint y: 235, endPoint x: 356, endPoint y: 231, distance: 16.8
click at [340, 235] on input "Do you have a history of [MEDICAL_DATA], [MEDICAL_DATA], [MEDICAL_DATA], [MEDIC…" at bounding box center [363, 236] width 329 height 16
drag, startPoint x: 465, startPoint y: 228, endPoint x: 412, endPoint y: 231, distance: 53.0
click at [413, 231] on input "Do you have a history of [MEDICAL_DATA], [MEDICAL_DATA], [MEDICAL_DATA], [MEDIC…" at bounding box center [363, 236] width 329 height 16
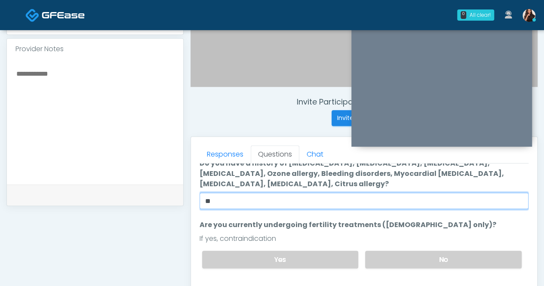
scroll to position [53, 0]
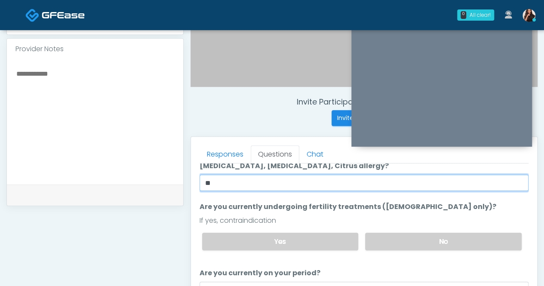
click at [453, 182] on input "**" at bounding box center [363, 183] width 329 height 16
type input "**"
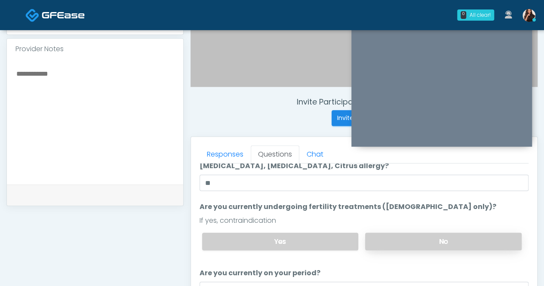
click at [451, 239] on label "No" at bounding box center [443, 242] width 156 height 18
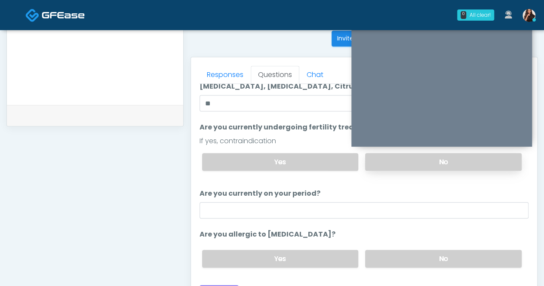
scroll to position [355, 0]
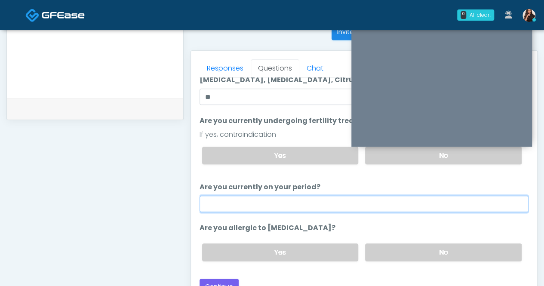
click at [392, 204] on input "Are you currently on your period?" at bounding box center [363, 204] width 329 height 16
type input "**"
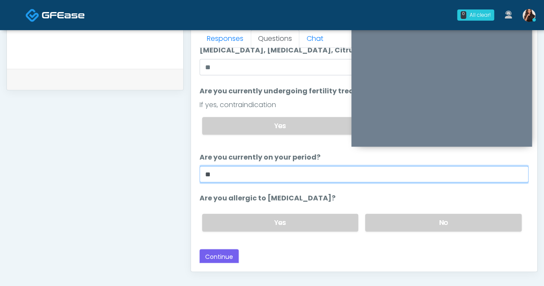
scroll to position [398, 0]
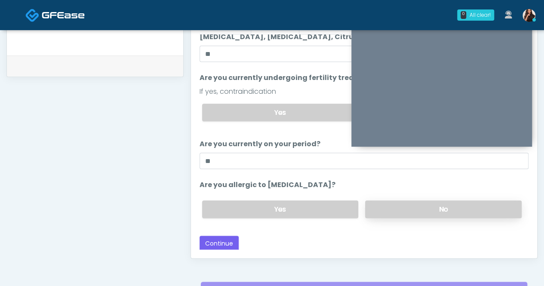
click at [438, 211] on label "No" at bounding box center [443, 209] width 156 height 18
click at [221, 242] on button "Continue" at bounding box center [218, 244] width 39 height 16
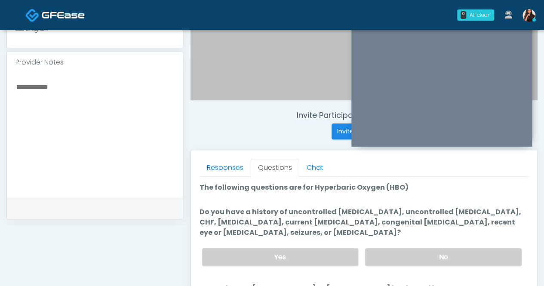
scroll to position [269, 0]
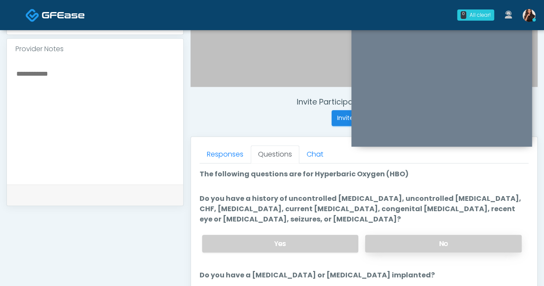
click at [409, 235] on label "No" at bounding box center [443, 244] width 156 height 18
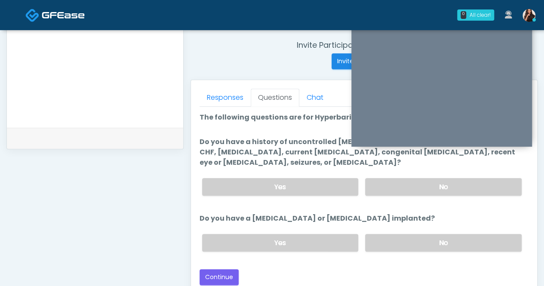
scroll to position [355, 0]
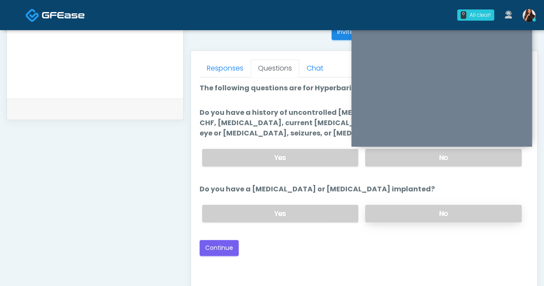
click at [426, 210] on label "No" at bounding box center [443, 214] width 156 height 18
click at [227, 245] on button "Continue" at bounding box center [218, 248] width 39 height 16
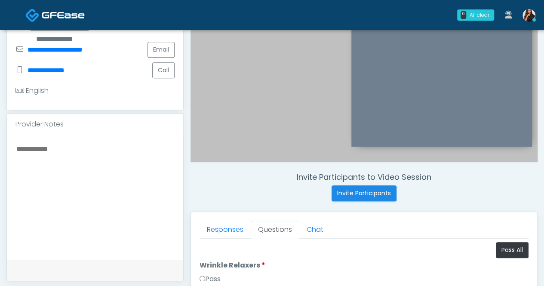
scroll to position [269, 0]
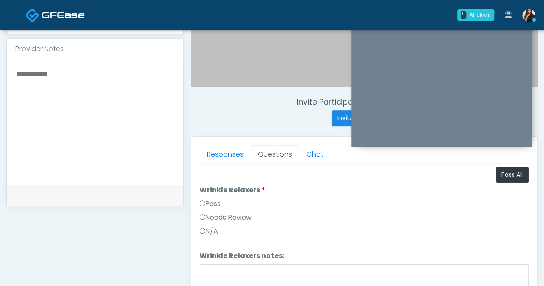
click at [212, 204] on label "Pass" at bounding box center [209, 204] width 21 height 10
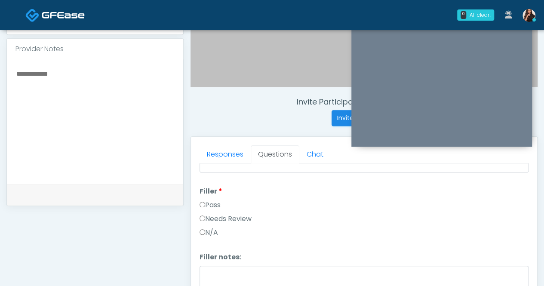
click at [215, 202] on label "Pass" at bounding box center [209, 205] width 21 height 10
click at [211, 202] on label "Pass" at bounding box center [209, 206] width 21 height 10
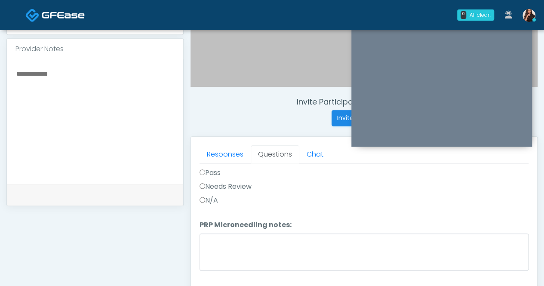
scroll to position [344, 0]
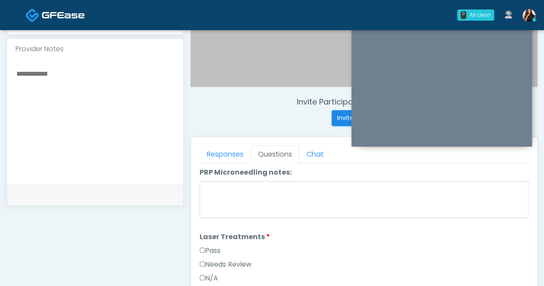
click at [213, 242] on li "Laser Treatments Laser Treatments Pass Needs Review N/A" at bounding box center [363, 259] width 329 height 55
click at [215, 249] on label "Pass" at bounding box center [209, 250] width 21 height 10
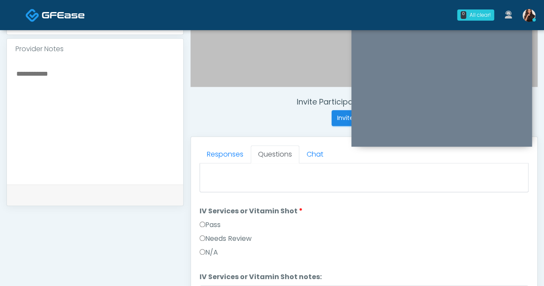
scroll to position [516, 0]
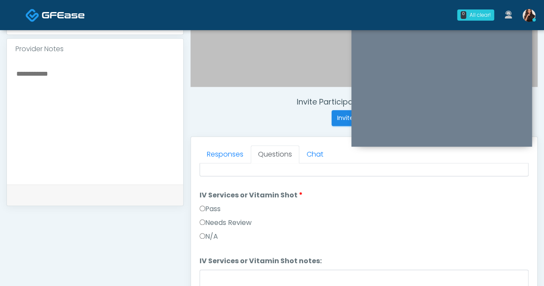
click at [216, 205] on label "Pass" at bounding box center [209, 209] width 21 height 10
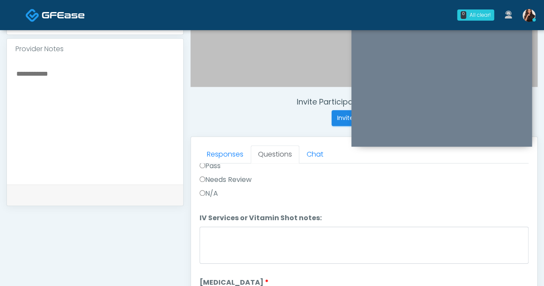
scroll to position [602, 0]
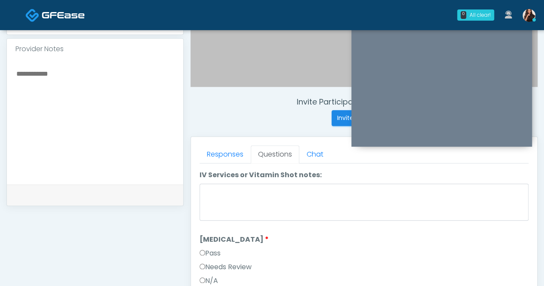
click at [216, 250] on label "Pass" at bounding box center [209, 253] width 21 height 10
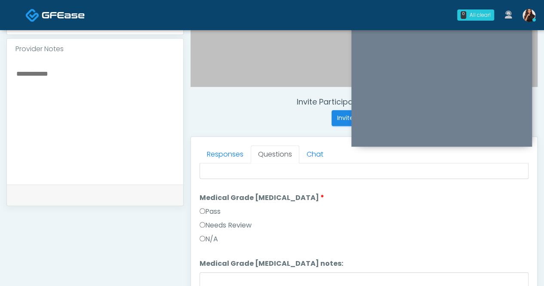
click at [216, 207] on label "Pass" at bounding box center [209, 211] width 21 height 10
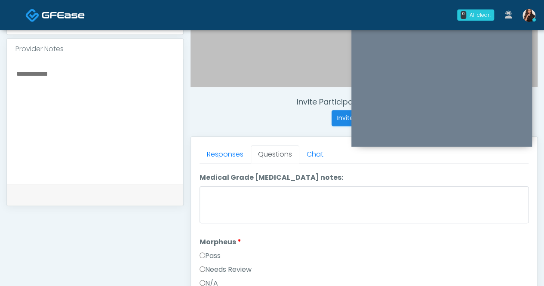
click at [218, 251] on label "Pass" at bounding box center [209, 256] width 21 height 10
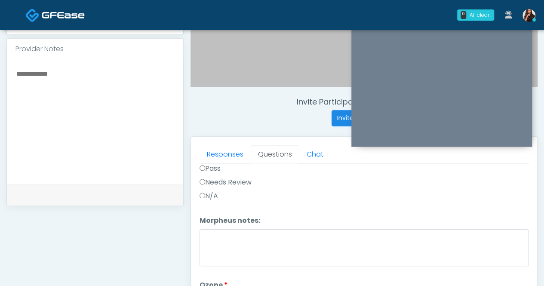
scroll to position [989, 0]
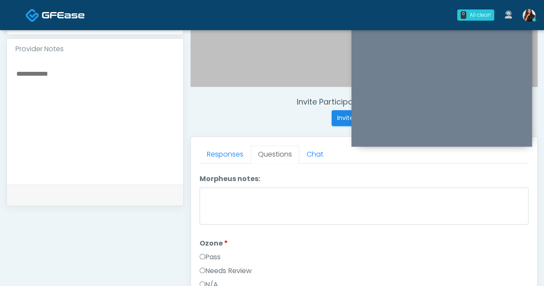
click at [212, 252] on label "Pass" at bounding box center [209, 257] width 21 height 10
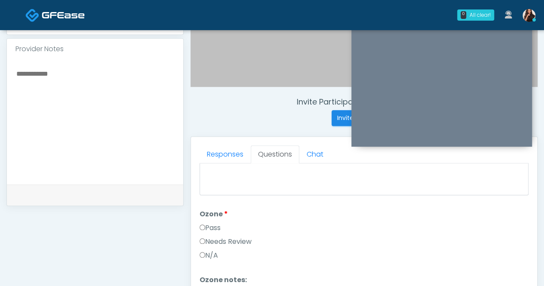
scroll to position [1032, 0]
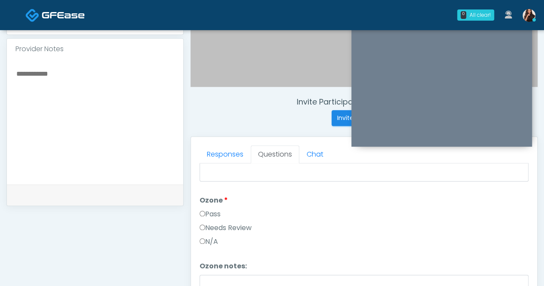
click at [205, 209] on label "Pass" at bounding box center [209, 214] width 21 height 10
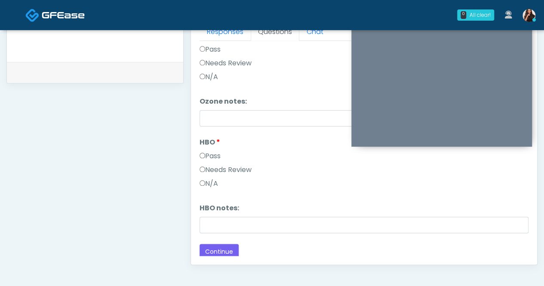
scroll to position [441, 0]
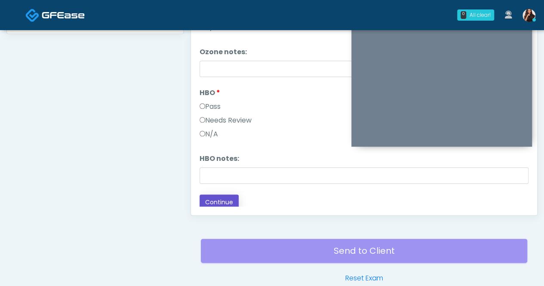
click at [230, 195] on button "Continue" at bounding box center [218, 202] width 39 height 16
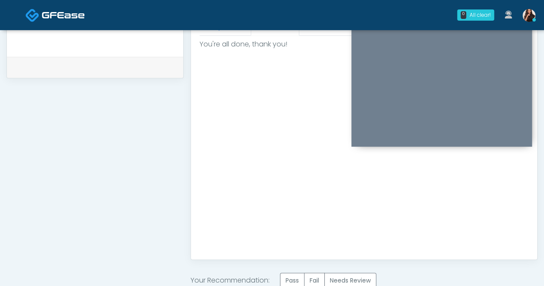
scroll to position [484, 0]
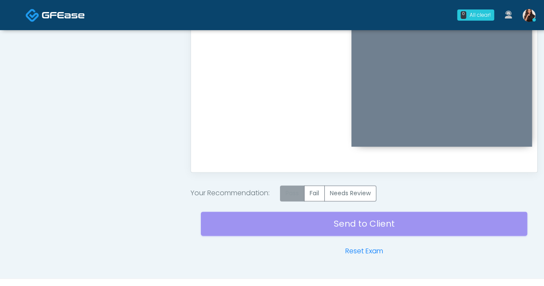
click at [294, 193] on label "Pass" at bounding box center [292, 193] width 25 height 16
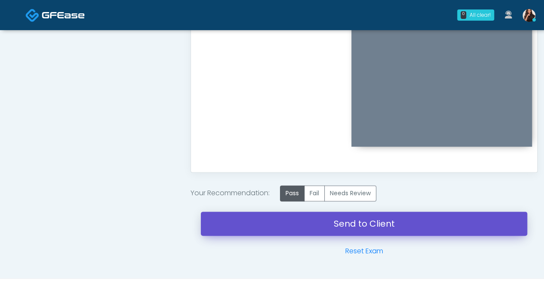
click at [353, 222] on link "Send to Client" at bounding box center [364, 223] width 326 height 24
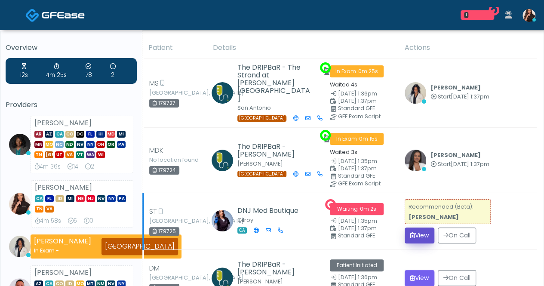
click at [419, 234] on button "View" at bounding box center [419, 235] width 30 height 16
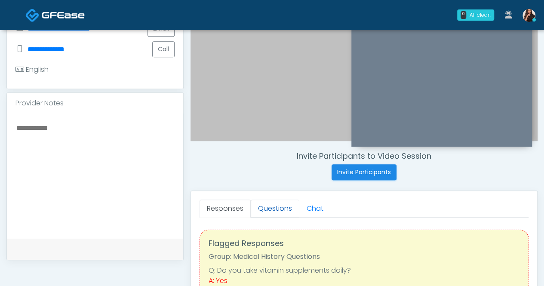
drag, startPoint x: 274, startPoint y: 211, endPoint x: 289, endPoint y: 202, distance: 17.0
click at [274, 211] on link "Questions" at bounding box center [275, 208] width 49 height 18
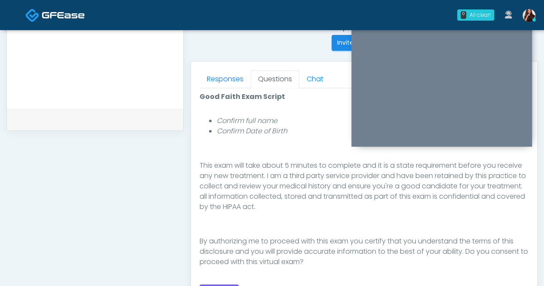
scroll to position [387, 0]
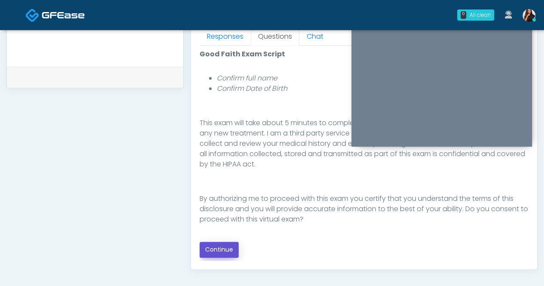
click at [231, 247] on button "Continue" at bounding box center [218, 250] width 39 height 16
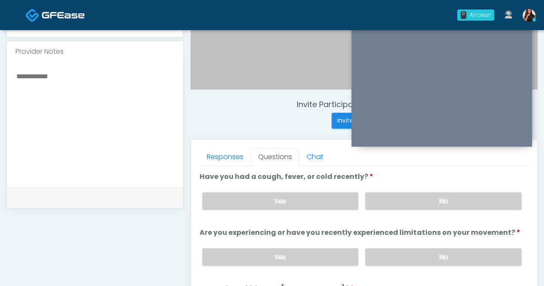
scroll to position [269, 0]
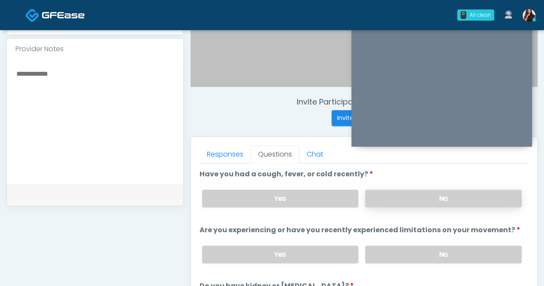
click at [446, 196] on label "No" at bounding box center [443, 199] width 156 height 18
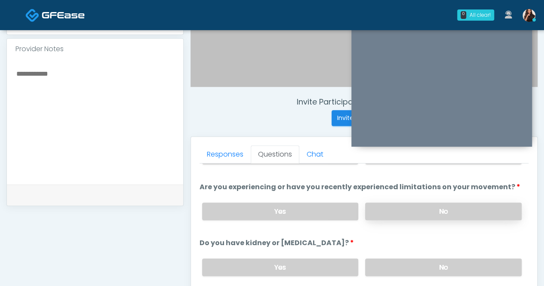
click at [444, 207] on label "No" at bounding box center [443, 211] width 156 height 18
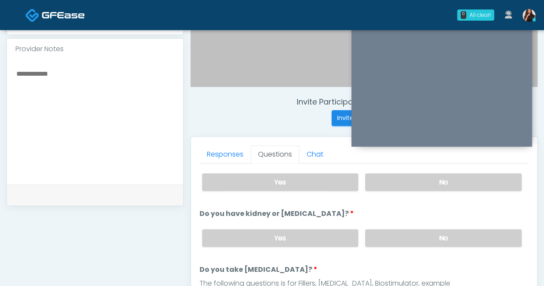
scroll to position [86, 0]
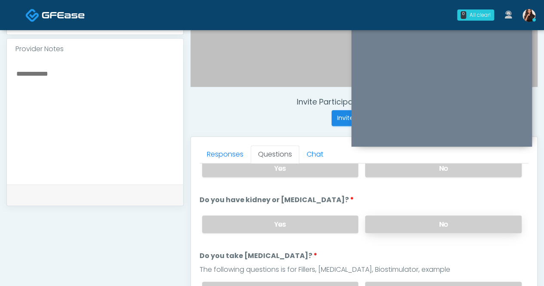
click at [451, 221] on label "No" at bounding box center [443, 224] width 156 height 18
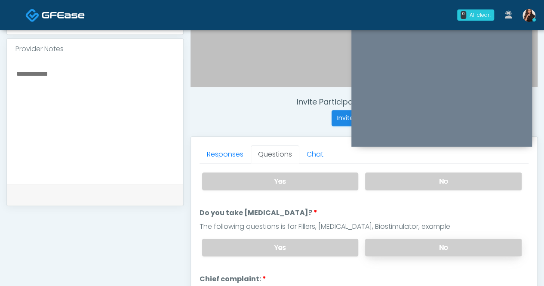
click at [450, 243] on label "No" at bounding box center [443, 248] width 156 height 18
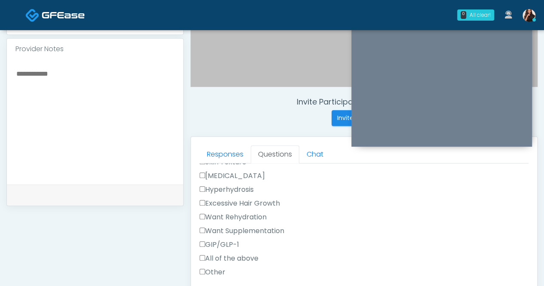
scroll to position [215, 0]
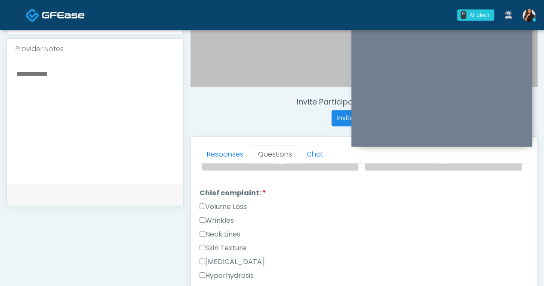
drag, startPoint x: 229, startPoint y: 243, endPoint x: 233, endPoint y: 225, distance: 18.0
click at [230, 243] on label "Skin Texture" at bounding box center [222, 248] width 47 height 10
click at [228, 215] on label "Wrinkles" at bounding box center [216, 220] width 34 height 10
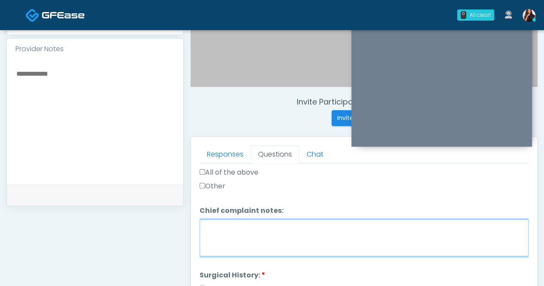
click at [238, 228] on textarea "Chief complaint notes:" at bounding box center [363, 237] width 329 height 37
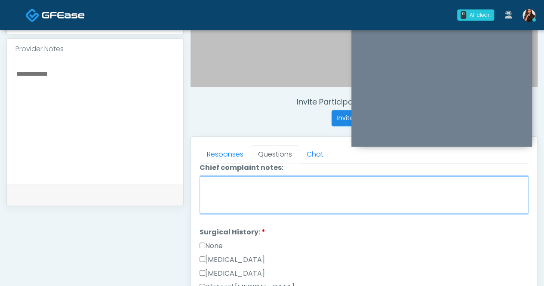
scroll to position [473, 0]
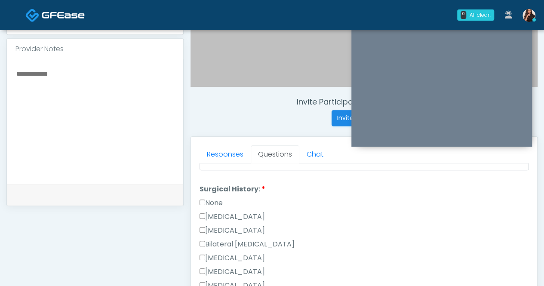
click at [212, 198] on label "None" at bounding box center [210, 203] width 23 height 10
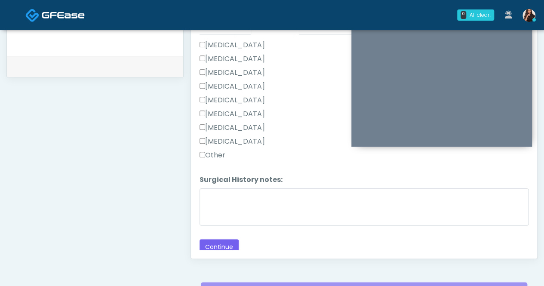
scroll to position [398, 0]
click at [232, 240] on button "Continue" at bounding box center [218, 247] width 39 height 16
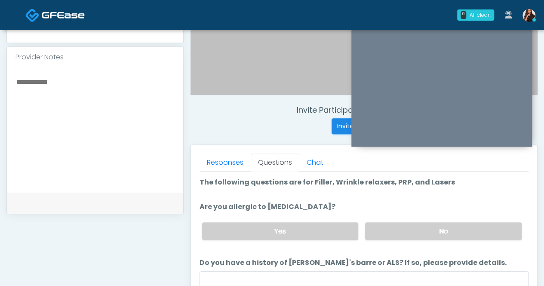
scroll to position [269, 0]
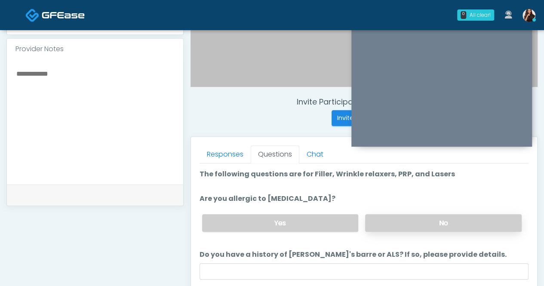
click at [444, 221] on label "No" at bounding box center [443, 223] width 156 height 18
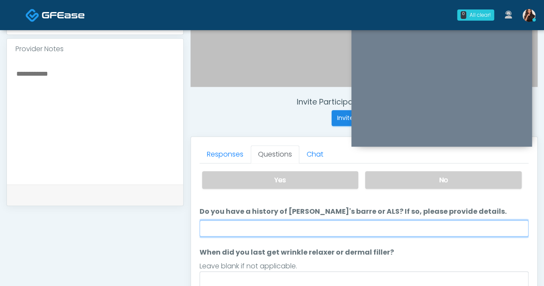
click at [349, 224] on input "Do you have a history of Guillain's barre or ALS? If so, please provide details." at bounding box center [363, 228] width 329 height 16
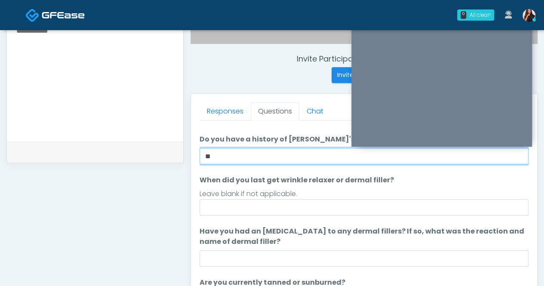
scroll to position [86, 0]
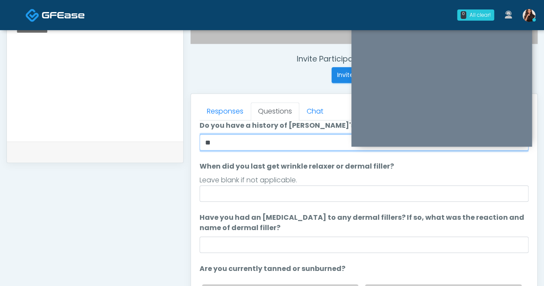
type input "**"
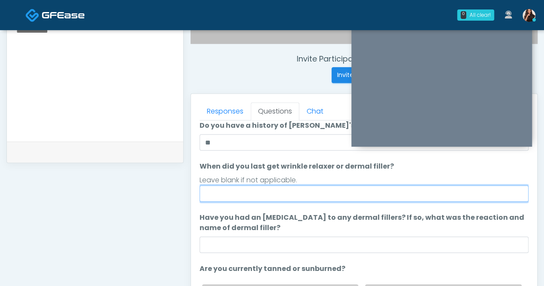
click at [383, 188] on input "When did you last get wrinkle relaxer or dermal filler?" at bounding box center [363, 193] width 329 height 16
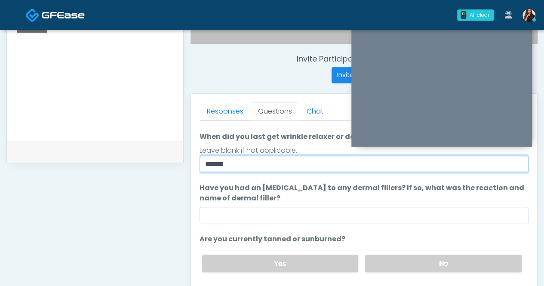
scroll to position [129, 0]
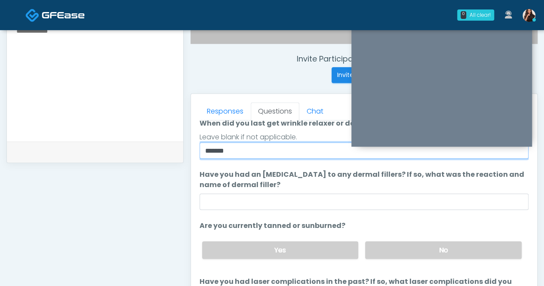
type input "*******"
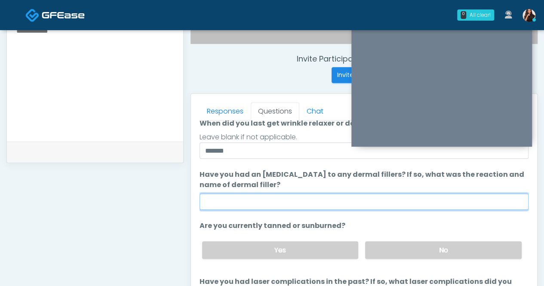
click at [386, 202] on input "Have you had an allergic response to any dermal fillers? If so, what was the re…" at bounding box center [363, 201] width 329 height 16
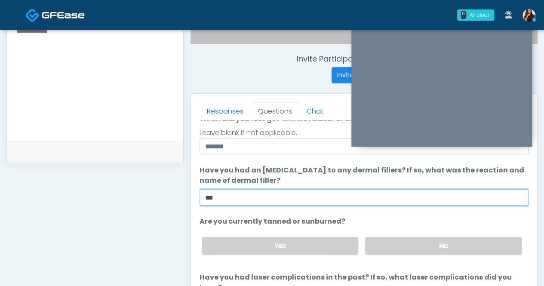
scroll to position [135, 0]
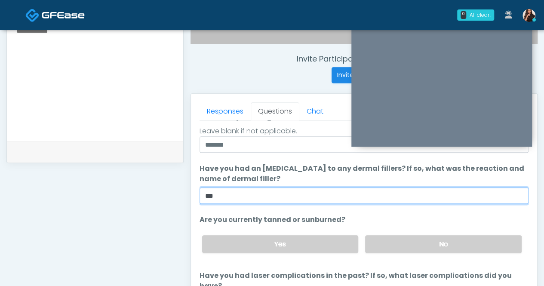
type input "**"
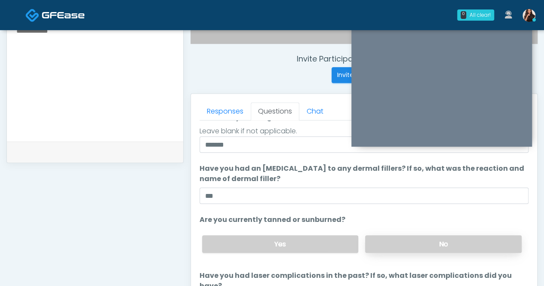
click at [443, 232] on div "Yes No" at bounding box center [361, 243] width 333 height 31
click at [443, 237] on label "No" at bounding box center [443, 244] width 156 height 18
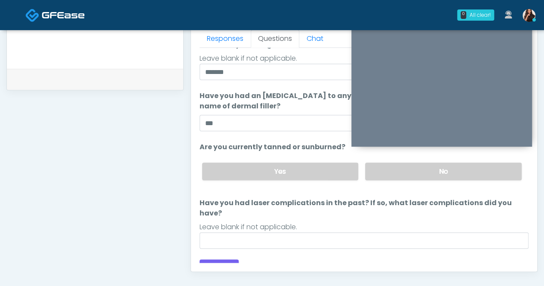
scroll to position [398, 0]
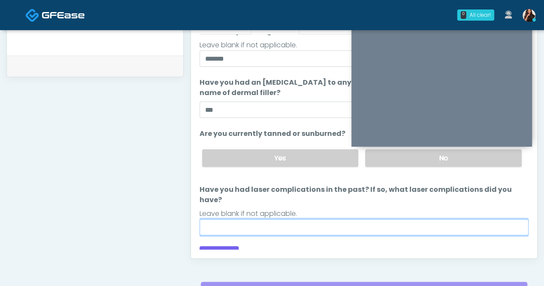
click at [409, 219] on input "Have you had laser complications in the past? If so, what laser complications d…" at bounding box center [363, 227] width 329 height 16
type input "**"
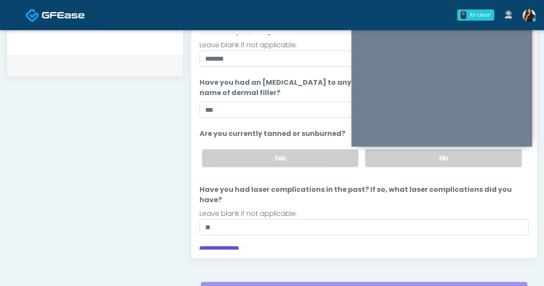
click at [219, 246] on button "Continue" at bounding box center [218, 254] width 39 height 16
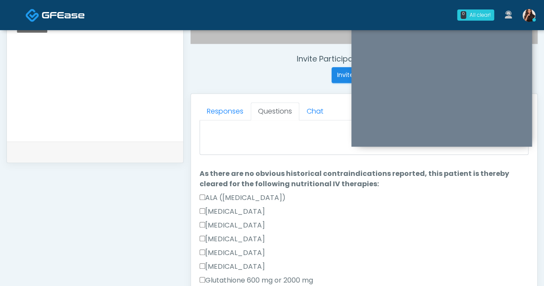
scroll to position [0, 0]
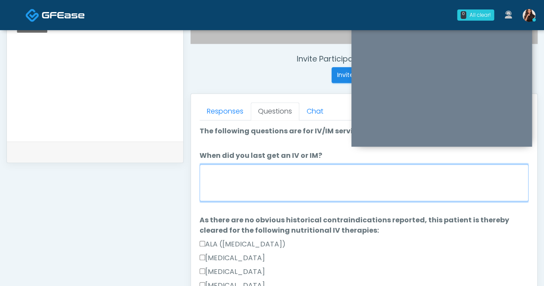
click at [334, 182] on textarea "When did you last get an IV or IM?" at bounding box center [363, 182] width 329 height 37
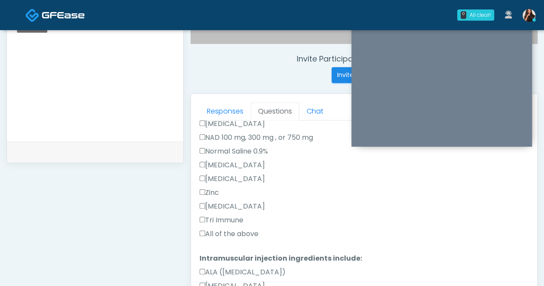
scroll to position [301, 0]
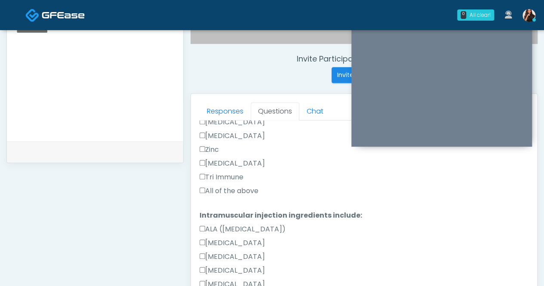
type textarea "*****"
drag, startPoint x: 227, startPoint y: 191, endPoint x: 238, endPoint y: 190, distance: 10.8
click at [227, 191] on label "All of the above" at bounding box center [228, 191] width 59 height 10
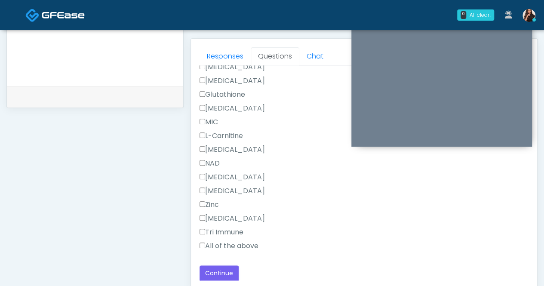
scroll to position [398, 0]
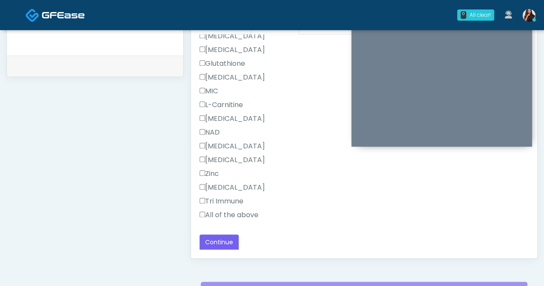
click at [234, 214] on label "All of the above" at bounding box center [228, 215] width 59 height 10
click at [232, 241] on button "Continue" at bounding box center [218, 242] width 39 height 16
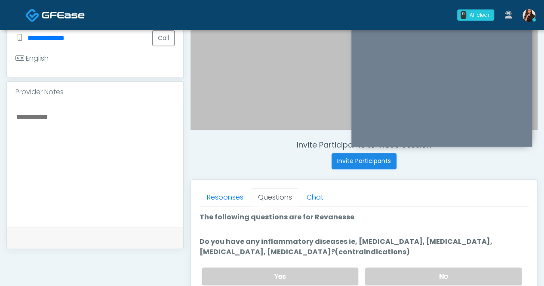
scroll to position [269, 0]
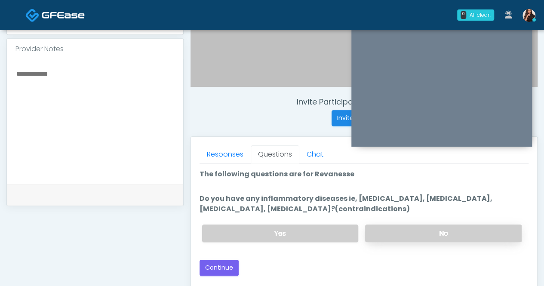
click at [441, 239] on label "No" at bounding box center [443, 233] width 156 height 18
click at [229, 262] on button "Continue" at bounding box center [218, 268] width 39 height 16
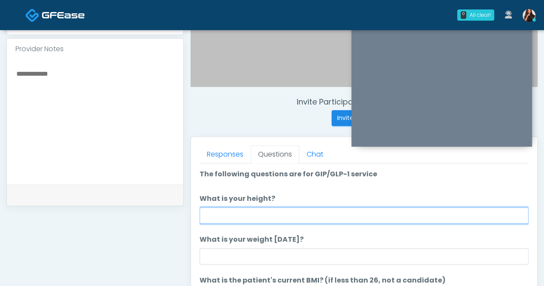
click at [364, 213] on input "What is your height?" at bounding box center [363, 215] width 329 height 16
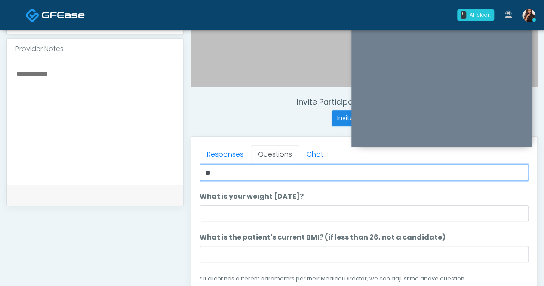
type input "**"
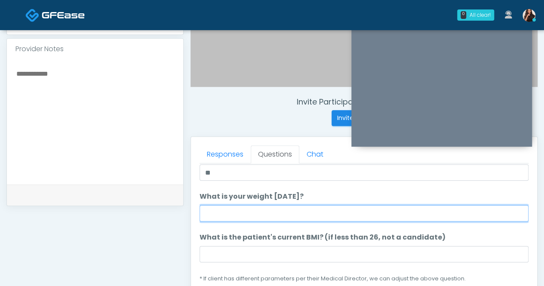
click at [317, 210] on input "What is your weight today?" at bounding box center [363, 213] width 329 height 16
type input "***"
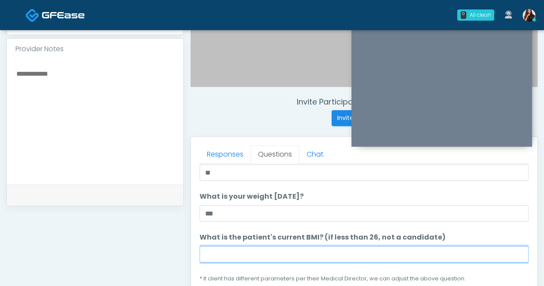
click at [242, 250] on input "What is the patient's current BMI? (if less than 26, not a candidate)" at bounding box center [363, 254] width 329 height 16
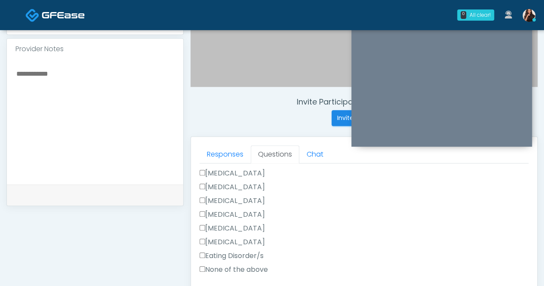
scroll to position [129, 0]
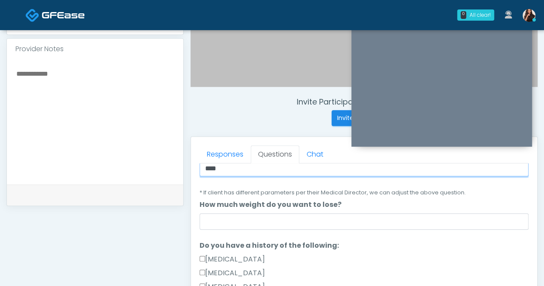
type input "****"
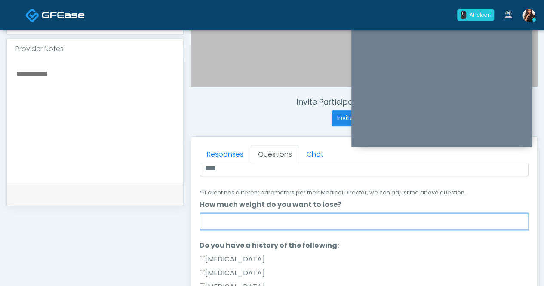
click at [265, 217] on input "How much weight do you want to lose?" at bounding box center [363, 221] width 329 height 16
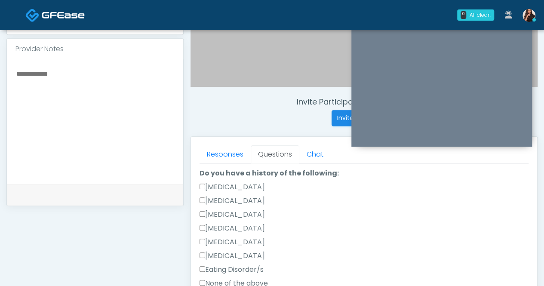
scroll to position [215, 0]
type input "**"
click at [257, 272] on label "None of the above" at bounding box center [233, 269] width 68 height 10
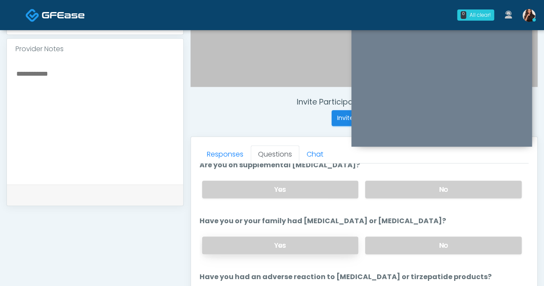
scroll to position [301, 0]
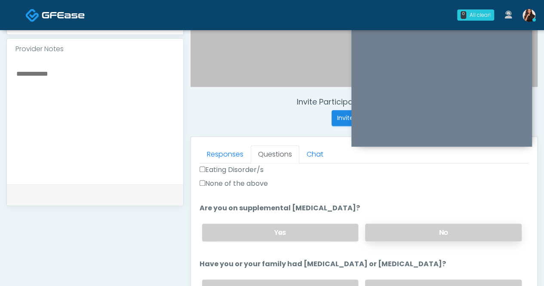
click at [424, 225] on label "No" at bounding box center [443, 233] width 156 height 18
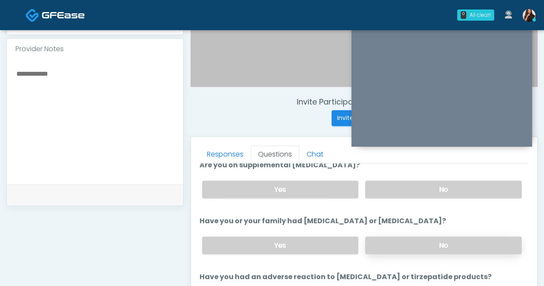
click at [437, 241] on label "No" at bounding box center [443, 245] width 156 height 18
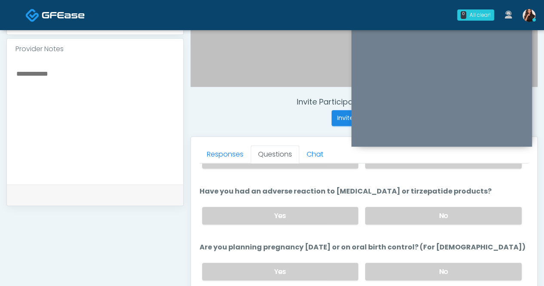
scroll to position [430, 0]
click at [444, 210] on label "No" at bounding box center [443, 215] width 156 height 18
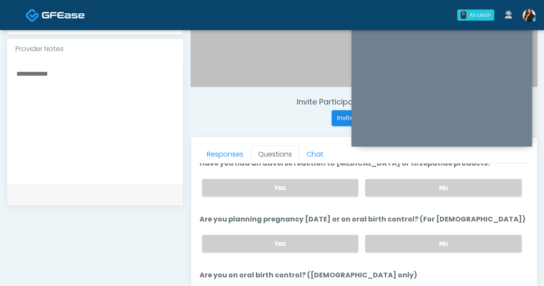
scroll to position [470, 0]
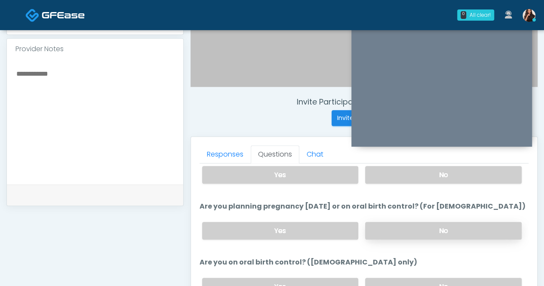
click at [437, 224] on label "No" at bounding box center [443, 231] width 156 height 18
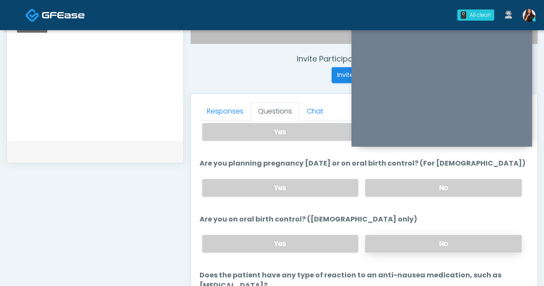
click at [411, 240] on label "No" at bounding box center [443, 244] width 156 height 18
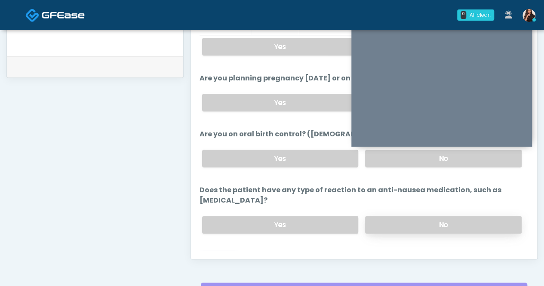
scroll to position [398, 0]
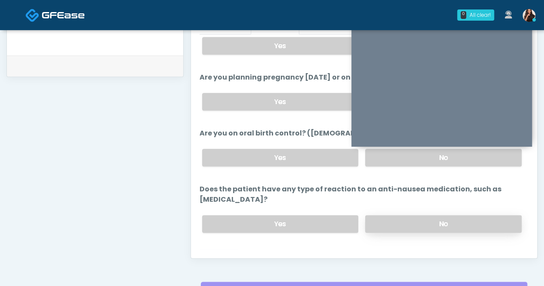
click at [440, 215] on label "No" at bounding box center [443, 224] width 156 height 18
drag, startPoint x: 227, startPoint y: 244, endPoint x: 240, endPoint y: 233, distance: 17.1
click at [227, 250] on button "Continue" at bounding box center [218, 258] width 39 height 16
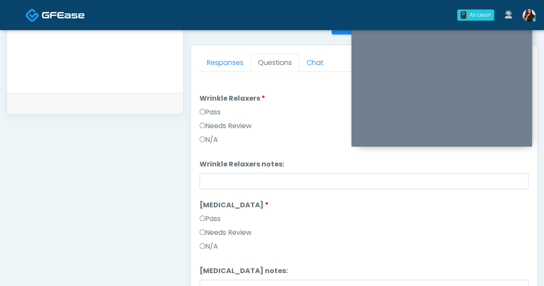
scroll to position [312, 0]
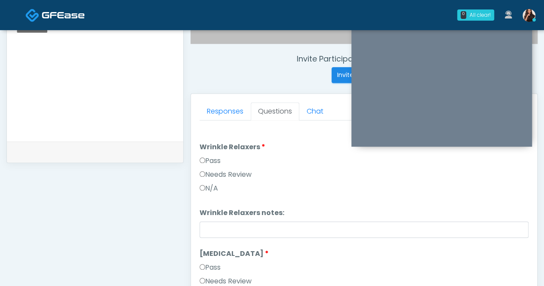
click at [217, 159] on label "Pass" at bounding box center [209, 161] width 21 height 10
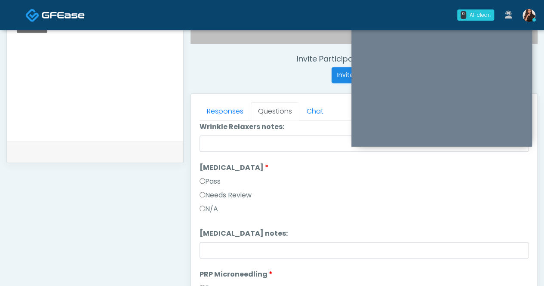
click at [220, 180] on label "Pass" at bounding box center [209, 181] width 21 height 10
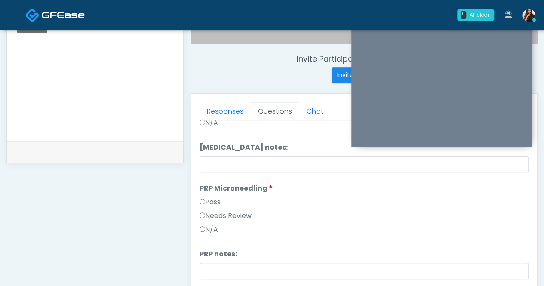
click at [220, 200] on label "Pass" at bounding box center [209, 202] width 21 height 10
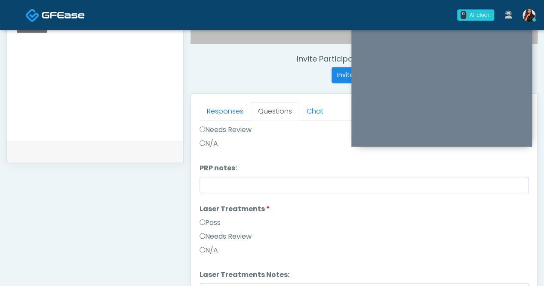
click at [218, 221] on label "Pass" at bounding box center [209, 223] width 21 height 10
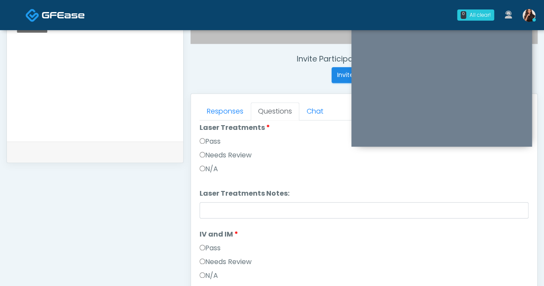
scroll to position [344, 0]
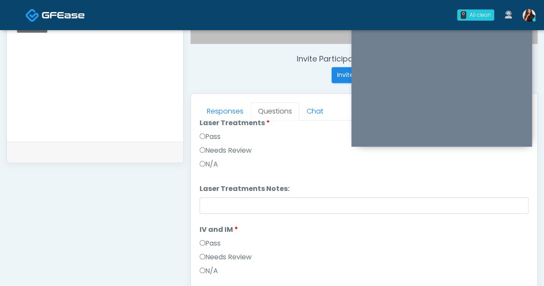
click at [215, 242] on label "Pass" at bounding box center [209, 243] width 21 height 10
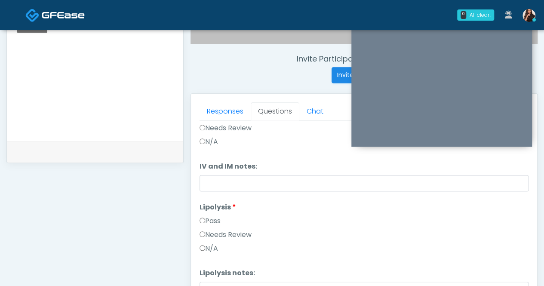
click at [217, 218] on label "Pass" at bounding box center [209, 221] width 21 height 10
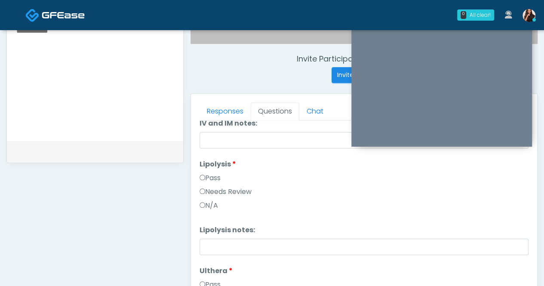
scroll to position [602, 0]
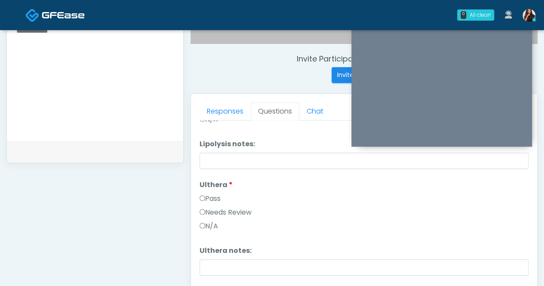
click at [216, 198] on label "Pass" at bounding box center [209, 198] width 21 height 10
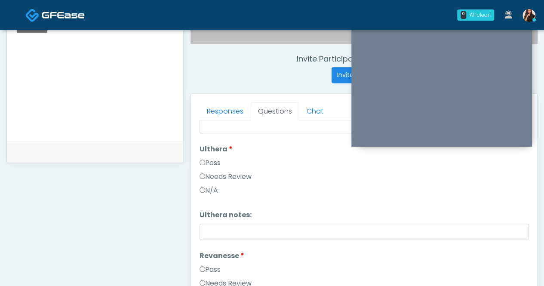
scroll to position [688, 0]
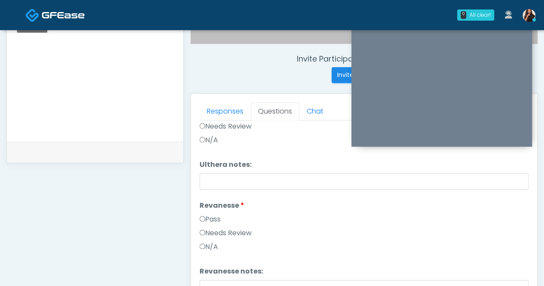
click at [212, 216] on label "Pass" at bounding box center [209, 219] width 21 height 10
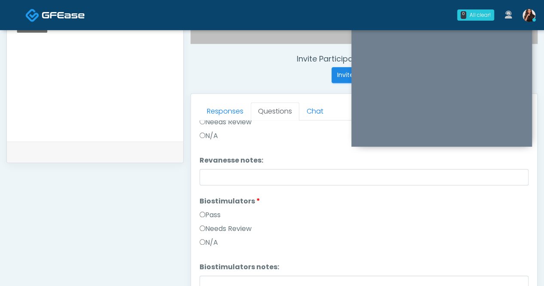
scroll to position [817, 0]
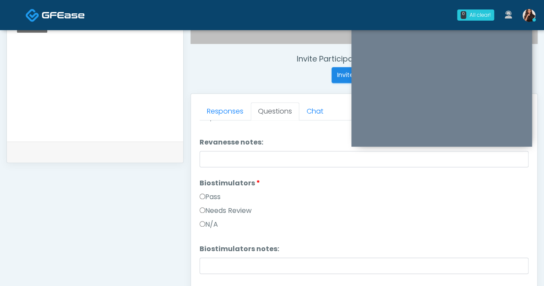
click at [212, 193] on label "Pass" at bounding box center [209, 197] width 21 height 10
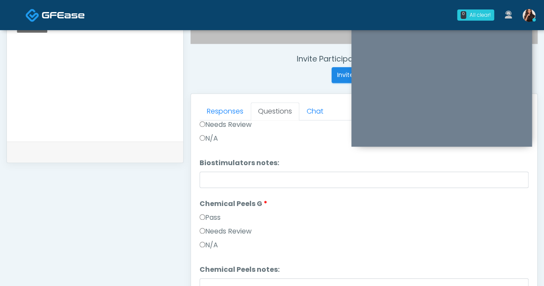
scroll to position [946, 0]
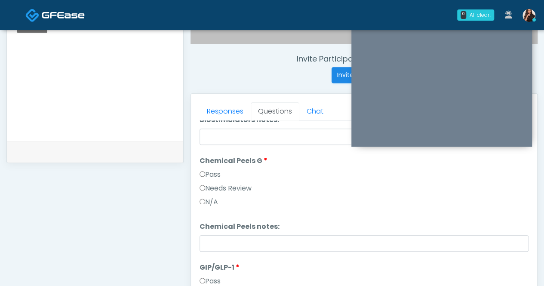
click at [218, 172] on label "Pass" at bounding box center [209, 174] width 21 height 10
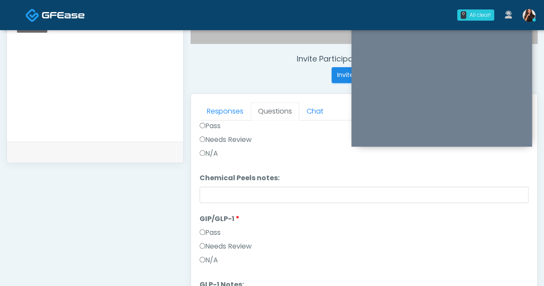
scroll to position [995, 0]
click at [211, 230] on label "Pass" at bounding box center [209, 232] width 21 height 10
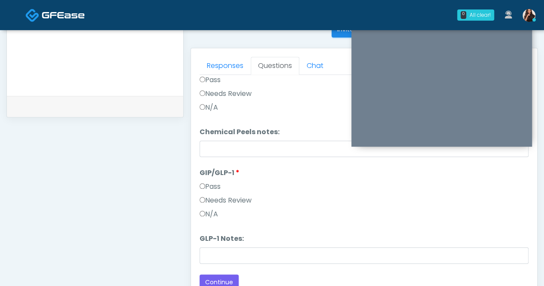
scroll to position [441, 0]
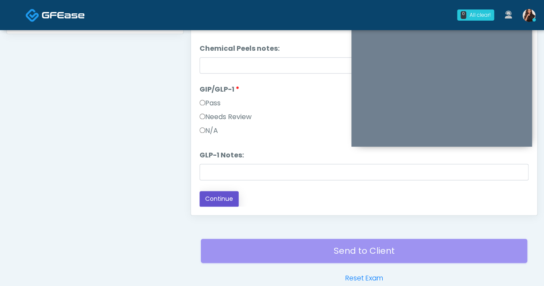
click at [229, 196] on button "Continue" at bounding box center [218, 199] width 39 height 16
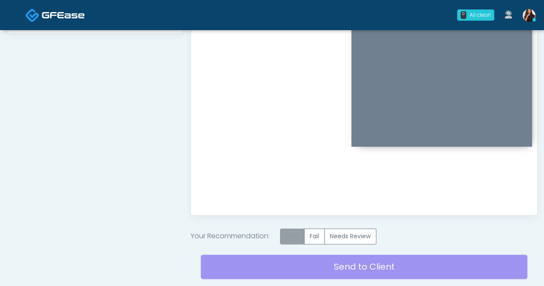
click at [292, 238] on label "Pass" at bounding box center [292, 236] width 25 height 16
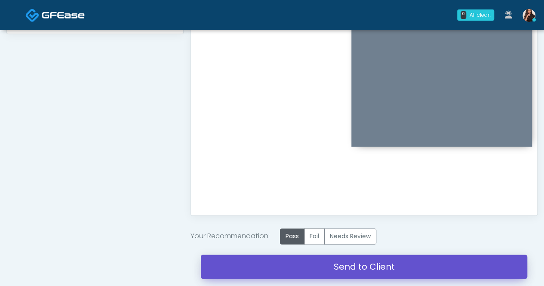
drag, startPoint x: 362, startPoint y: 262, endPoint x: 312, endPoint y: 53, distance: 214.8
click at [362, 262] on link "Send to Client" at bounding box center [364, 266] width 326 height 24
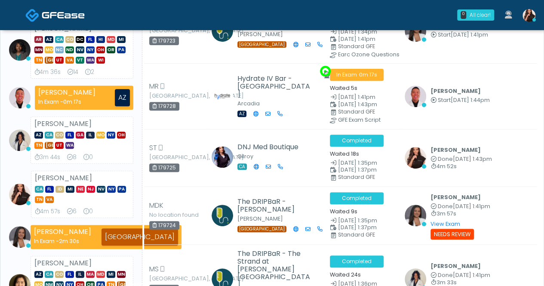
scroll to position [129, 0]
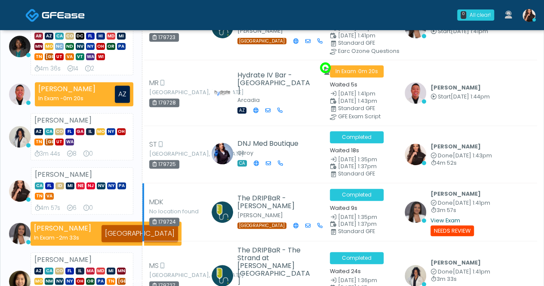
click at [452, 217] on link "View Exam" at bounding box center [445, 220] width 30 height 7
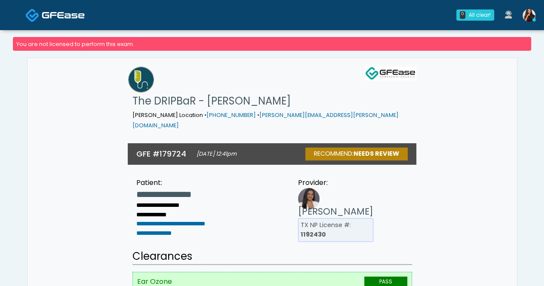
click at [49, 11] on img at bounding box center [63, 15] width 43 height 9
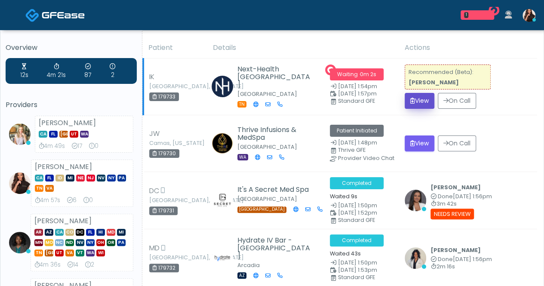
click at [427, 101] on button "View" at bounding box center [419, 101] width 30 height 16
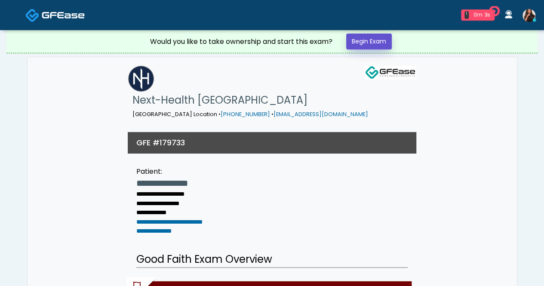
click at [364, 40] on link "Begin Exam" at bounding box center [369, 42] width 46 height 16
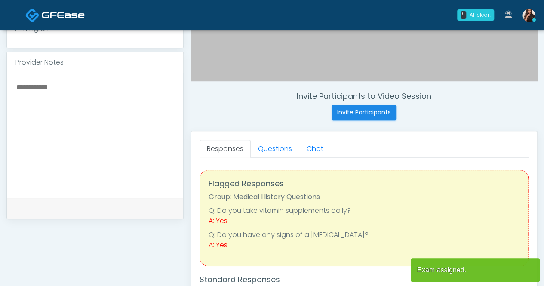
scroll to position [301, 0]
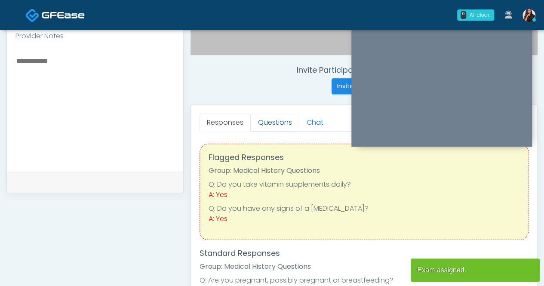
click at [275, 122] on link "Questions" at bounding box center [275, 122] width 49 height 18
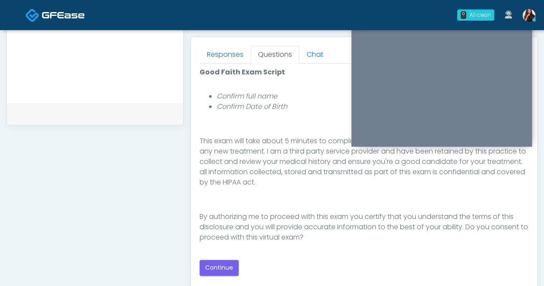
scroll to position [387, 0]
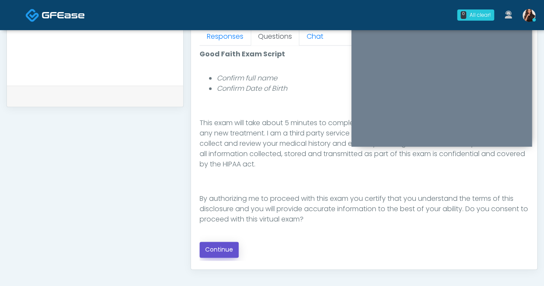
click at [226, 244] on button "Continue" at bounding box center [218, 250] width 39 height 16
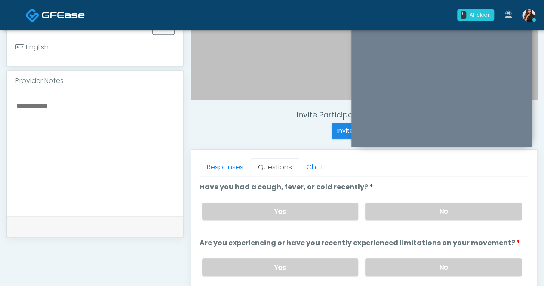
scroll to position [269, 0]
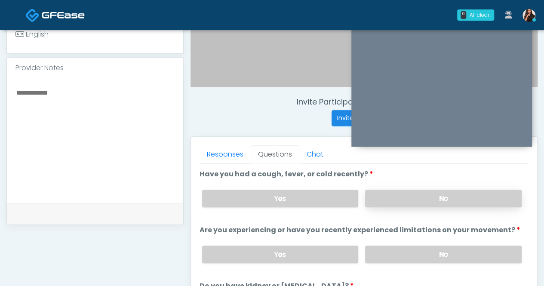
click at [448, 195] on label "No" at bounding box center [443, 199] width 156 height 18
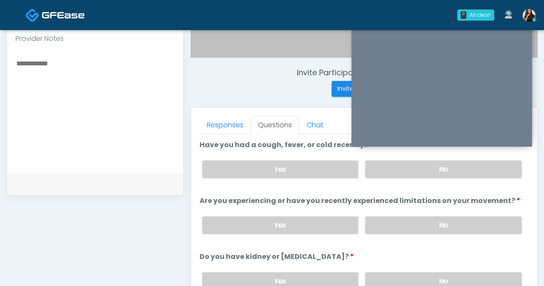
scroll to position [312, 0]
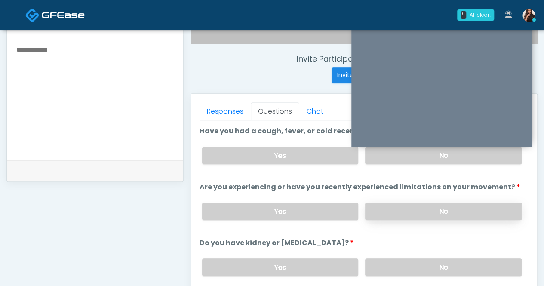
click at [438, 208] on label "No" at bounding box center [443, 211] width 156 height 18
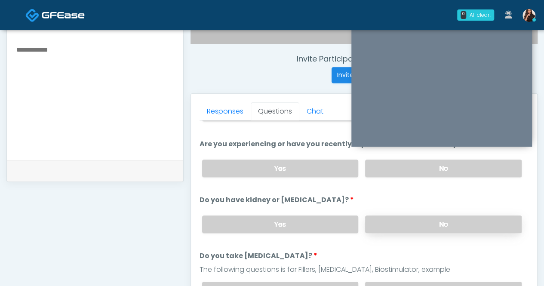
click at [438, 220] on label "No" at bounding box center [443, 224] width 156 height 18
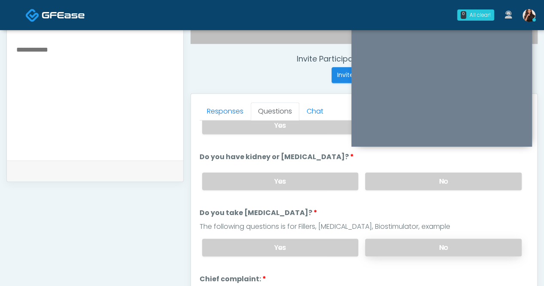
click at [435, 241] on label "No" at bounding box center [443, 248] width 156 height 18
click at [222, 110] on link "Responses" at bounding box center [224, 111] width 51 height 18
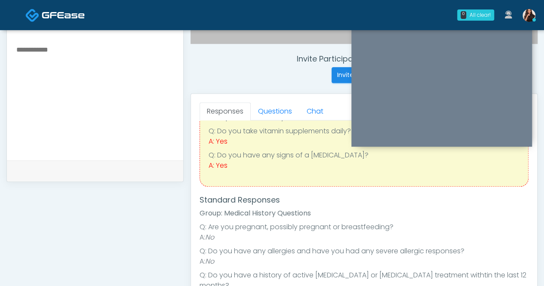
scroll to position [0, 0]
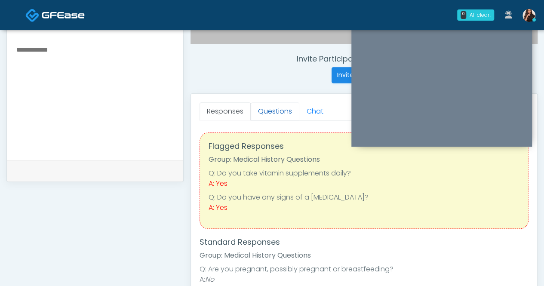
click at [278, 113] on link "Questions" at bounding box center [275, 111] width 49 height 18
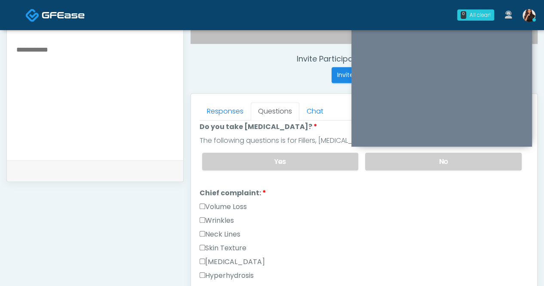
scroll to position [258, 0]
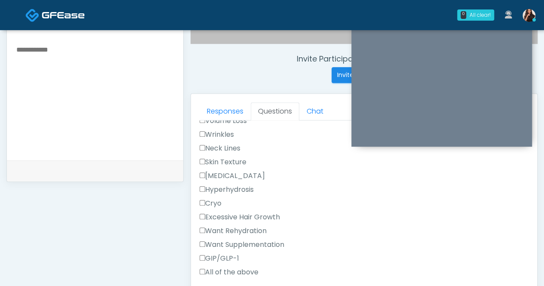
click at [256, 226] on label "Want Rehydration" at bounding box center [232, 231] width 67 height 10
click at [268, 239] on label "Want Supplementation" at bounding box center [241, 244] width 85 height 10
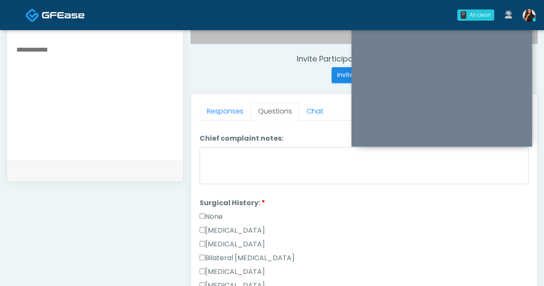
scroll to position [430, 0]
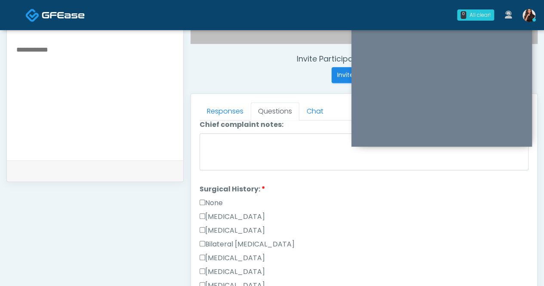
click at [215, 198] on label "None" at bounding box center [210, 203] width 23 height 10
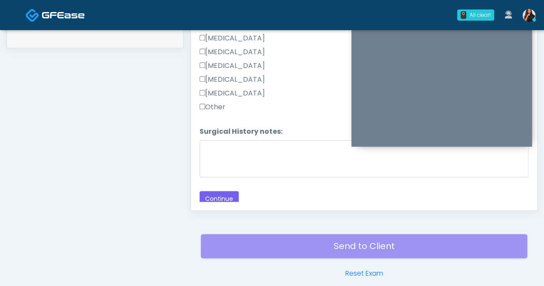
scroll to position [484, 0]
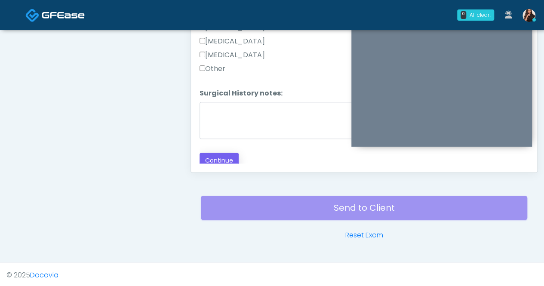
drag, startPoint x: 227, startPoint y: 144, endPoint x: 233, endPoint y: 153, distance: 11.1
click at [234, 155] on button "Continue" at bounding box center [218, 161] width 39 height 16
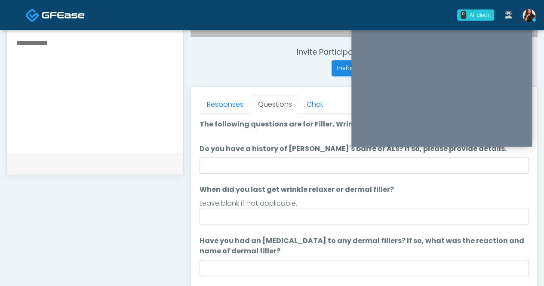
scroll to position [226, 0]
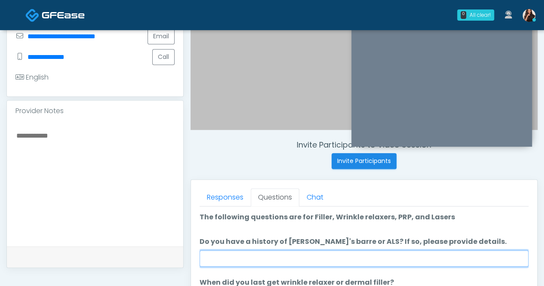
click at [410, 263] on input "Do you have a history of Guillain's barre or ALS? If so, please provide details." at bounding box center [363, 258] width 329 height 16
type input "**"
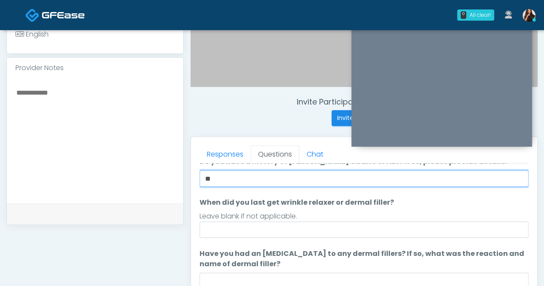
scroll to position [80, 0]
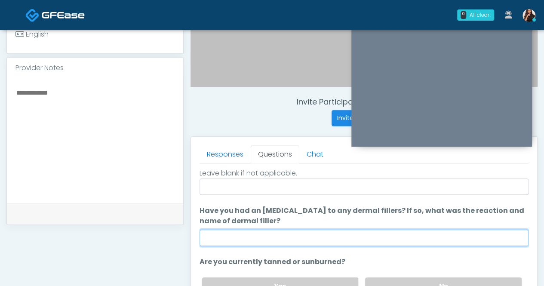
click at [328, 230] on input "Have you had an allergic response to any dermal fillers? If so, what was the re…" at bounding box center [363, 238] width 329 height 16
type input "**"
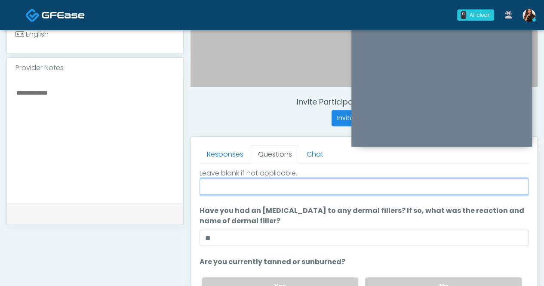
click at [327, 187] on input "When did you last get wrinkle relaxer or dermal filler?" at bounding box center [363, 186] width 329 height 16
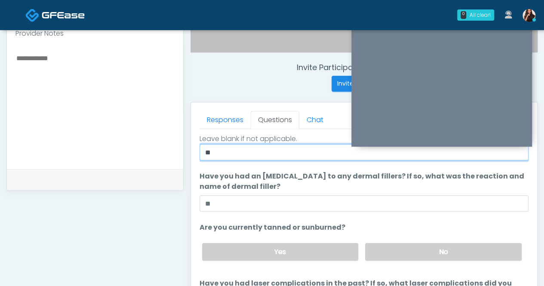
scroll to position [312, 0]
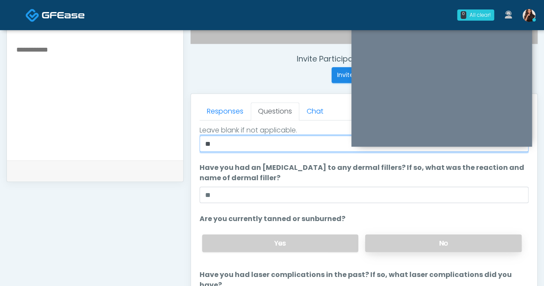
type input "**"
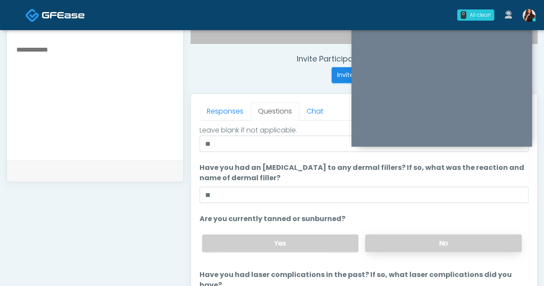
click at [454, 239] on label "No" at bounding box center [443, 243] width 156 height 18
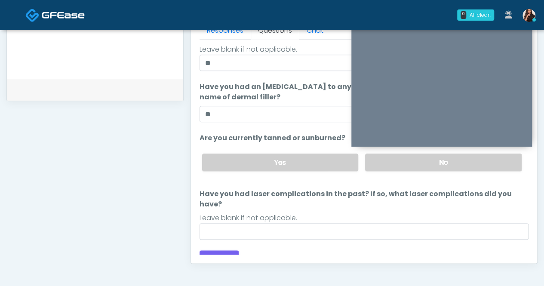
scroll to position [398, 0]
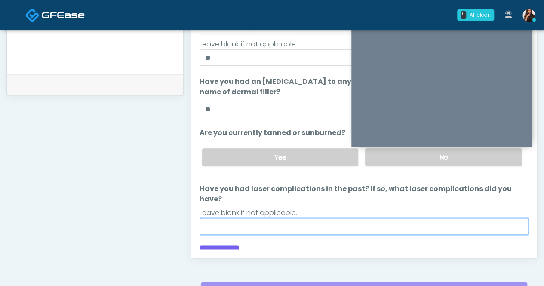
click at [385, 218] on input "Have you had laser complications in the past? If so, what laser complications d…" at bounding box center [363, 226] width 329 height 16
type input "**"
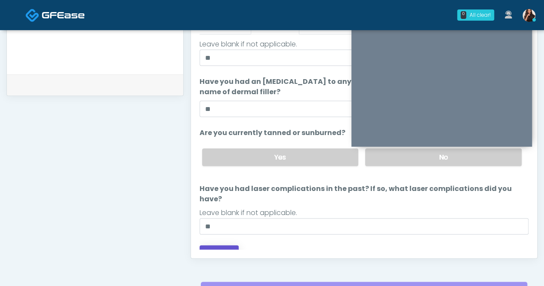
click at [215, 245] on button "Continue" at bounding box center [218, 253] width 39 height 16
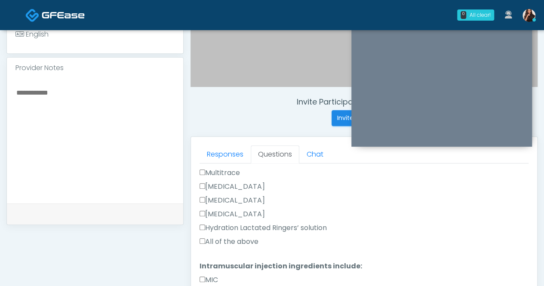
scroll to position [424, 0]
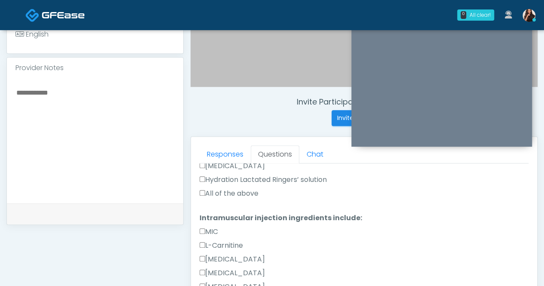
click at [233, 195] on label "All of the above" at bounding box center [228, 193] width 59 height 10
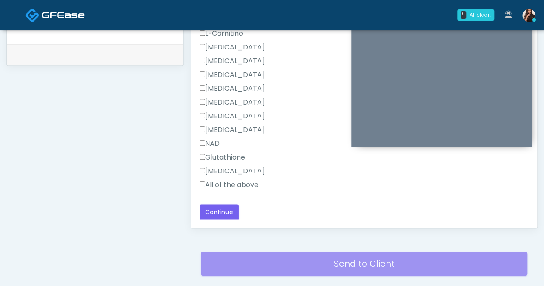
scroll to position [441, 0]
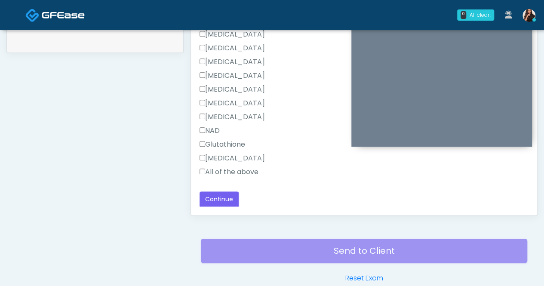
click at [230, 171] on label "All of the above" at bounding box center [228, 172] width 59 height 10
click at [229, 194] on button "Continue" at bounding box center [218, 199] width 39 height 16
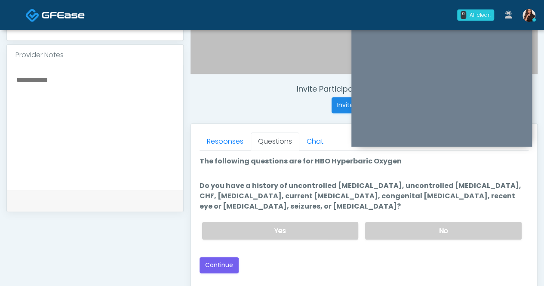
scroll to position [269, 0]
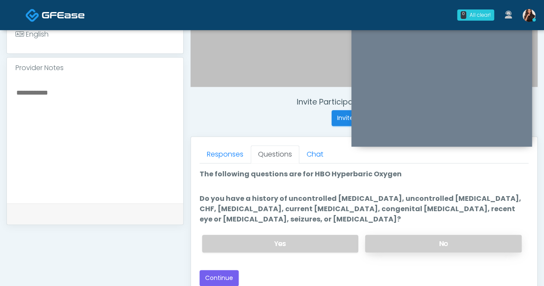
click at [460, 235] on label "No" at bounding box center [443, 244] width 156 height 18
drag, startPoint x: 221, startPoint y: 276, endPoint x: 254, endPoint y: 233, distance: 53.9
click at [221, 276] on button "Continue" at bounding box center [218, 278] width 39 height 16
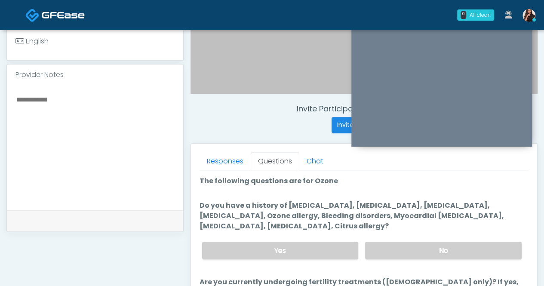
scroll to position [312, 0]
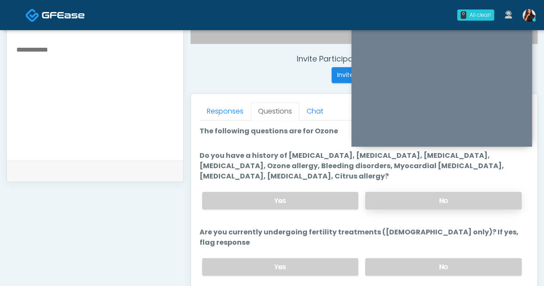
click at [442, 194] on label "No" at bounding box center [443, 201] width 156 height 18
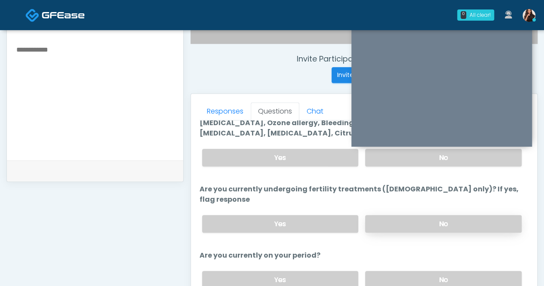
click at [439, 215] on label "No" at bounding box center [443, 224] width 156 height 18
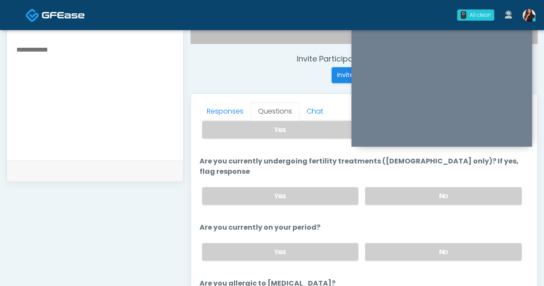
drag, startPoint x: 426, startPoint y: 232, endPoint x: 424, endPoint y: 227, distance: 6.2
click at [427, 243] on label "No" at bounding box center [443, 252] width 156 height 18
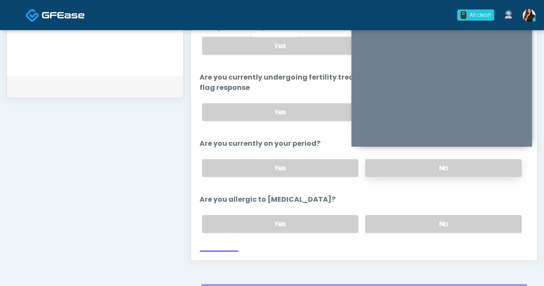
scroll to position [398, 0]
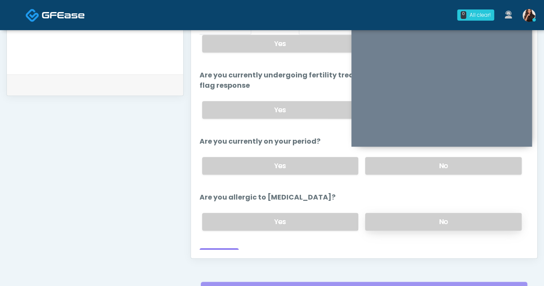
click at [423, 213] on label "No" at bounding box center [443, 222] width 156 height 18
click at [228, 248] on button "Continue" at bounding box center [218, 256] width 39 height 16
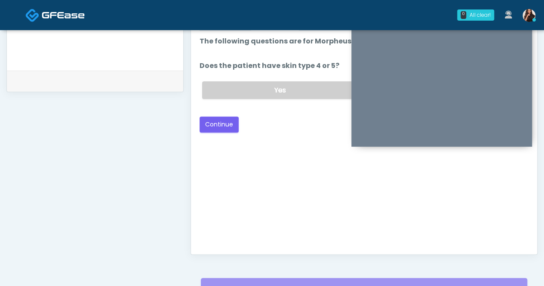
scroll to position [312, 0]
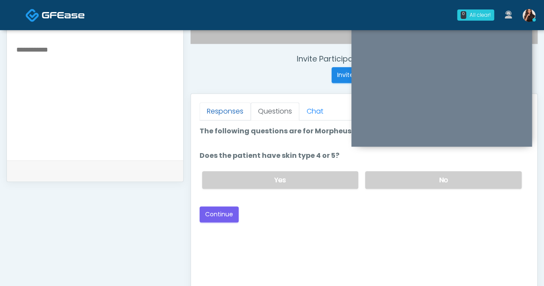
click at [226, 112] on link "Responses" at bounding box center [224, 111] width 51 height 18
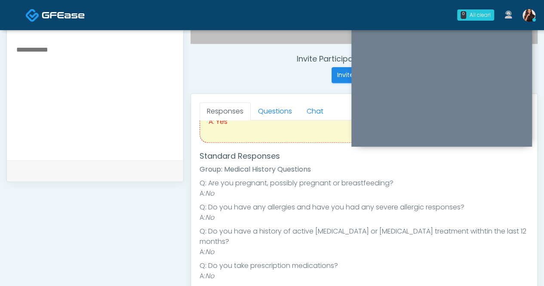
scroll to position [241, 0]
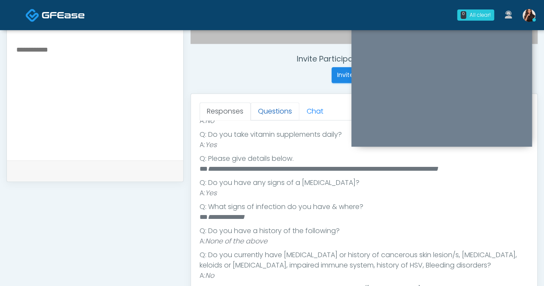
click at [279, 107] on link "Questions" at bounding box center [275, 111] width 49 height 18
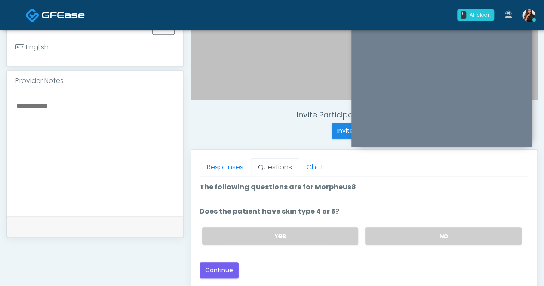
scroll to position [269, 0]
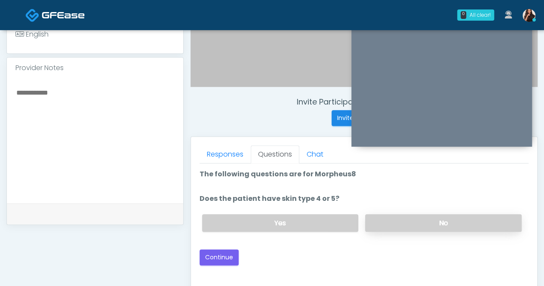
click at [415, 225] on label "No" at bounding box center [443, 223] width 156 height 18
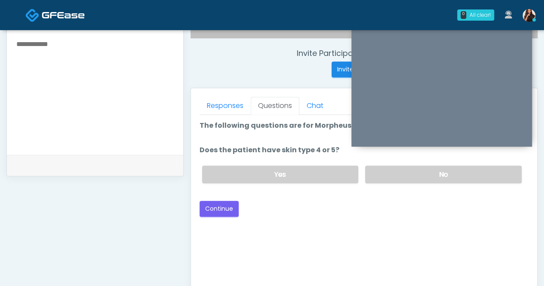
scroll to position [355, 0]
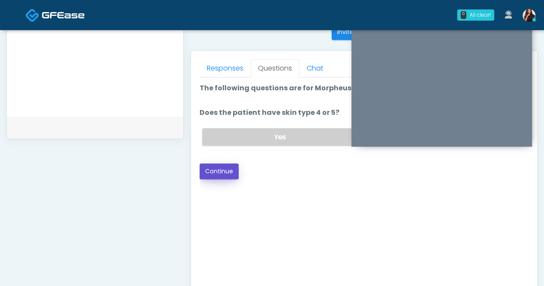
click at [217, 168] on button "Continue" at bounding box center [218, 171] width 39 height 16
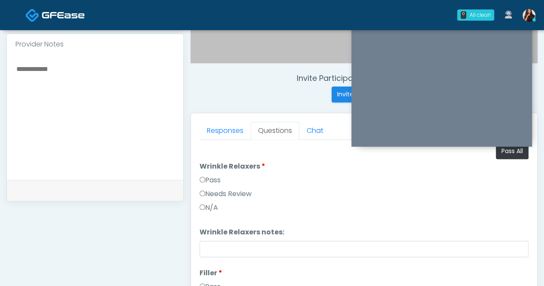
scroll to position [312, 0]
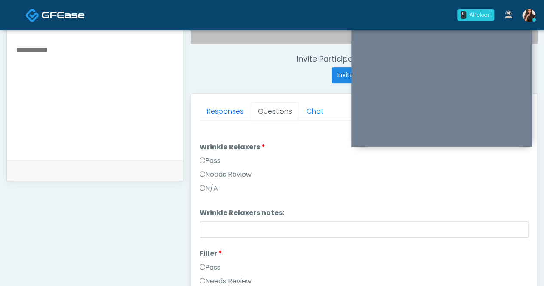
click at [211, 159] on label "Pass" at bounding box center [209, 161] width 21 height 10
drag, startPoint x: 218, startPoint y: 264, endPoint x: 245, endPoint y: 238, distance: 38.0
click at [218, 263] on label "Pass" at bounding box center [209, 267] width 21 height 10
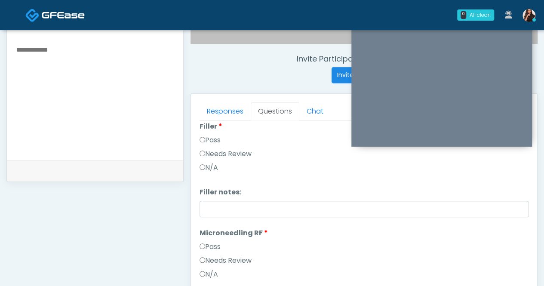
scroll to position [129, 0]
click at [211, 243] on label "Pass" at bounding box center [209, 245] width 21 height 10
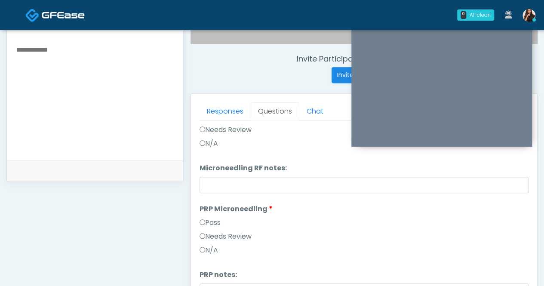
click at [213, 224] on label "Pass" at bounding box center [209, 223] width 21 height 10
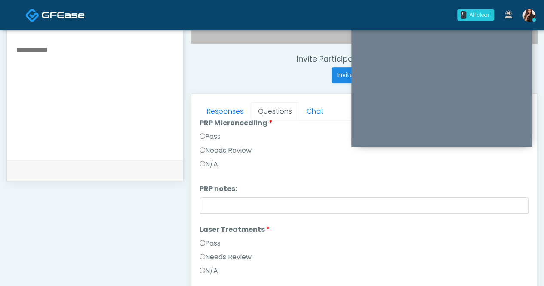
click at [214, 241] on label "Pass" at bounding box center [209, 243] width 21 height 10
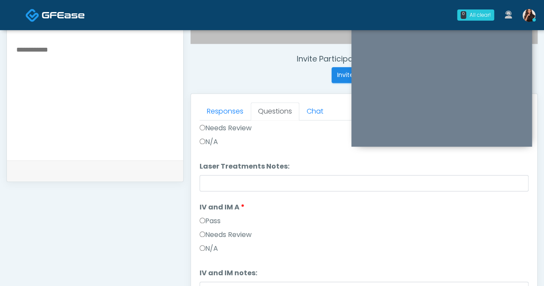
click at [217, 218] on label "Pass" at bounding box center [209, 221] width 21 height 10
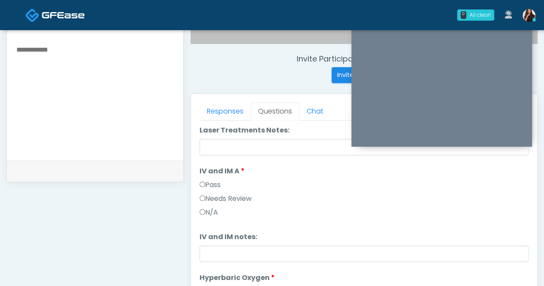
scroll to position [559, 0]
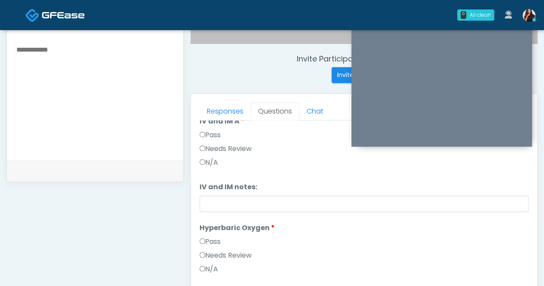
click at [210, 239] on label "Pass" at bounding box center [209, 241] width 21 height 10
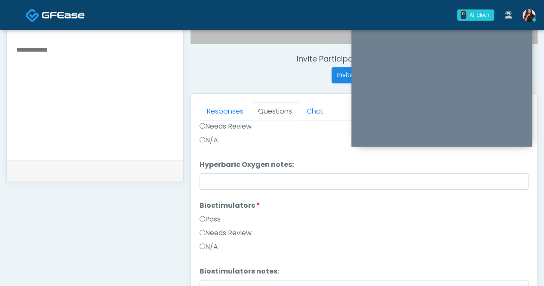
click at [218, 216] on label "Pass" at bounding box center [209, 219] width 21 height 10
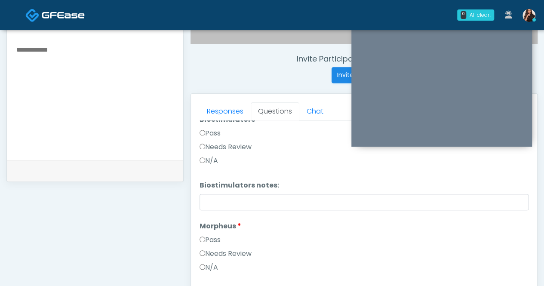
click at [216, 237] on label "Pass" at bounding box center [209, 240] width 21 height 10
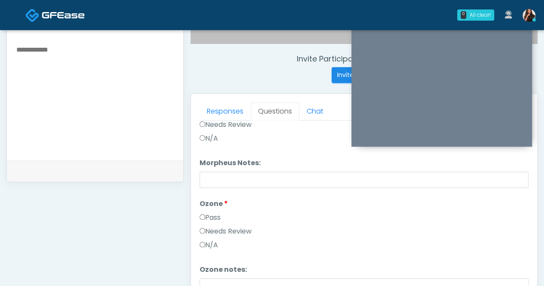
click at [214, 216] on label "Pass" at bounding box center [209, 217] width 21 height 10
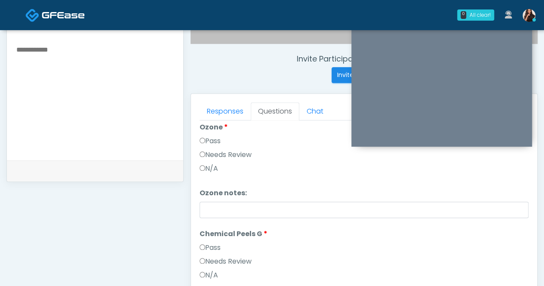
scroll to position [995, 0]
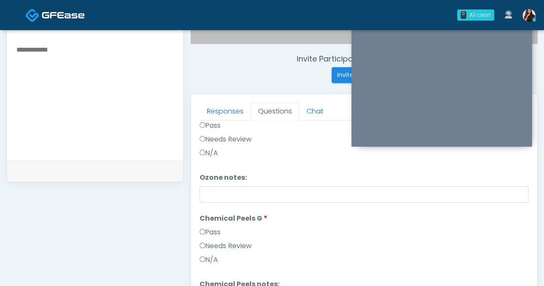
click at [216, 228] on label "Pass" at bounding box center [209, 232] width 21 height 10
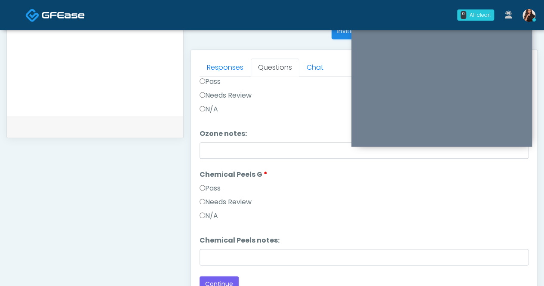
scroll to position [441, 0]
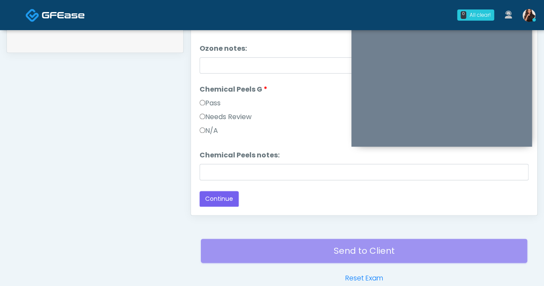
click at [214, 206] on div "Responses Questions Chat Good Faith Exam Script Good Faith Exam Script INTRODUC…" at bounding box center [364, 90] width 346 height 250
click at [219, 196] on button "Continue" at bounding box center [218, 199] width 39 height 16
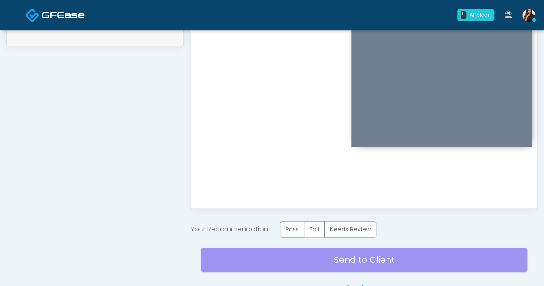
scroll to position [484, 0]
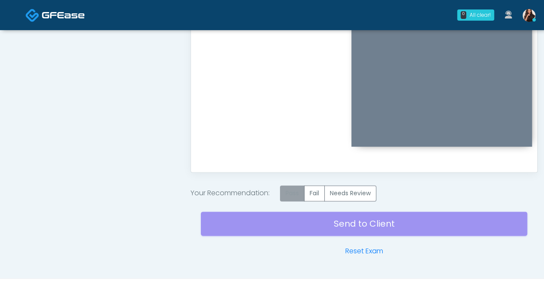
click at [291, 190] on label "Pass" at bounding box center [292, 193] width 25 height 16
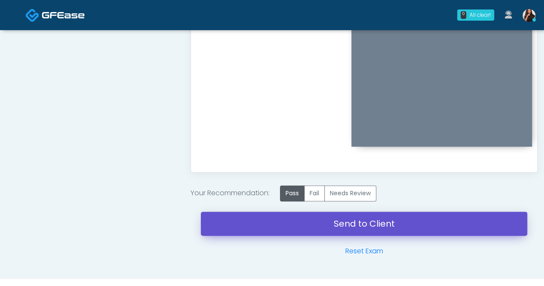
drag, startPoint x: 371, startPoint y: 222, endPoint x: 309, endPoint y: 50, distance: 182.5
click at [371, 222] on link "Send to Client" at bounding box center [364, 223] width 326 height 24
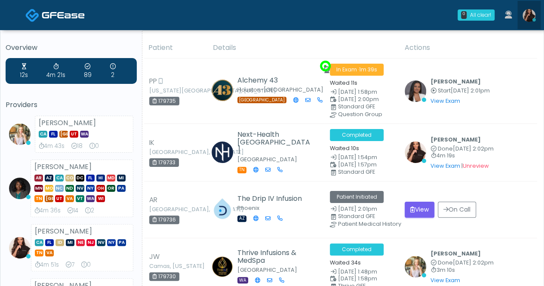
click at [529, 18] on img at bounding box center [528, 15] width 13 height 13
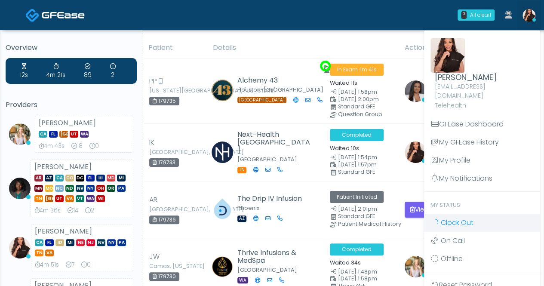
click at [460, 218] on span "Clock Out" at bounding box center [457, 223] width 33 height 10
